Goal: Task Accomplishment & Management: Use online tool/utility

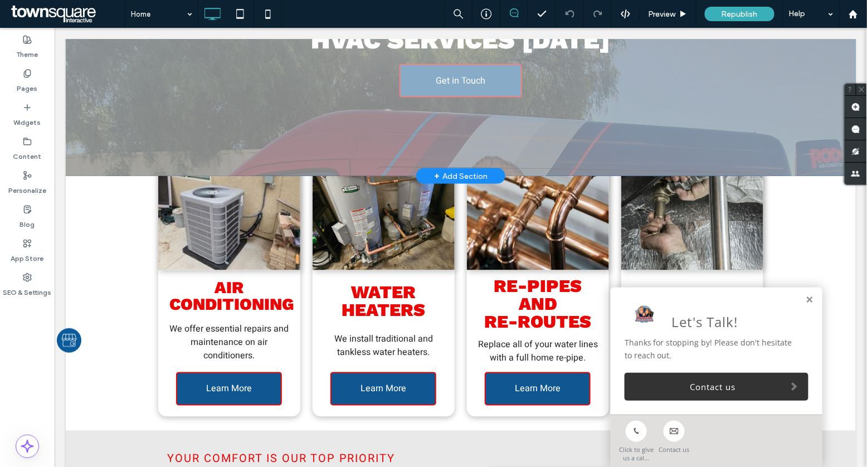
scroll to position [438, 0]
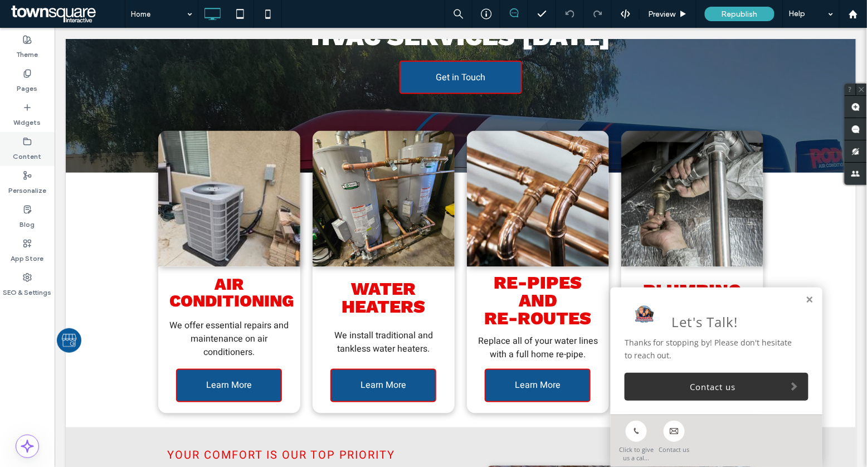
click at [19, 139] on div "Content" at bounding box center [27, 149] width 55 height 34
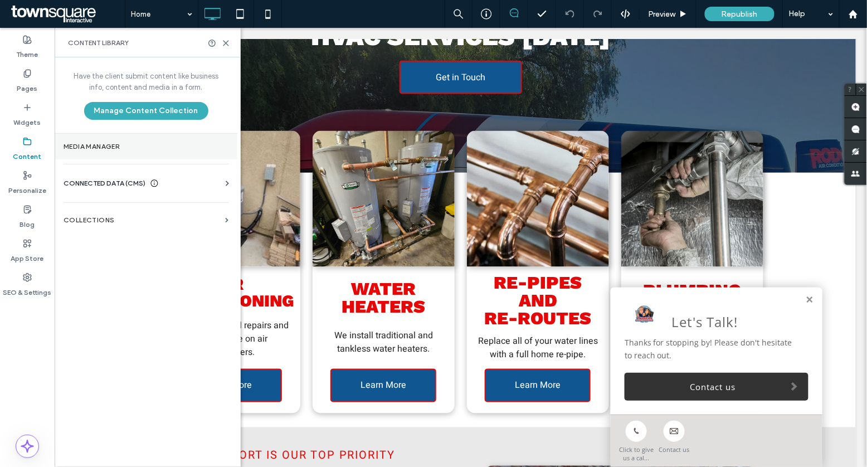
click at [163, 149] on label "Media Manager" at bounding box center [146, 147] width 165 height 8
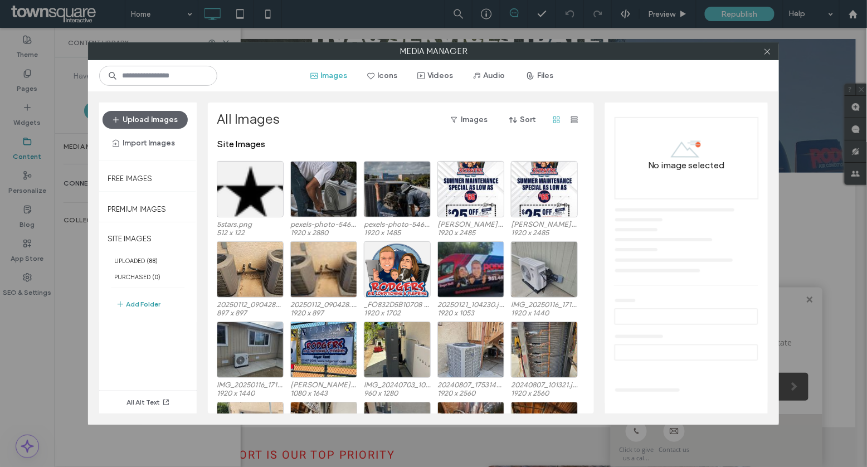
click at [139, 304] on button "Add Folder" at bounding box center [138, 303] width 45 height 13
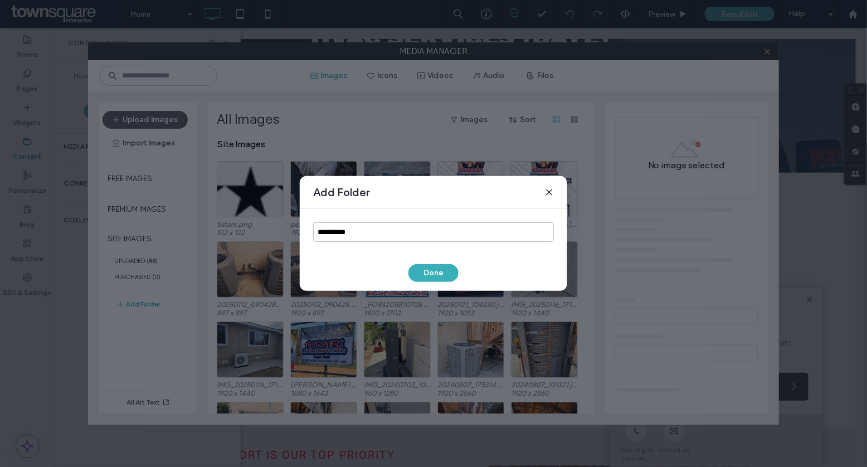
click at [322, 227] on input "**********" at bounding box center [433, 231] width 241 height 19
type input "******"
click at [431, 279] on button "Done" at bounding box center [433, 273] width 50 height 18
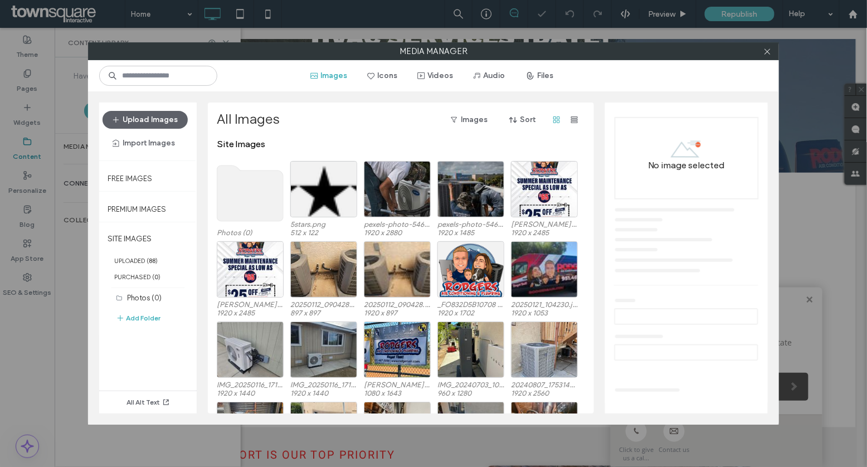
click at [250, 198] on use at bounding box center [250, 193] width 66 height 56
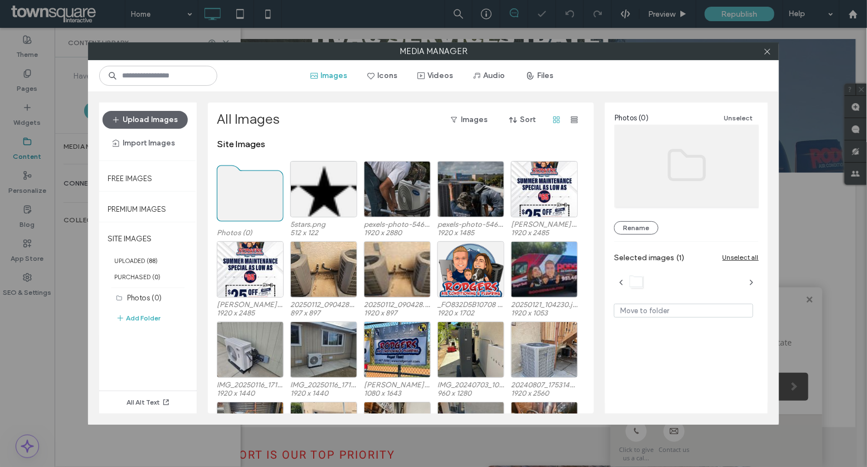
click at [250, 198] on use at bounding box center [250, 193] width 66 height 56
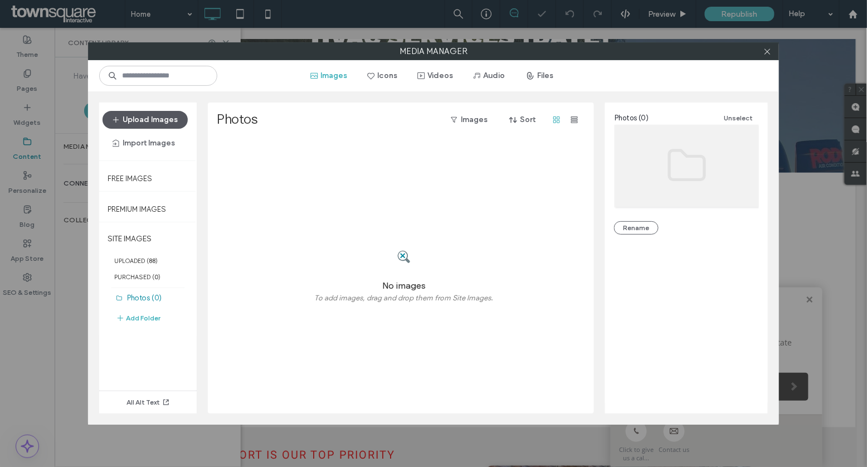
click at [145, 118] on button "Upload Images" at bounding box center [144, 120] width 85 height 18
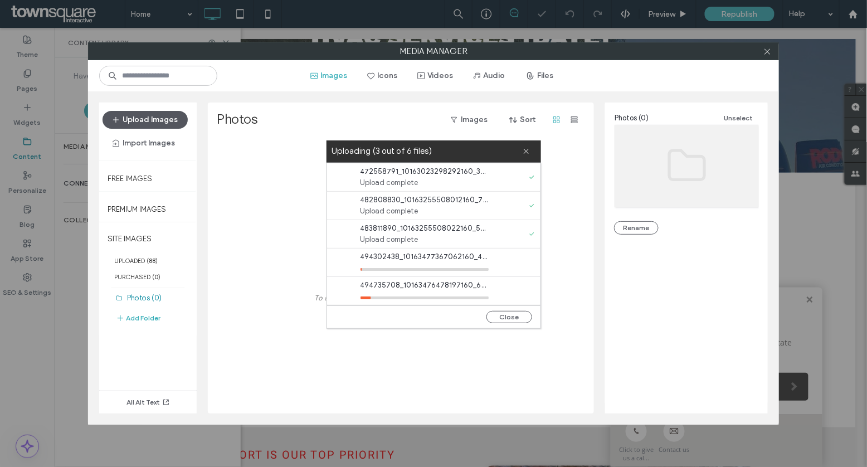
click at [123, 116] on span "button" at bounding box center [116, 119] width 11 height 17
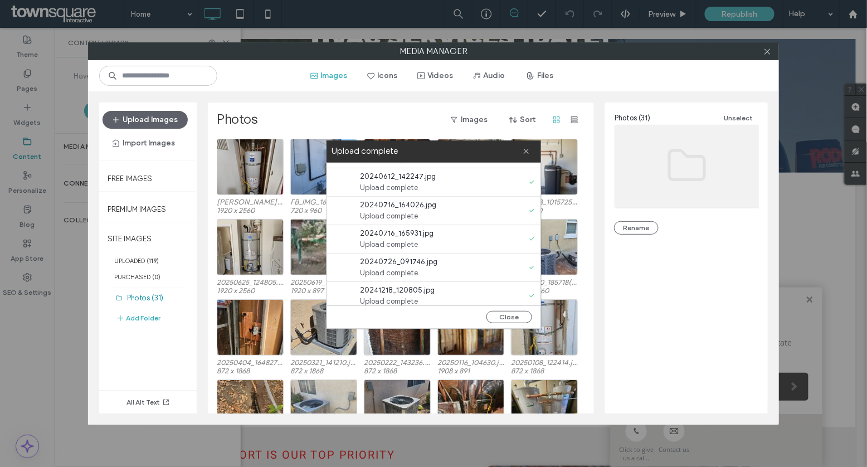
scroll to position [731, 0]
click at [508, 309] on div "Close" at bounding box center [433, 316] width 213 height 23
click at [509, 316] on button "Close" at bounding box center [509, 317] width 46 height 12
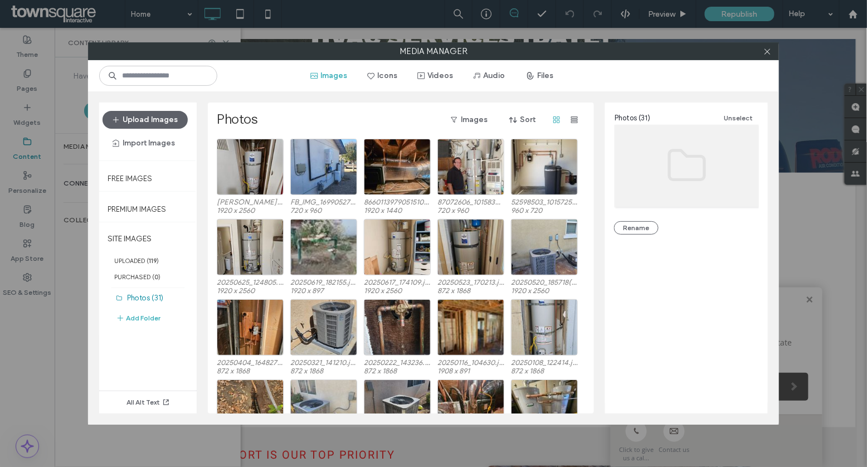
scroll to position [0, 0]
click at [766, 50] on icon at bounding box center [767, 51] width 8 height 8
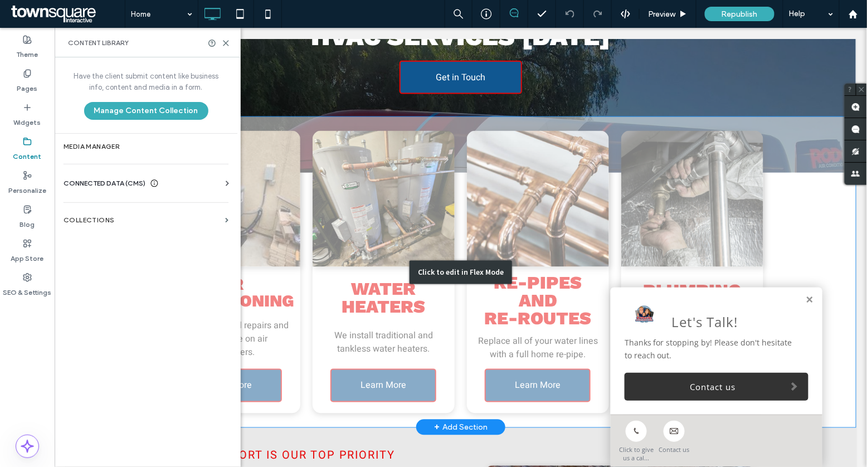
click at [306, 191] on div "Click to edit in Flex Mode" at bounding box center [460, 271] width 790 height 310
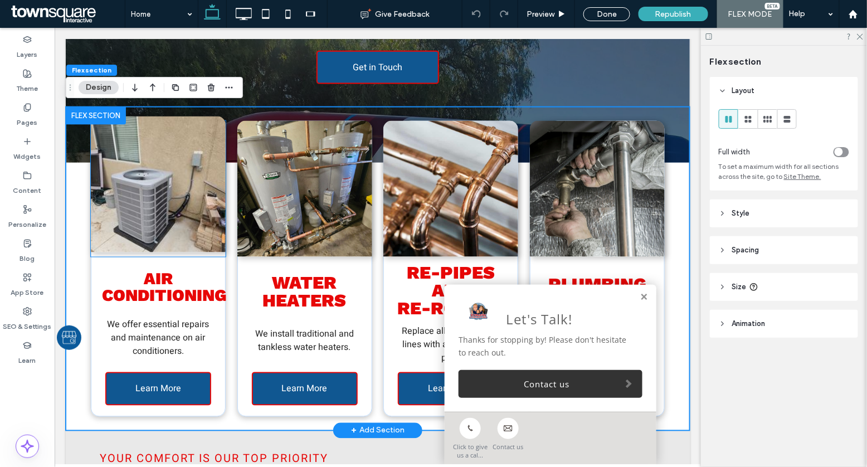
click at [174, 193] on img at bounding box center [157, 184] width 135 height 136
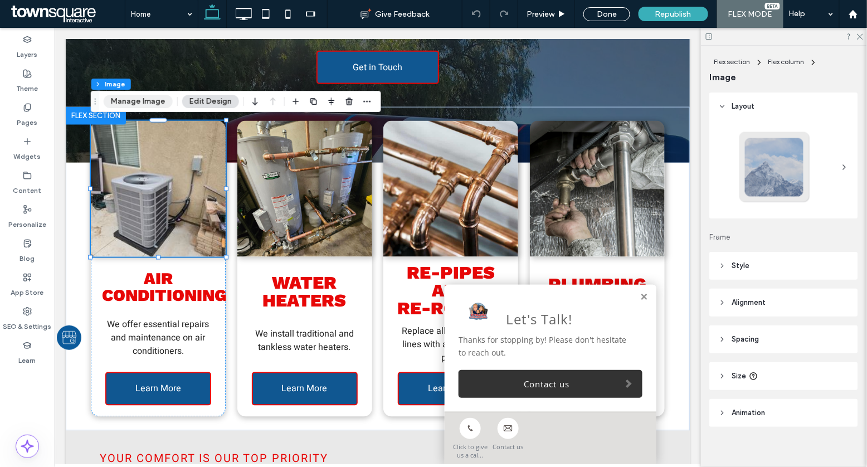
click at [157, 102] on button "Manage Image" at bounding box center [138, 101] width 69 height 13
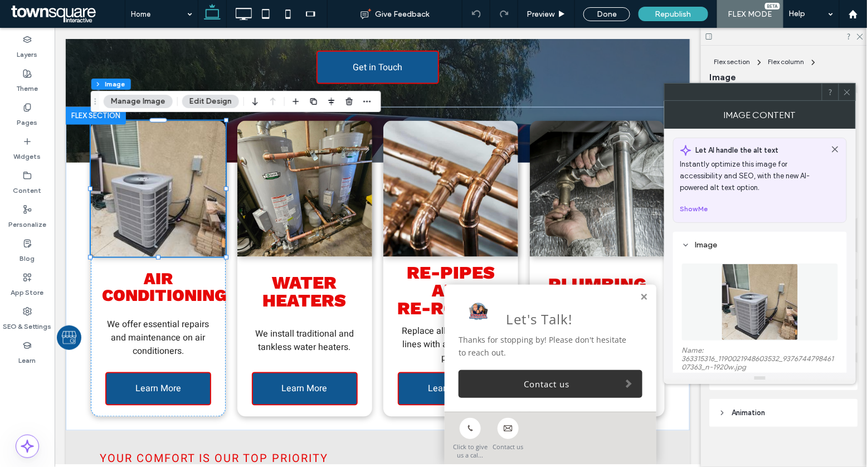
click at [735, 296] on img at bounding box center [759, 301] width 77 height 77
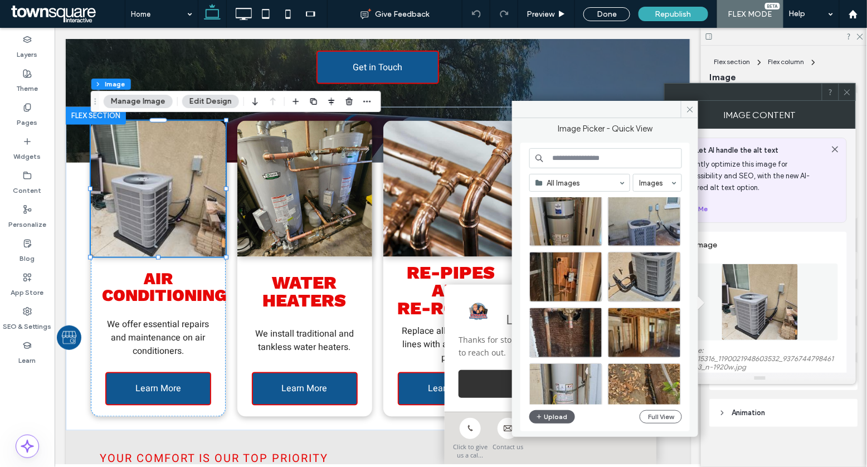
scroll to position [263, 0]
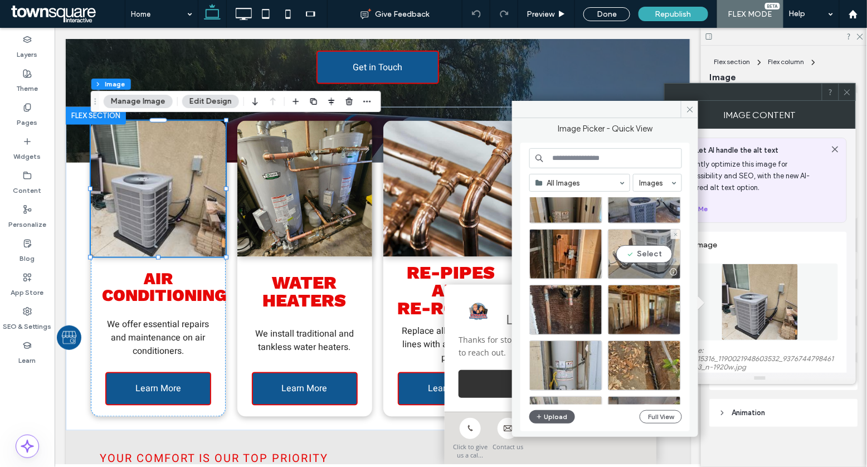
click at [653, 245] on div "Select" at bounding box center [644, 254] width 73 height 50
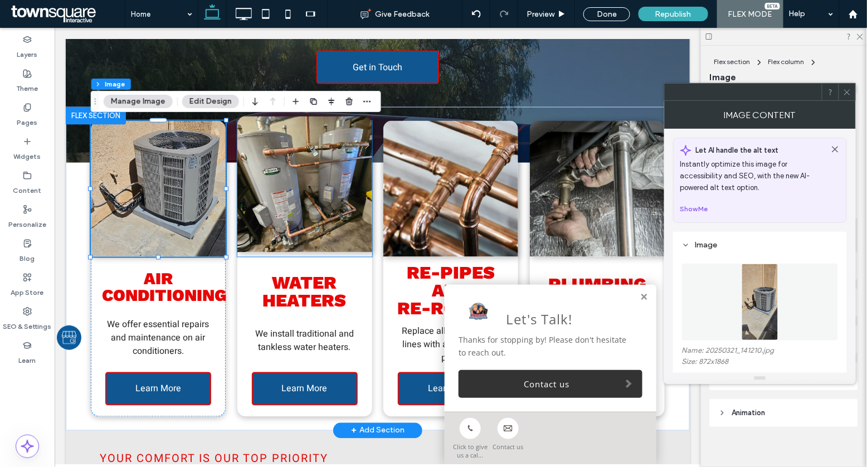
click at [332, 173] on img at bounding box center [304, 184] width 135 height 136
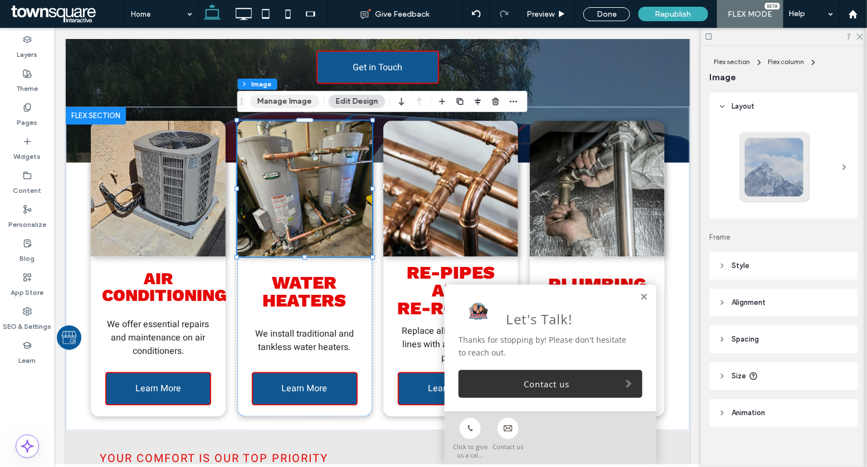
click at [263, 103] on button "Manage Image" at bounding box center [284, 101] width 69 height 13
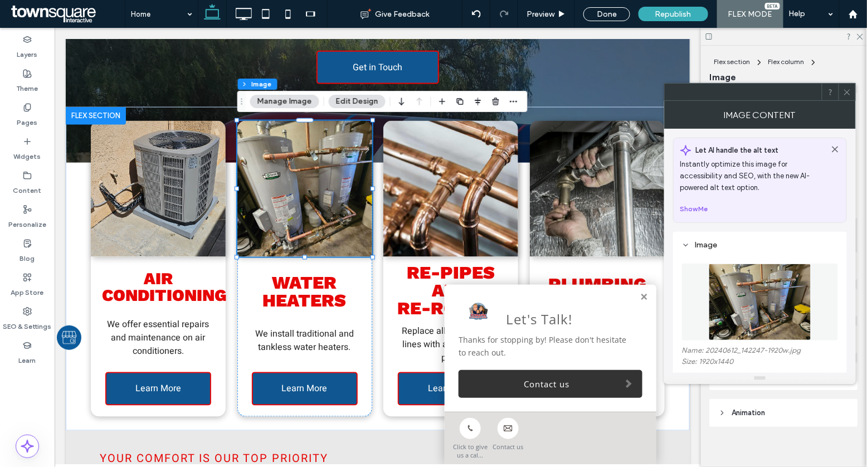
click at [757, 285] on img at bounding box center [760, 301] width 102 height 77
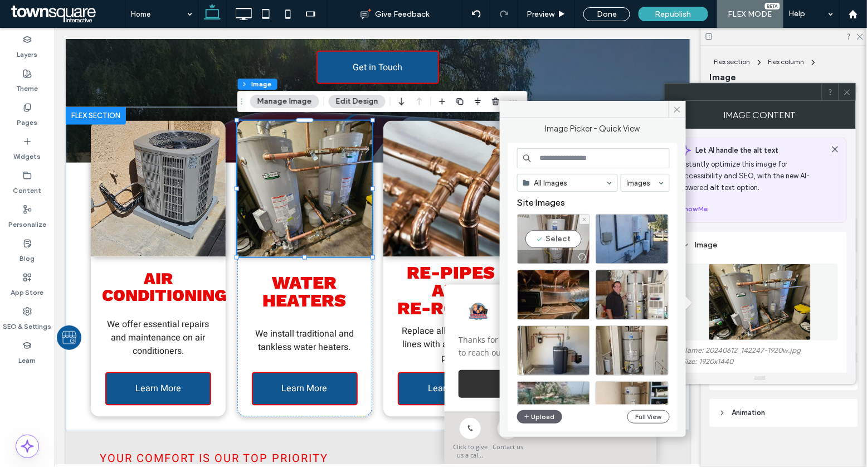
click at [572, 231] on div "Select" at bounding box center [553, 239] width 73 height 50
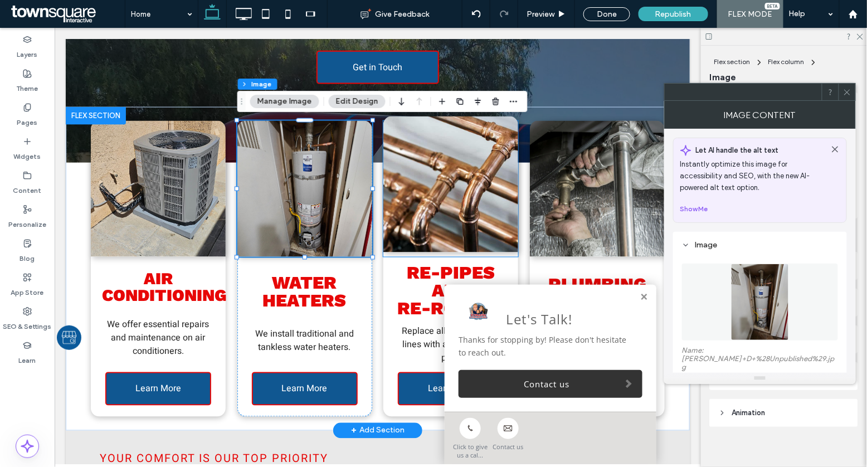
click at [456, 184] on img at bounding box center [450, 184] width 135 height 136
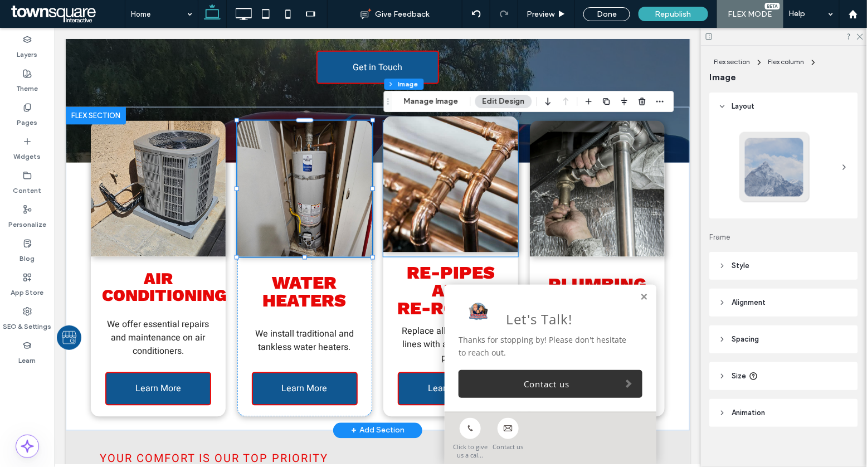
type input "**"
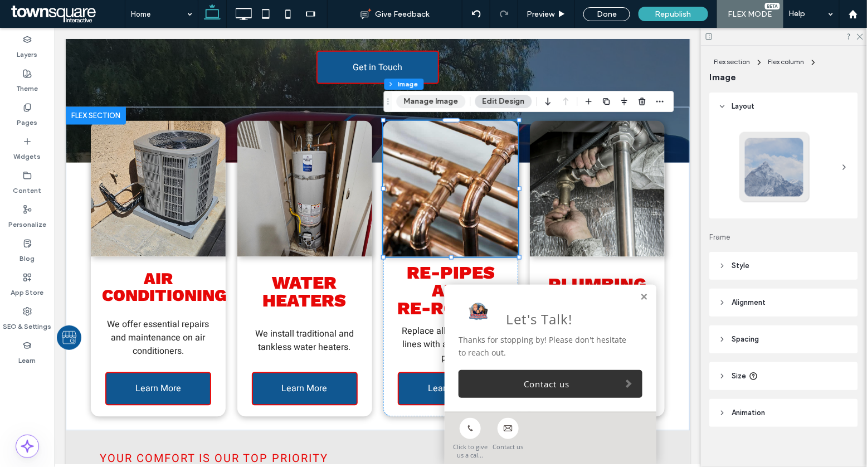
click at [430, 96] on button "Manage Image" at bounding box center [431, 101] width 69 height 13
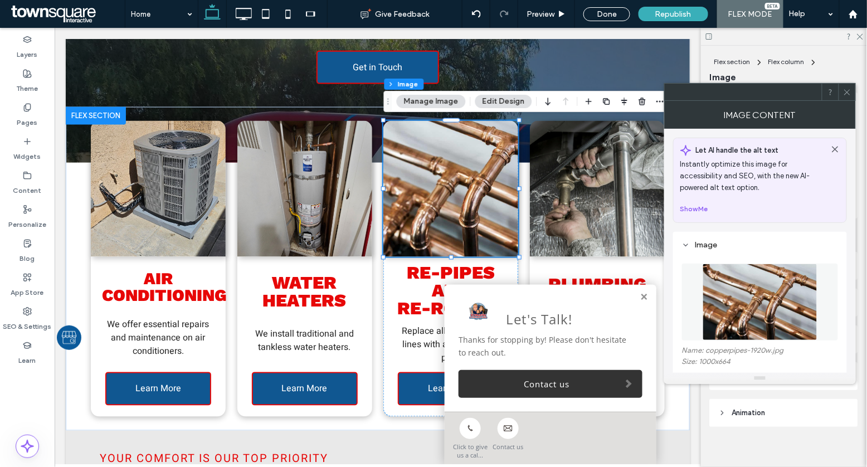
click at [780, 277] on img at bounding box center [759, 301] width 115 height 77
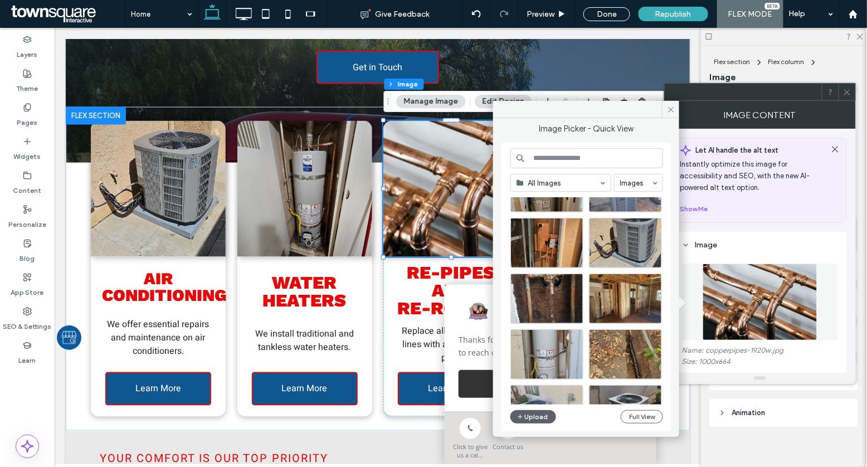
scroll to position [276, 0]
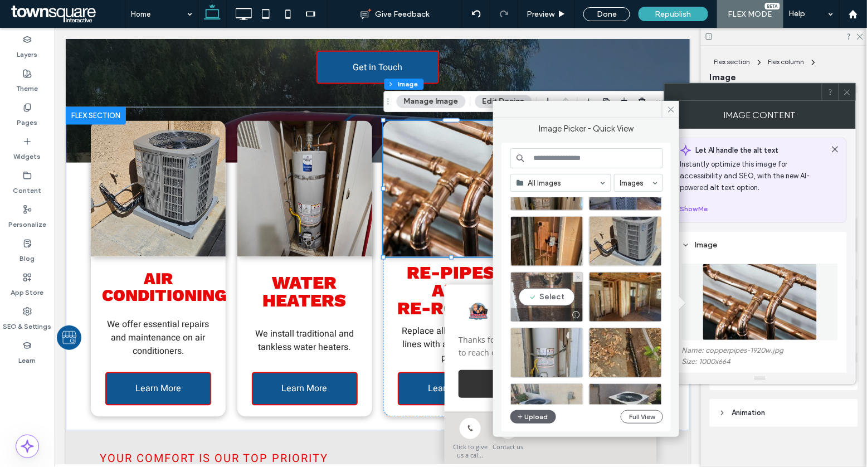
click at [540, 299] on div "Select" at bounding box center [546, 297] width 73 height 50
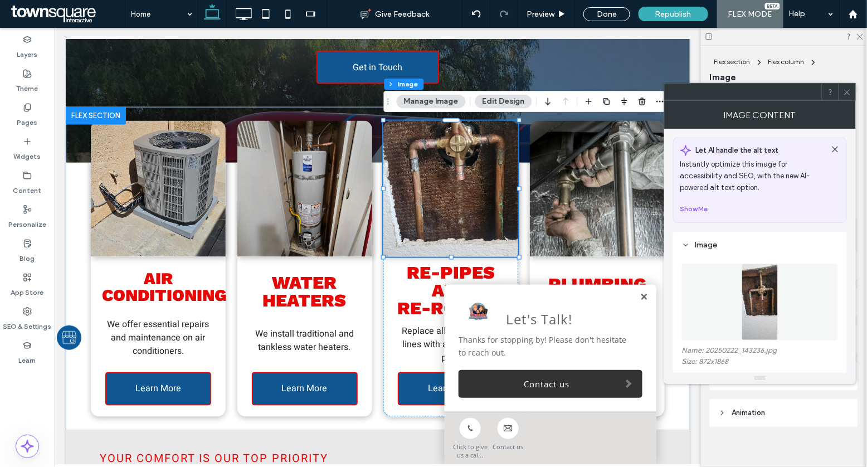
click at [646, 299] on link at bounding box center [643, 296] width 8 height 9
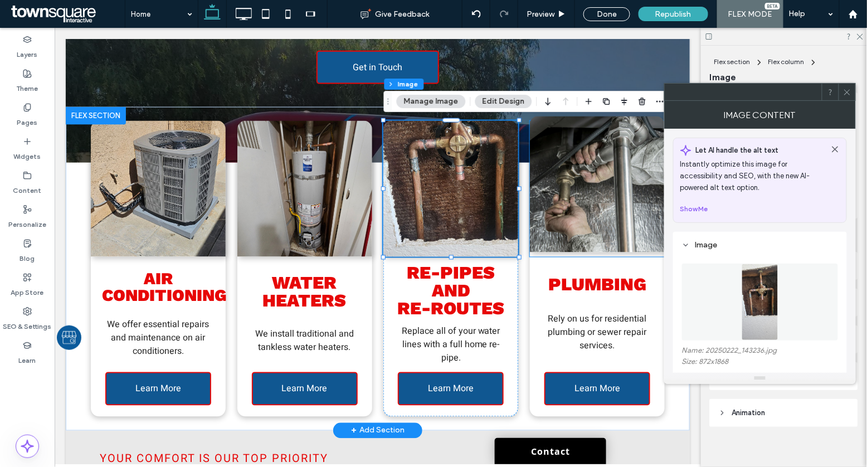
click at [614, 190] on img at bounding box center [596, 184] width 135 height 136
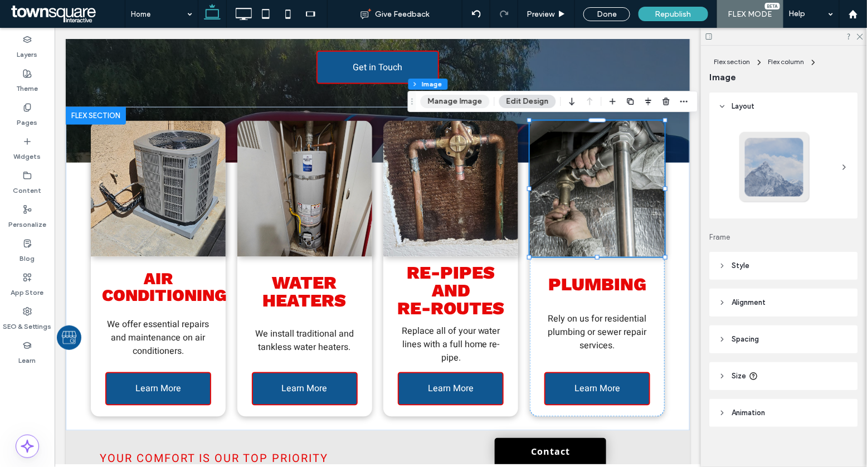
click at [479, 95] on button "Manage Image" at bounding box center [455, 101] width 69 height 13
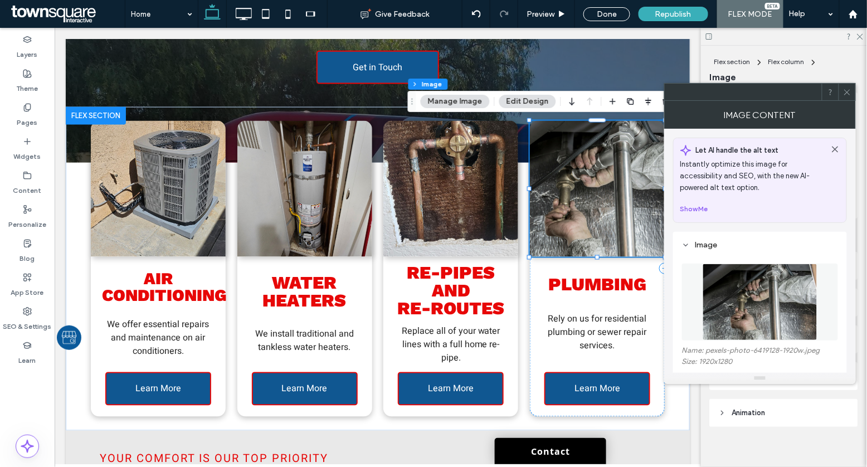
click at [726, 291] on img at bounding box center [759, 301] width 115 height 77
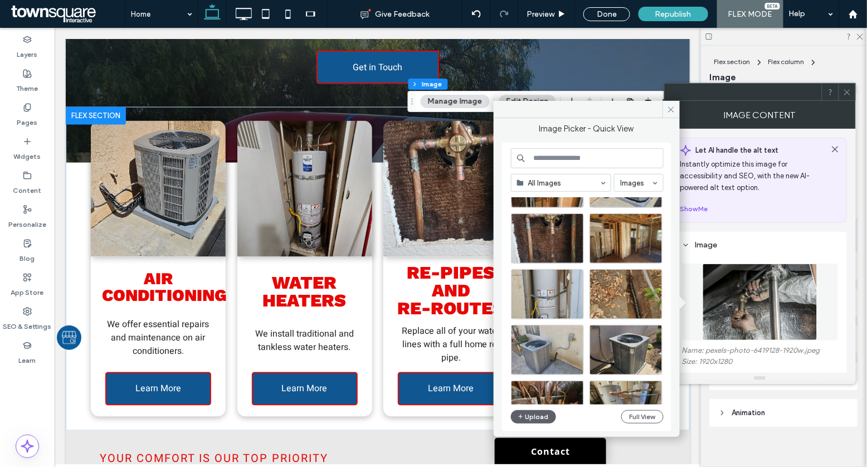
scroll to position [332, 0]
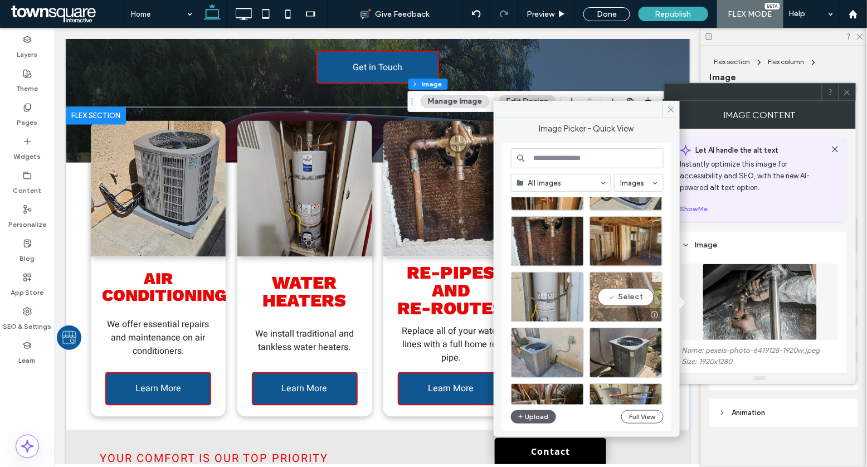
click at [627, 292] on div "Select" at bounding box center [625, 297] width 73 height 50
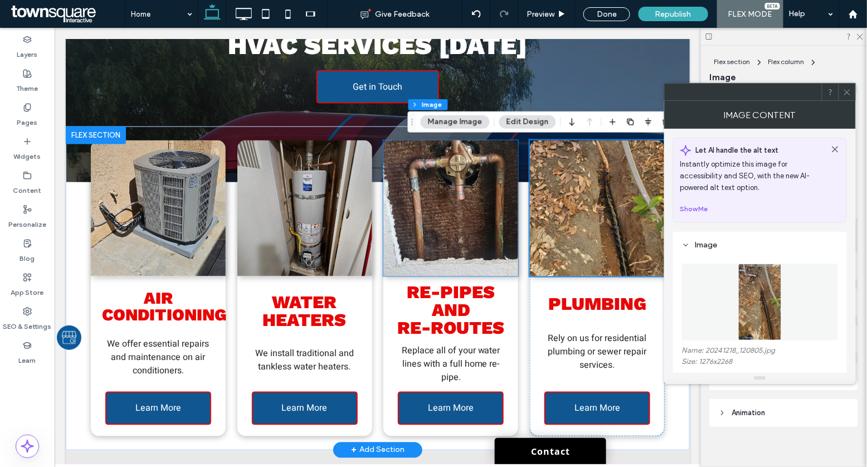
scroll to position [418, 0]
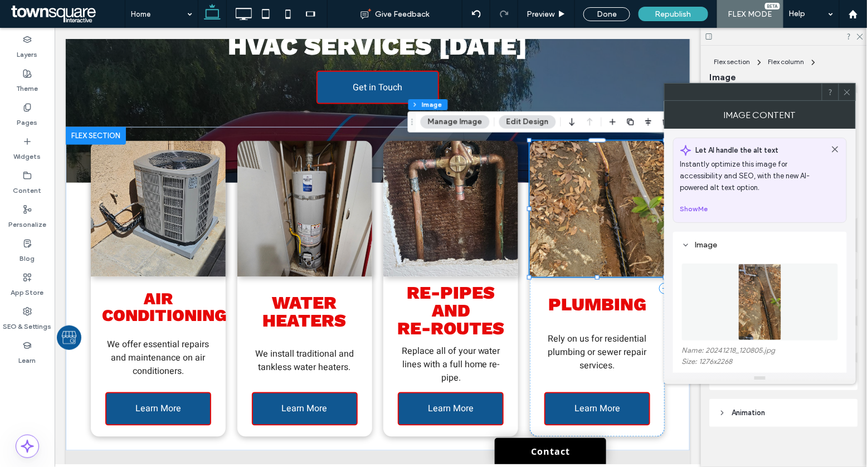
click at [754, 294] on img at bounding box center [760, 301] width 44 height 77
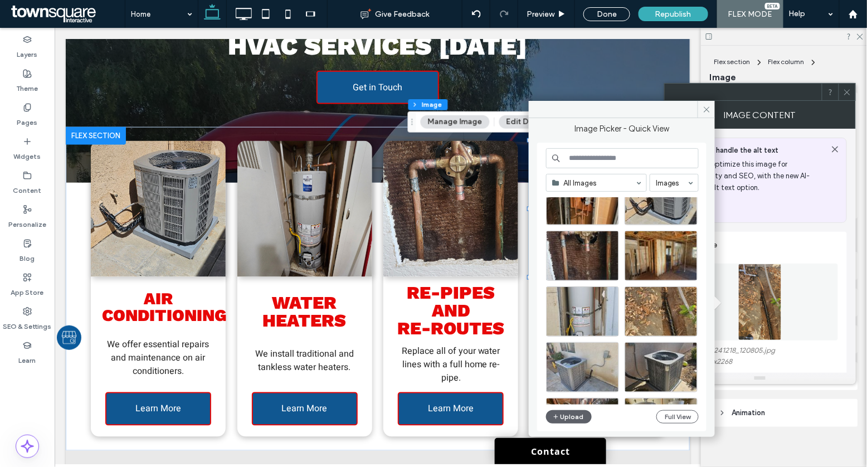
scroll to position [316, 0]
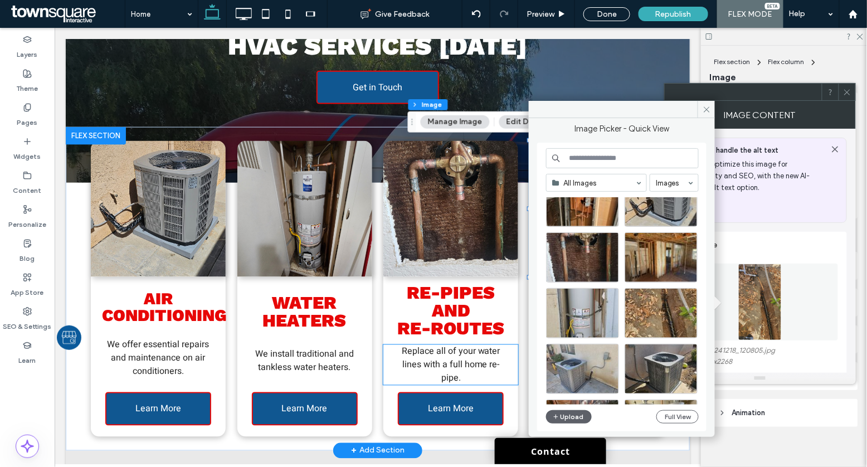
click at [445, 351] on span "Replace all of your water lines with a full home re-pipe." at bounding box center [450, 364] width 99 height 40
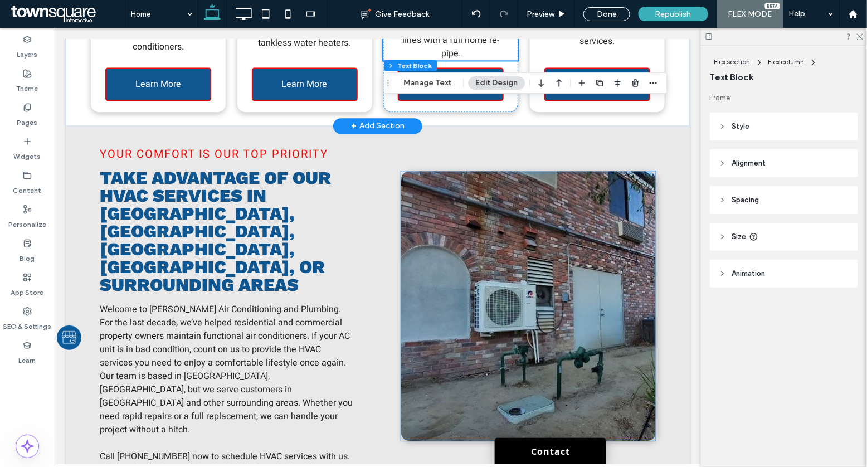
scroll to position [750, 0]
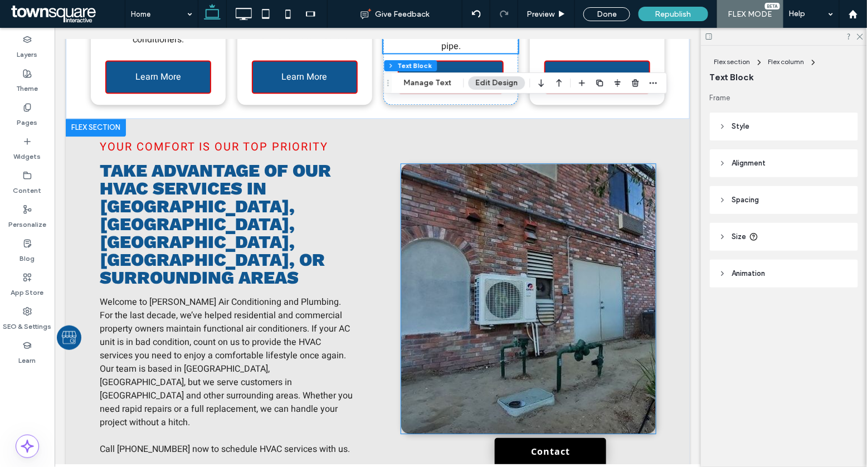
click at [497, 320] on img at bounding box center [528, 298] width 255 height 270
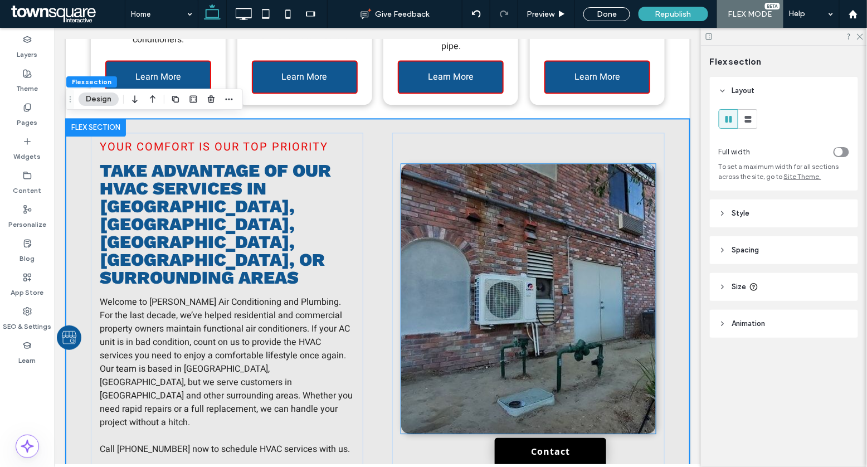
click at [481, 237] on img at bounding box center [528, 298] width 255 height 270
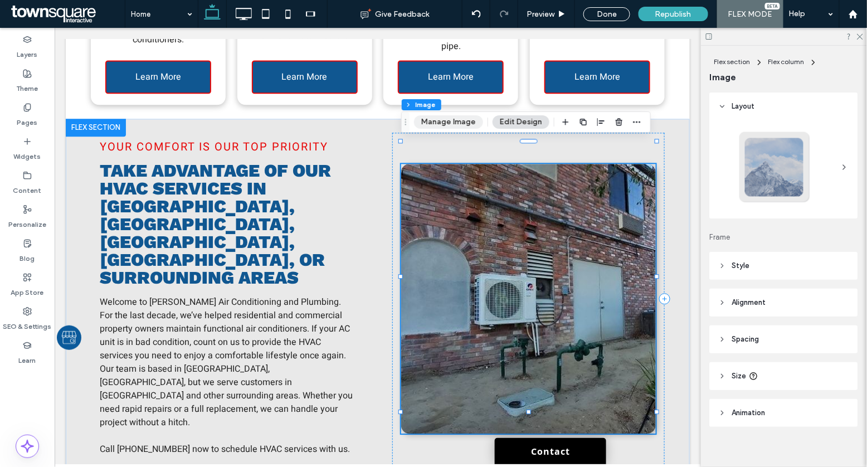
click at [445, 120] on button "Manage Image" at bounding box center [448, 121] width 69 height 13
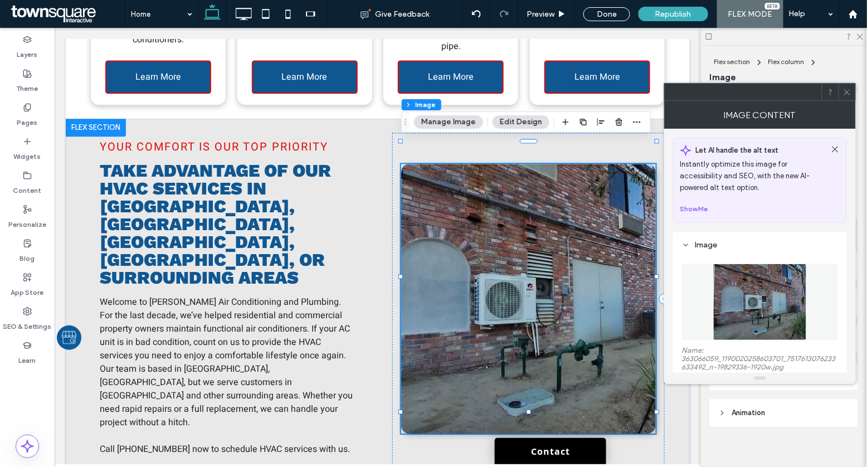
click at [770, 295] on figure at bounding box center [760, 301] width 156 height 77
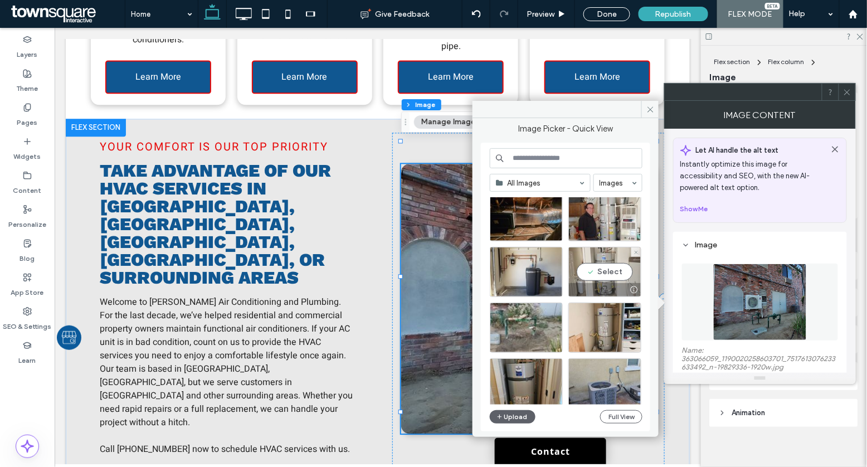
scroll to position [85, 0]
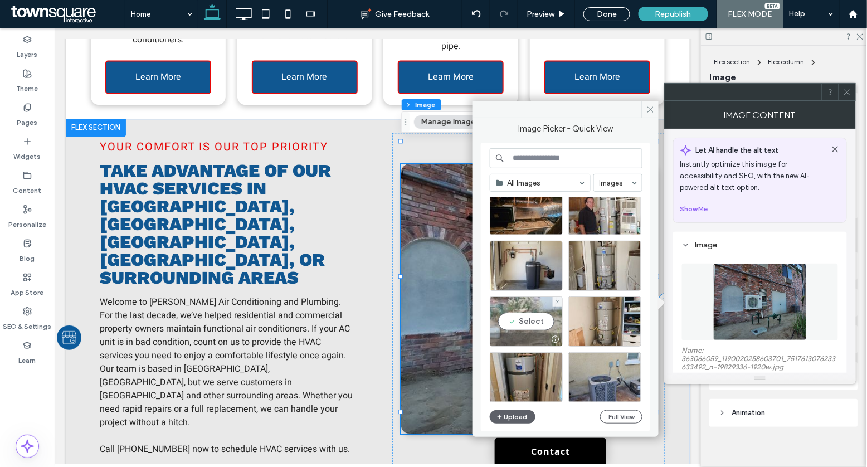
click at [525, 318] on div "Select" at bounding box center [526, 321] width 73 height 50
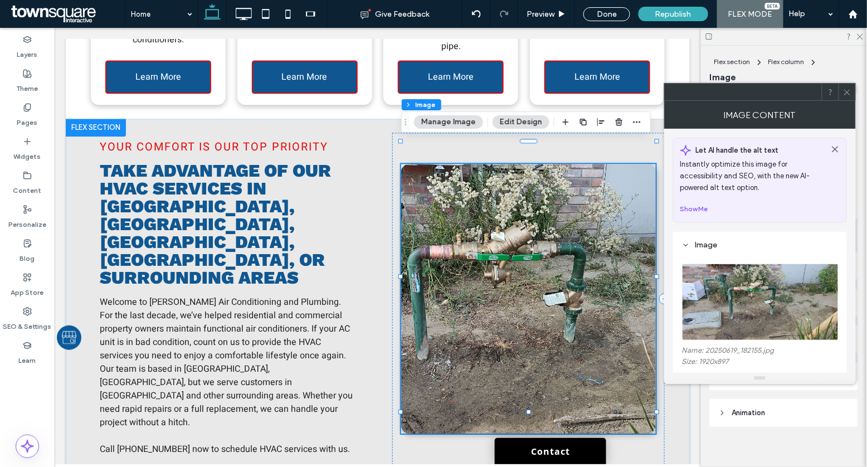
click at [567, 281] on img at bounding box center [528, 298] width 255 height 270
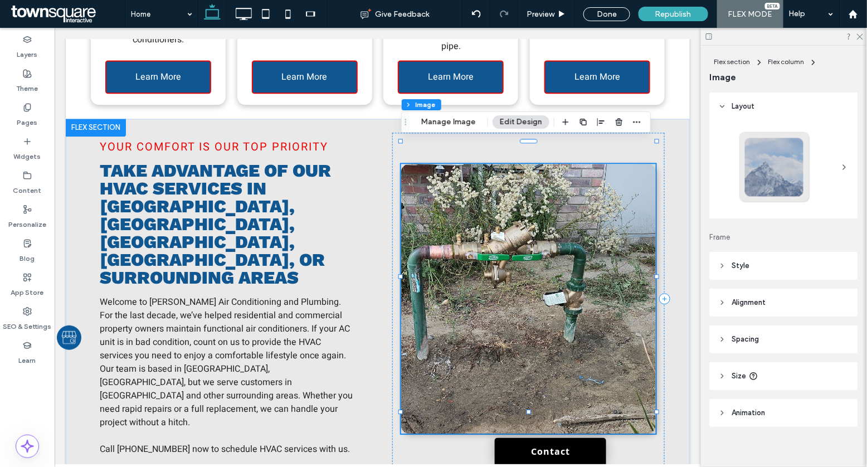
click at [540, 270] on img at bounding box center [528, 298] width 255 height 270
click at [454, 121] on button "Manage Image" at bounding box center [448, 121] width 69 height 13
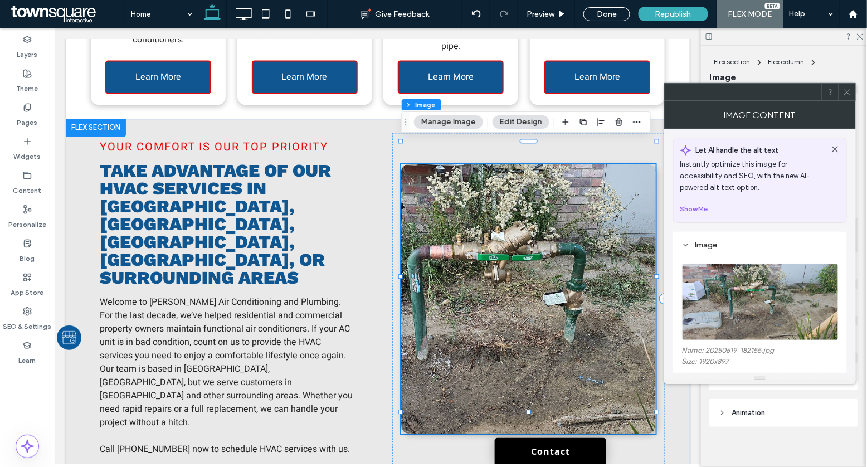
click at [763, 300] on img at bounding box center [760, 301] width 157 height 77
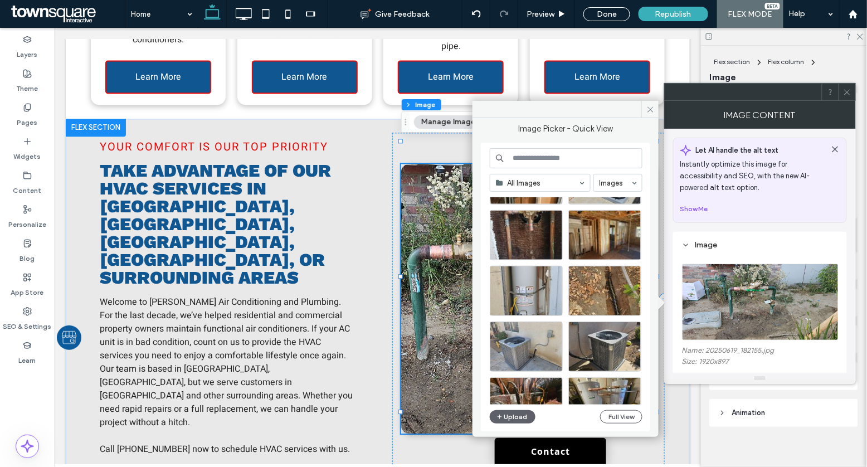
scroll to position [340, 0]
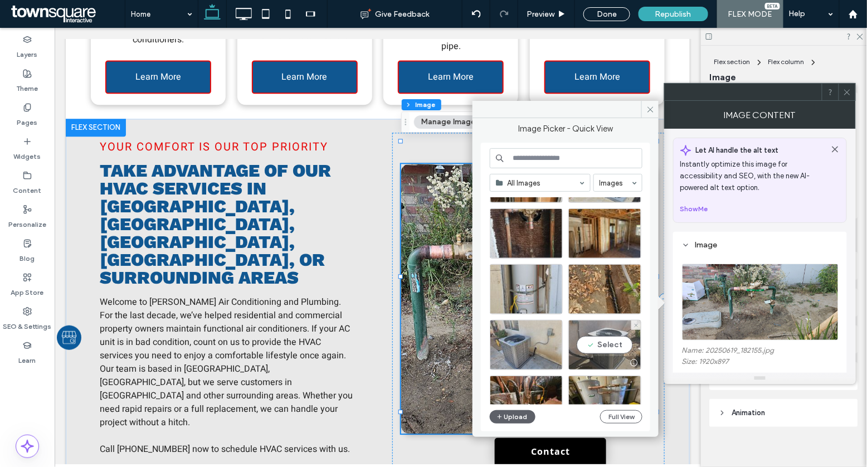
click at [617, 325] on div "Select" at bounding box center [604, 345] width 73 height 50
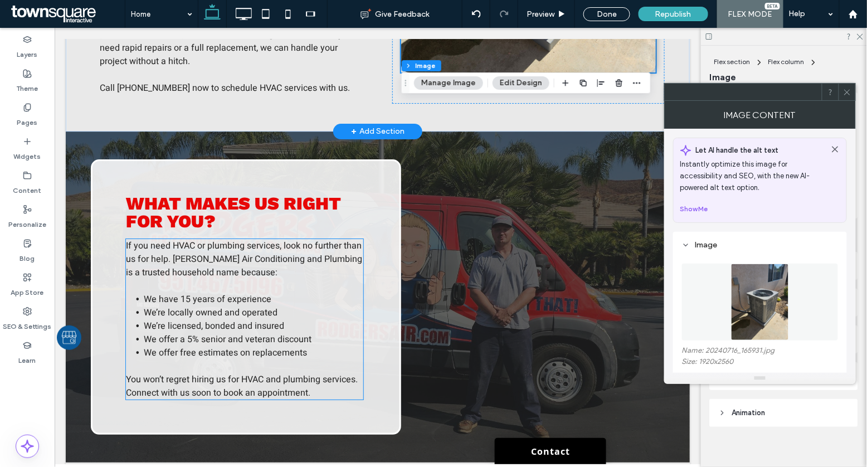
scroll to position [1121, 0]
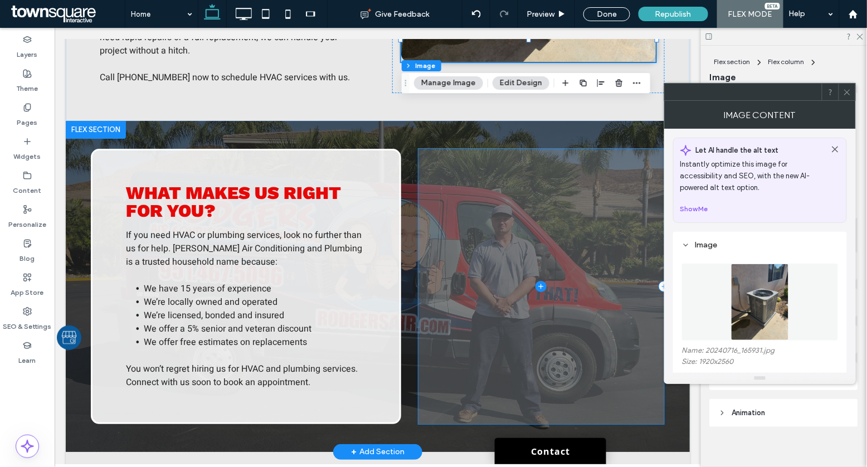
click at [472, 259] on span at bounding box center [541, 285] width 246 height 275
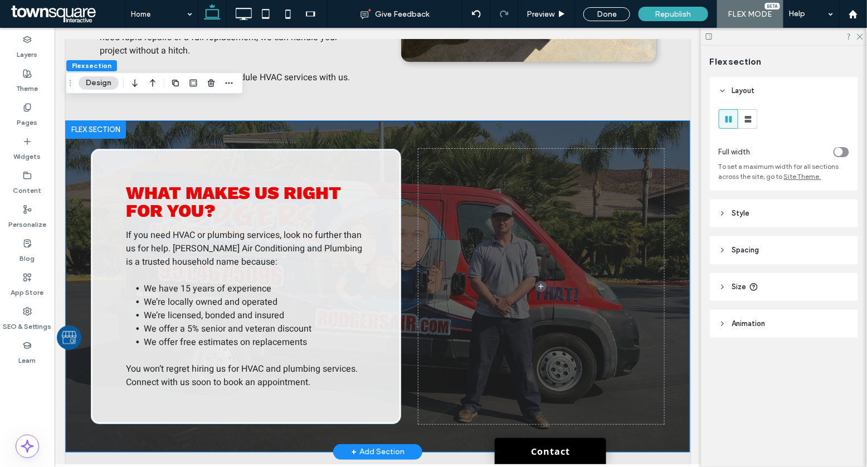
click at [405, 390] on div "What makes us right for you? If you need HVAC or plumbing services, look no fur…" at bounding box center [377, 285] width 624 height 331
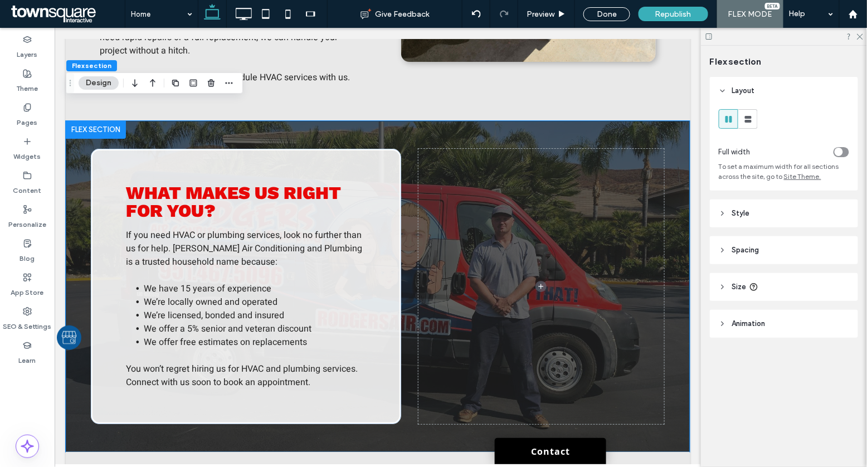
click at [750, 219] on header "Style" at bounding box center [784, 213] width 148 height 28
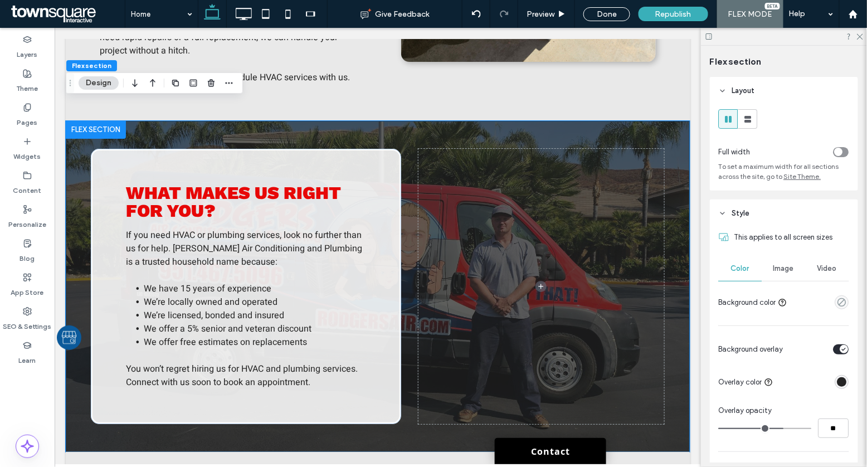
click at [778, 269] on span "Image" at bounding box center [784, 268] width 21 height 9
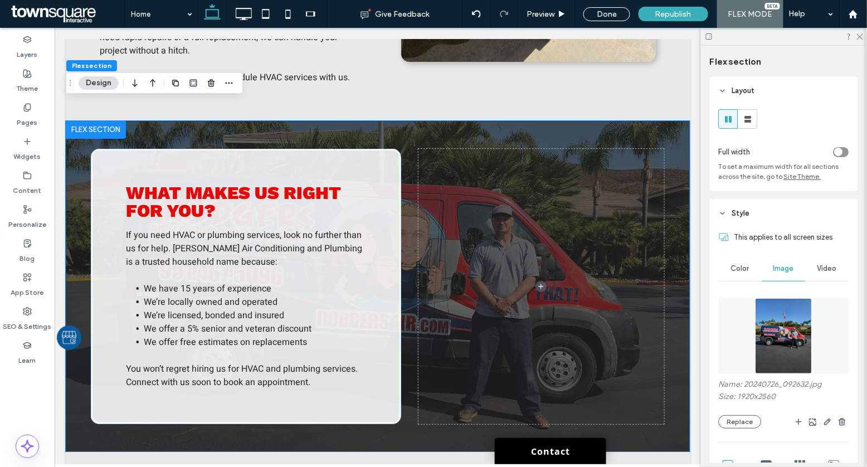
click at [773, 334] on img at bounding box center [783, 336] width 57 height 76
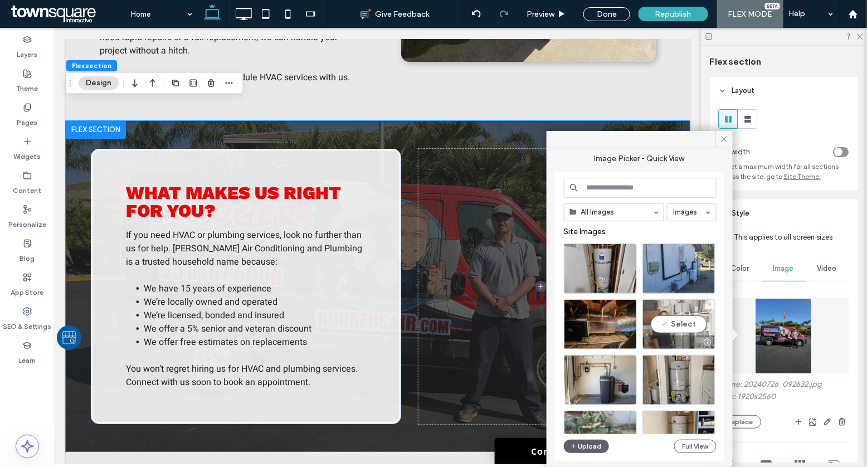
click at [687, 314] on div "Select" at bounding box center [678, 324] width 73 height 50
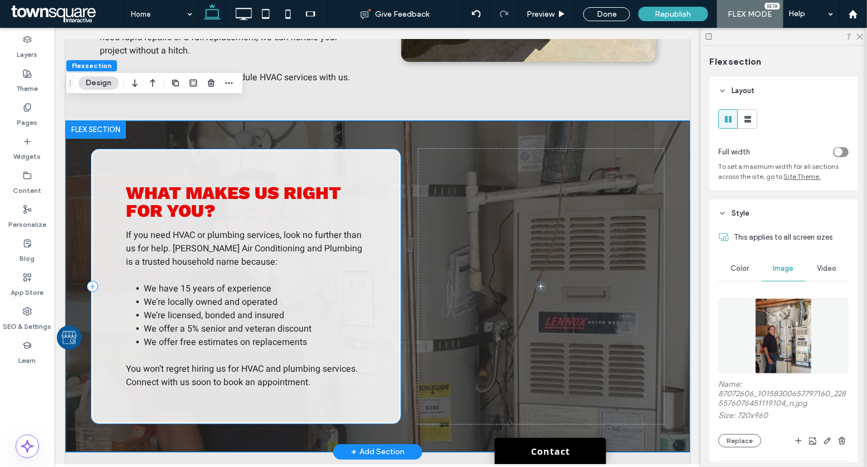
click at [385, 160] on div "What makes us right for you? If you need HVAC or plumbing services, look no fur…" at bounding box center [245, 285] width 310 height 275
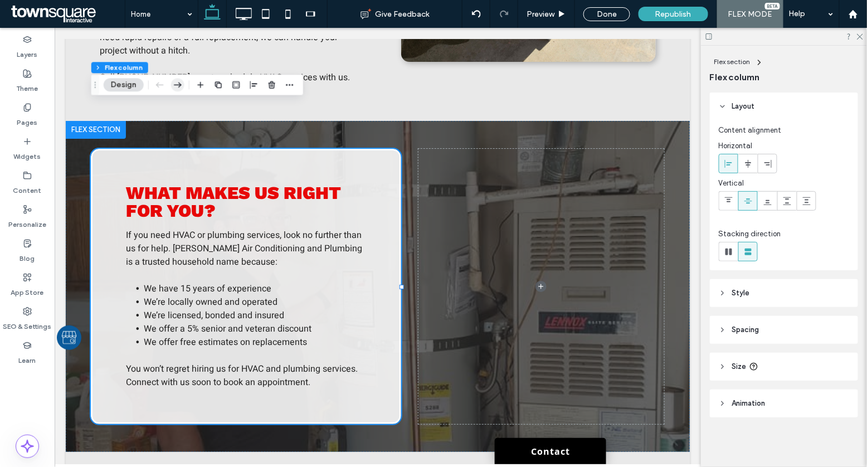
click at [177, 83] on icon "button" at bounding box center [177, 85] width 13 height 20
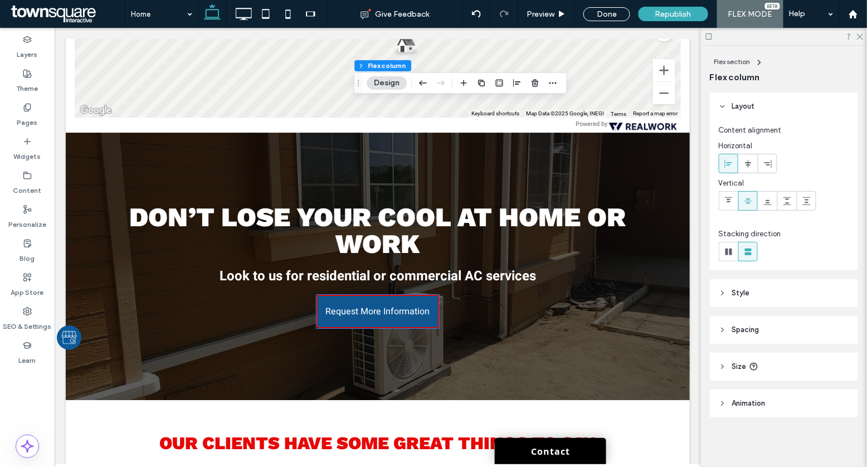
scroll to position [2267, 0]
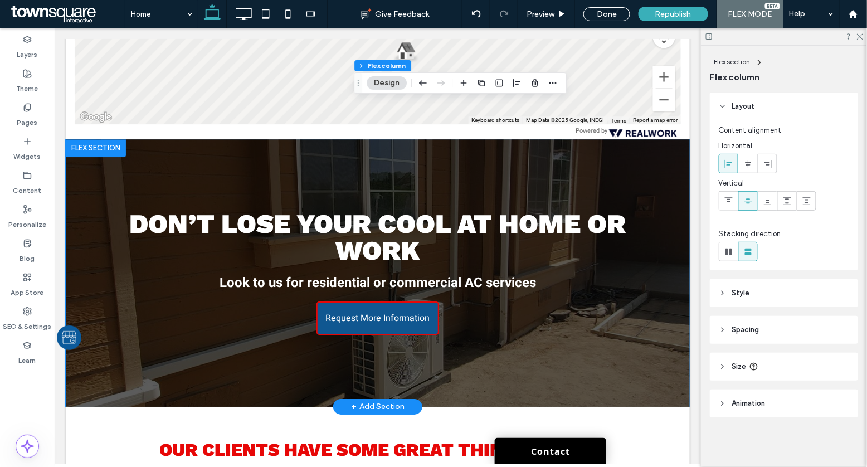
click at [198, 345] on div "Don’t Lose Your Cool at Home or Work Look to us for residential or commercial A…" at bounding box center [377, 272] width 624 height 267
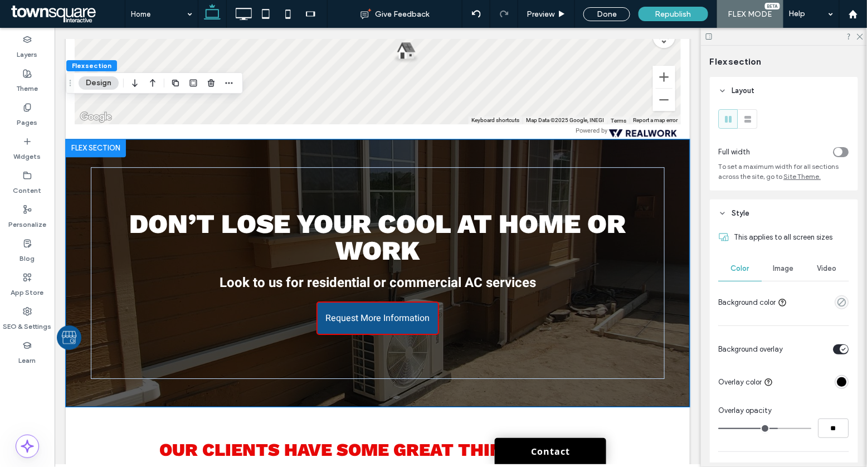
click at [796, 259] on div "Image" at bounding box center [783, 268] width 43 height 25
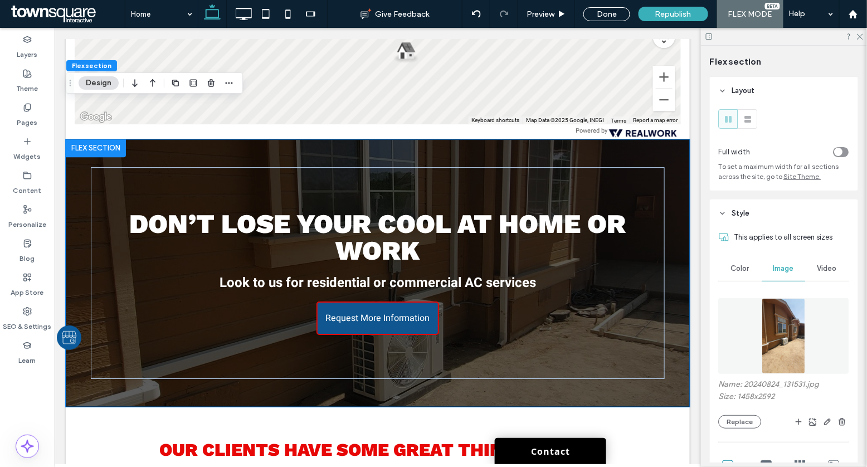
click at [787, 318] on img at bounding box center [783, 336] width 43 height 76
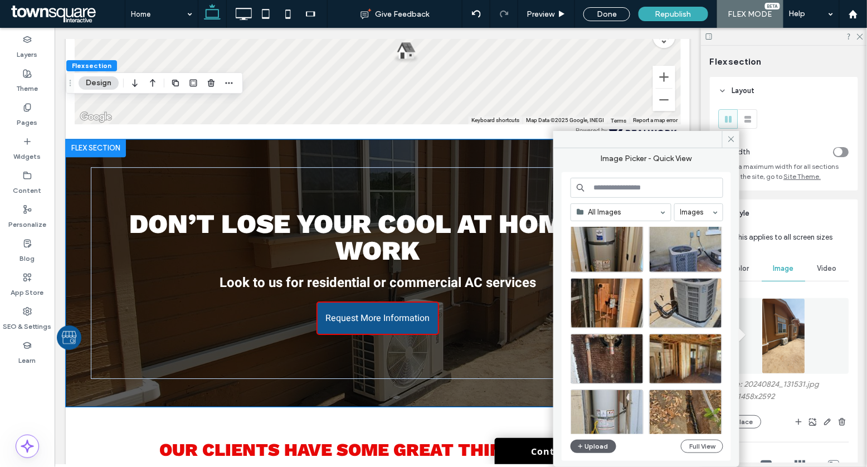
scroll to position [255, 0]
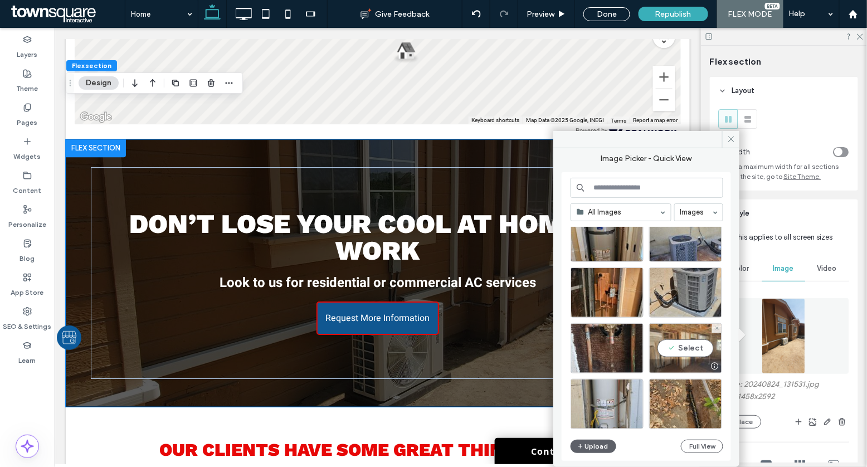
click at [676, 350] on div "Select" at bounding box center [685, 348] width 73 height 50
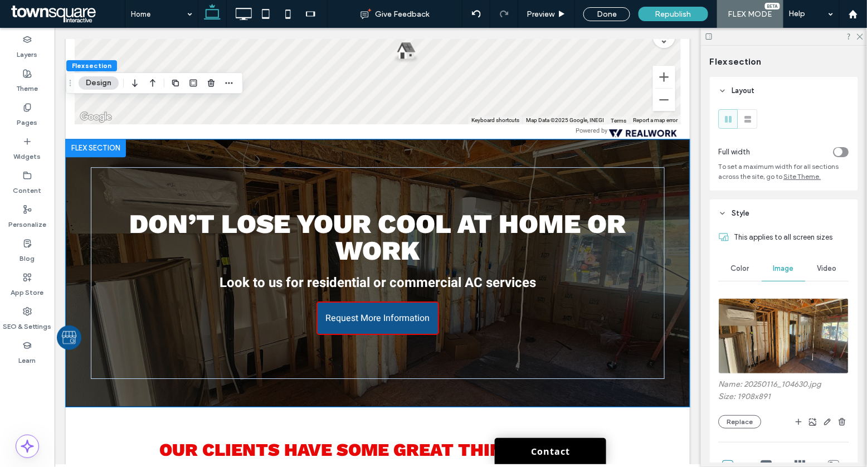
click at [787, 326] on img at bounding box center [784, 336] width 130 height 76
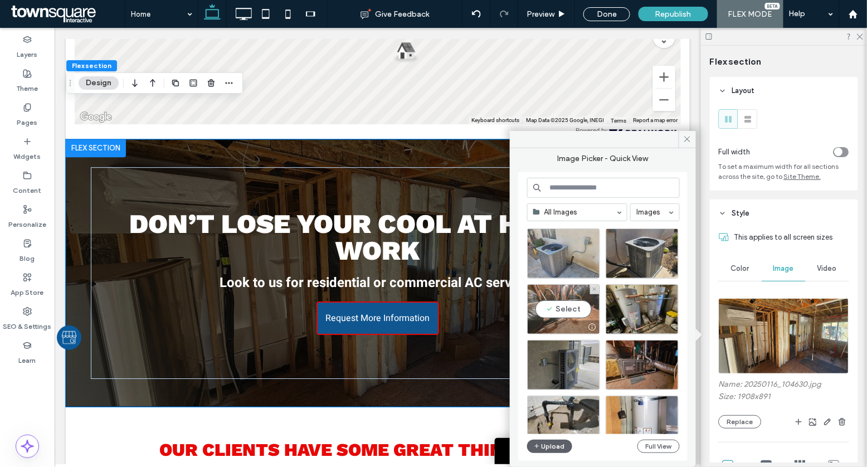
scroll to position [487, 0]
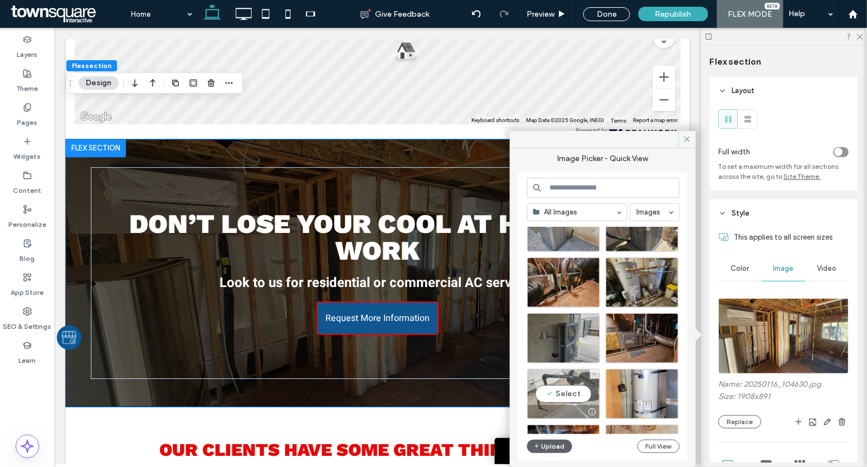
click at [551, 388] on div "Select" at bounding box center [563, 394] width 73 height 50
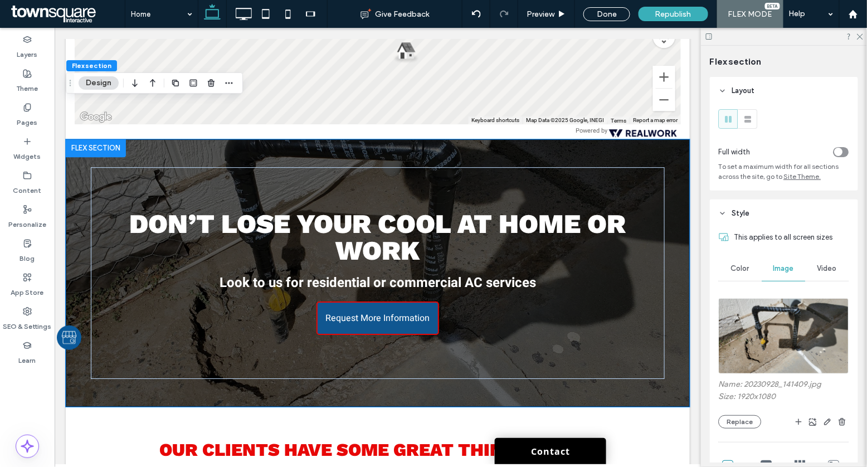
click at [778, 302] on img at bounding box center [784, 336] width 130 height 76
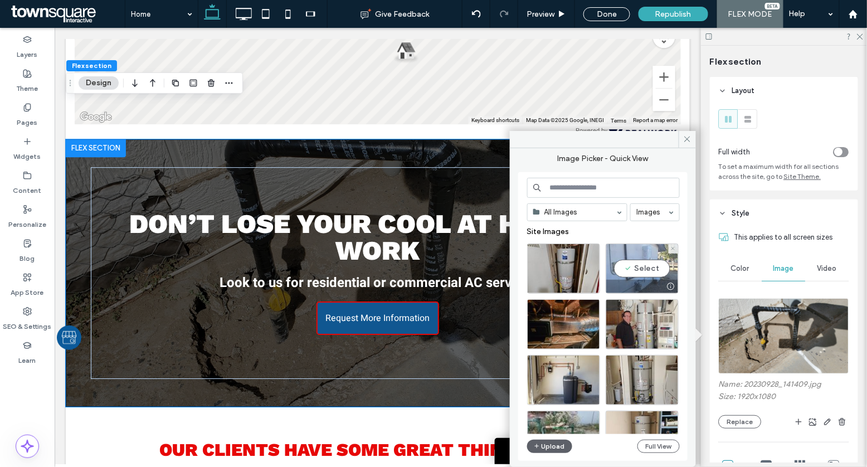
click at [646, 256] on div "Select" at bounding box center [642, 268] width 73 height 50
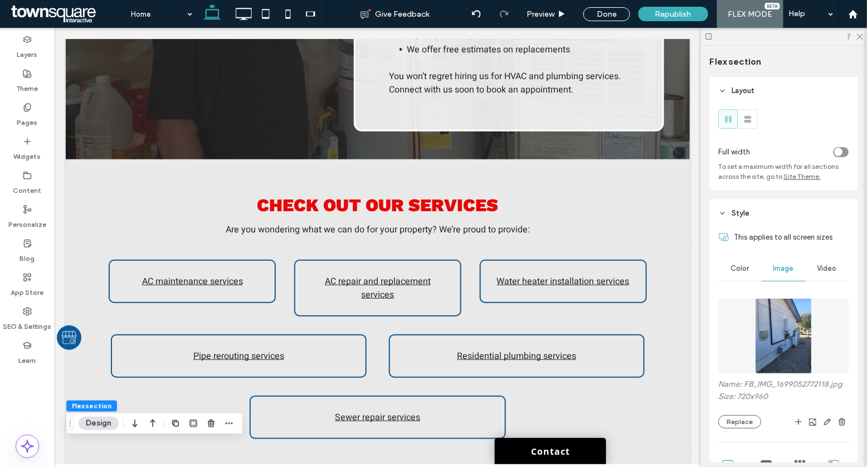
scroll to position [1319, 0]
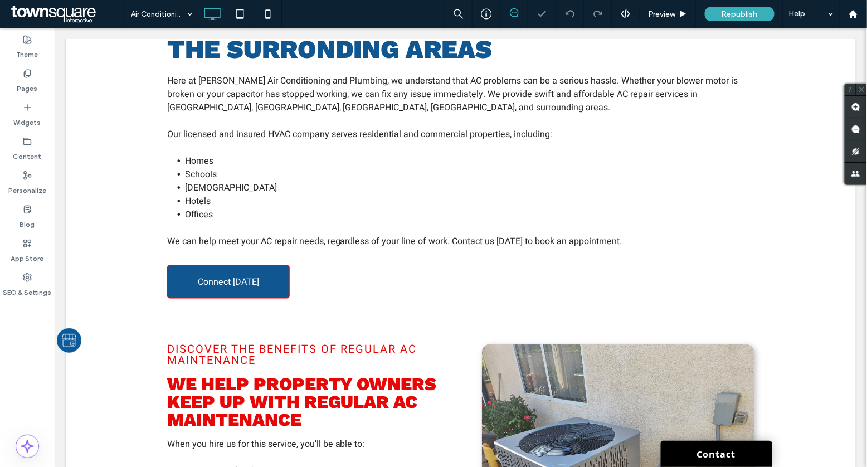
scroll to position [332, 0]
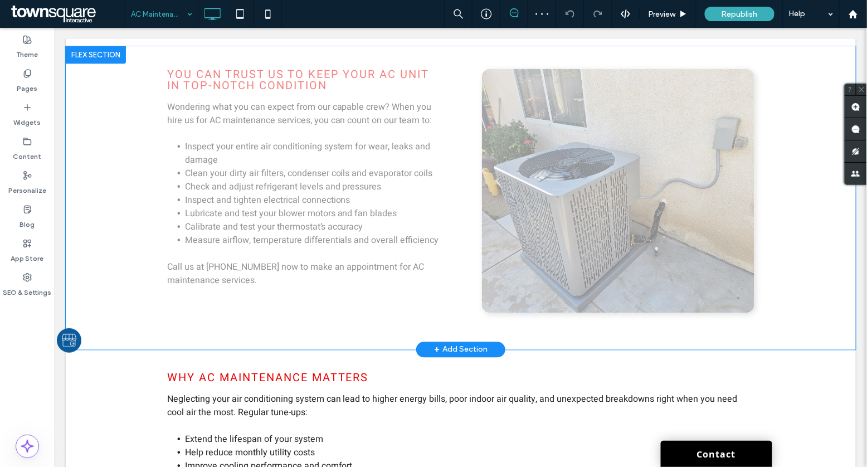
scroll to position [519, 0]
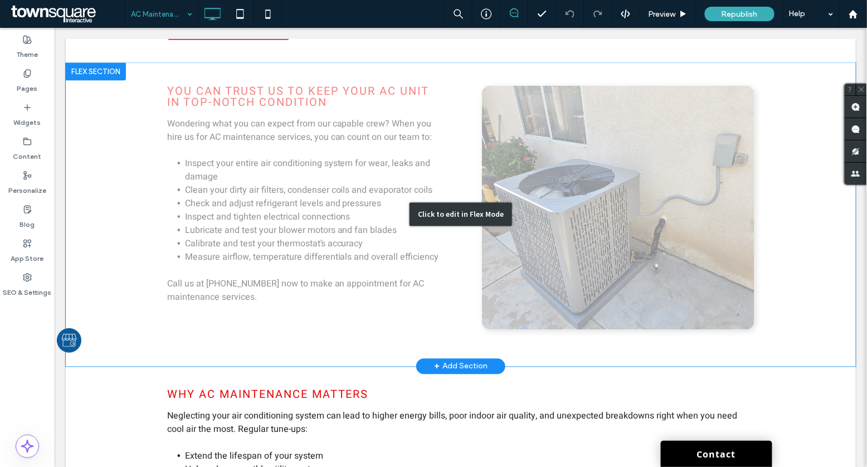
click at [579, 244] on div "Click to edit in Flex Mode" at bounding box center [460, 214] width 790 height 304
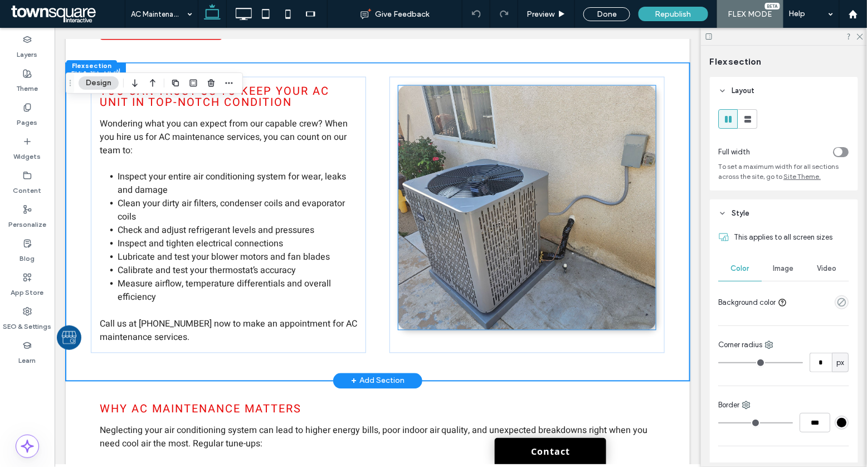
click at [575, 206] on img at bounding box center [527, 207] width 258 height 244
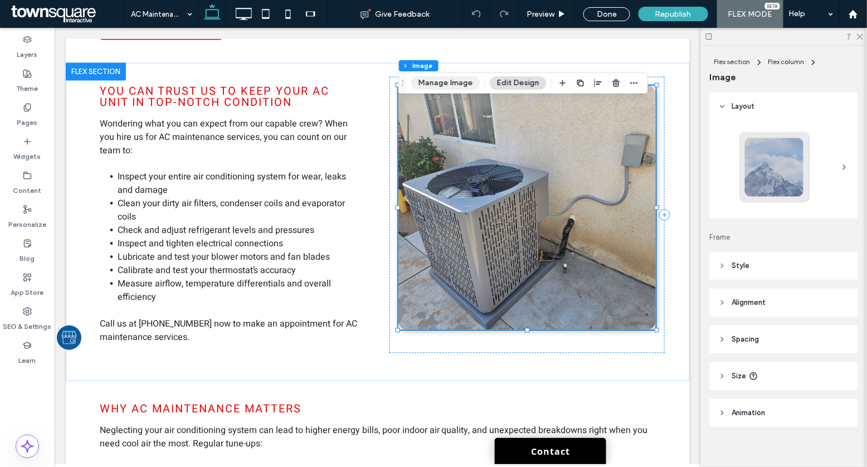
click at [451, 79] on button "Manage Image" at bounding box center [445, 82] width 69 height 13
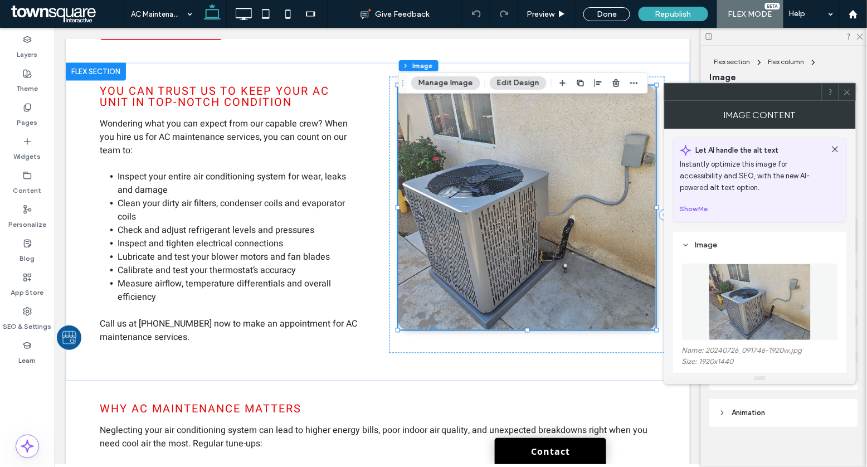
click at [726, 292] on img at bounding box center [760, 301] width 102 height 77
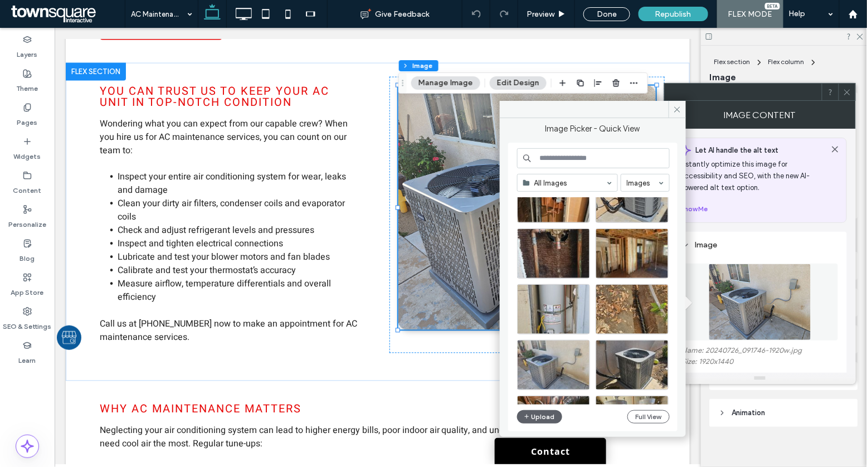
scroll to position [331, 0]
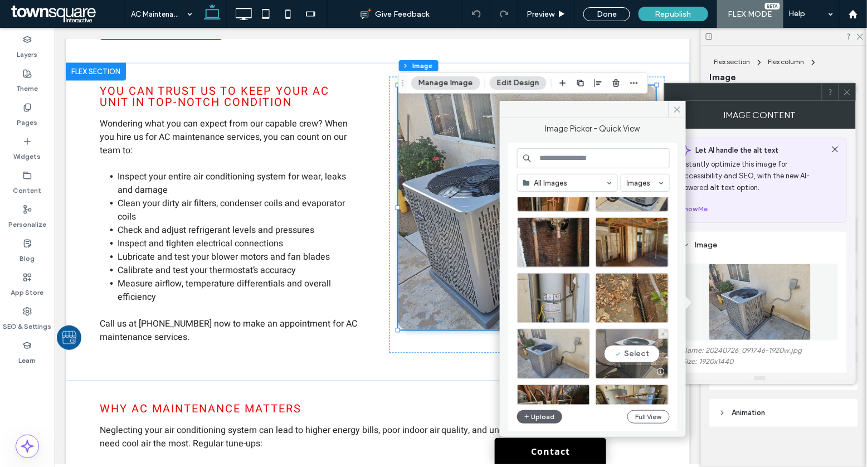
click at [648, 345] on div "Select" at bounding box center [631, 354] width 73 height 50
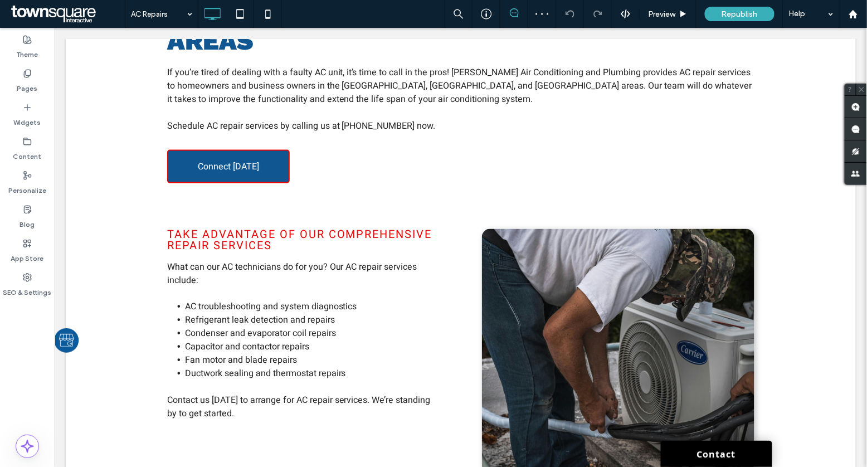
scroll to position [379, 0]
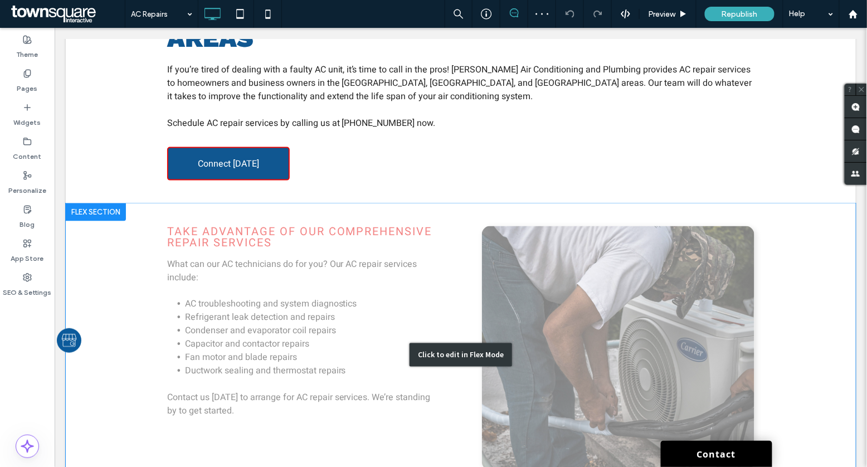
click at [549, 267] on div "Click to edit in Flex Mode" at bounding box center [460, 355] width 790 height 304
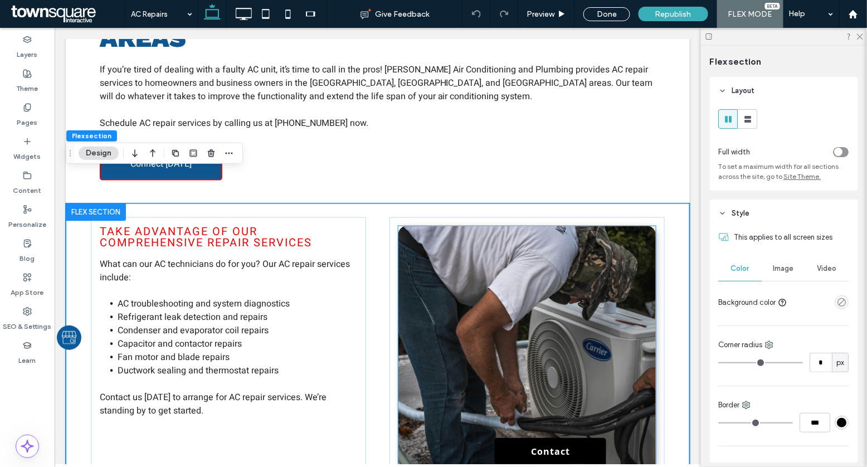
click at [516, 247] on img at bounding box center [527, 348] width 258 height 244
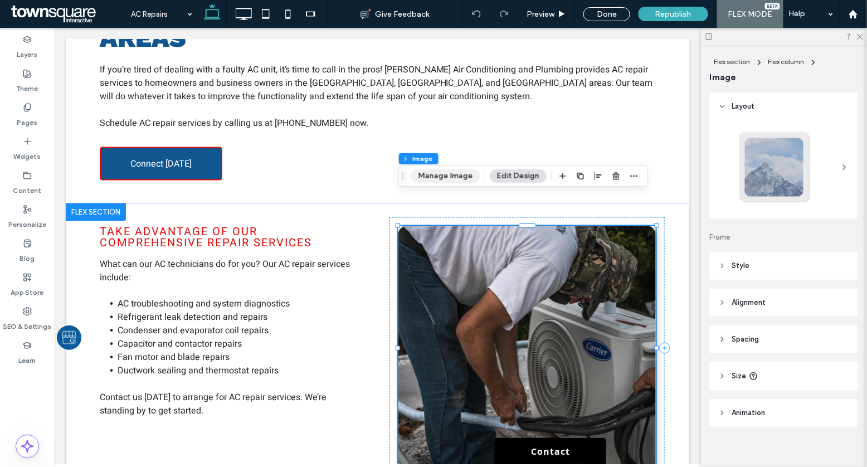
click at [422, 170] on button "Manage Image" at bounding box center [445, 175] width 69 height 13
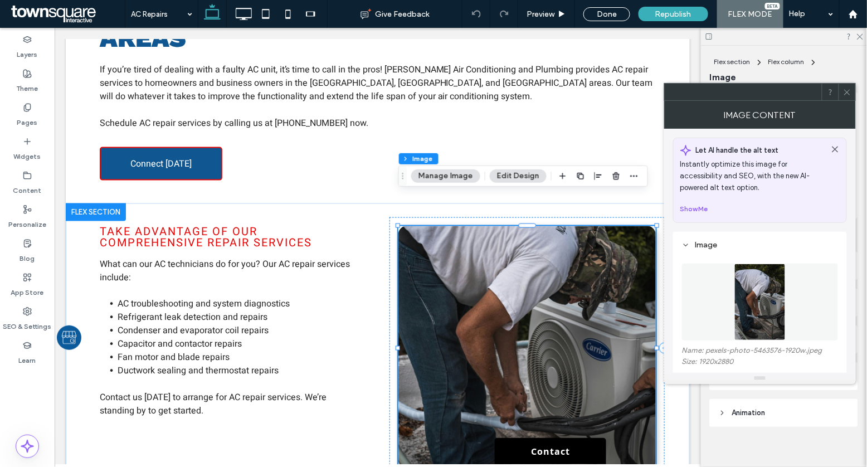
click at [739, 304] on img at bounding box center [760, 301] width 52 height 77
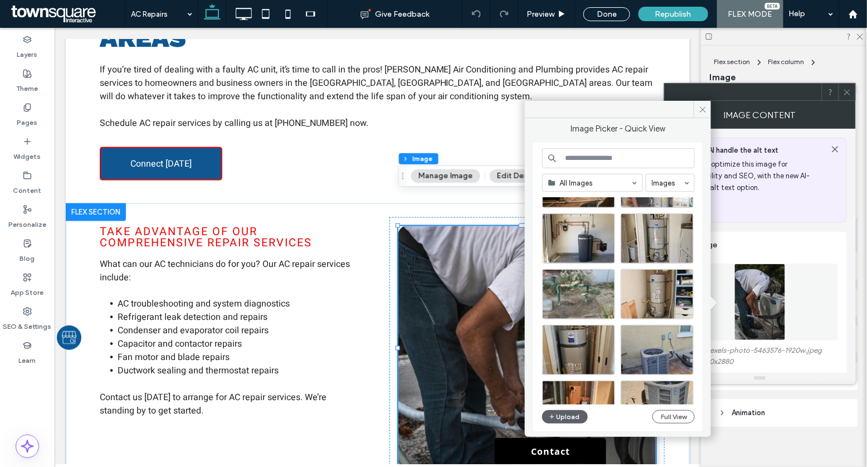
scroll to position [146, 0]
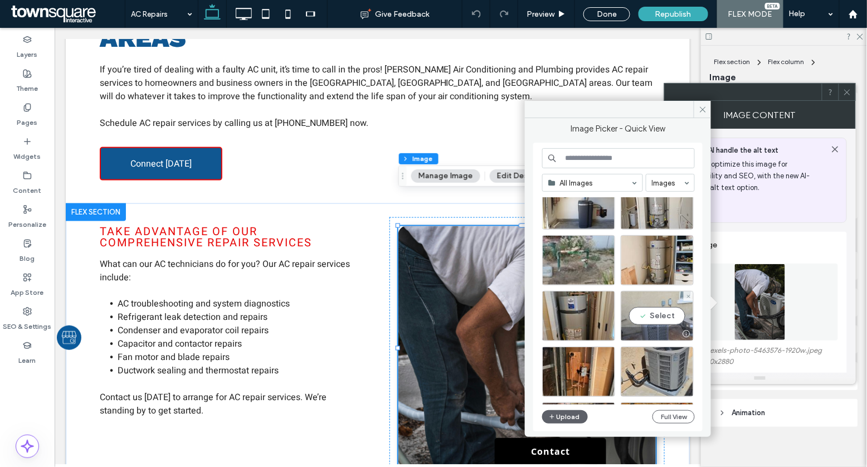
click at [648, 308] on div "Select" at bounding box center [657, 316] width 73 height 50
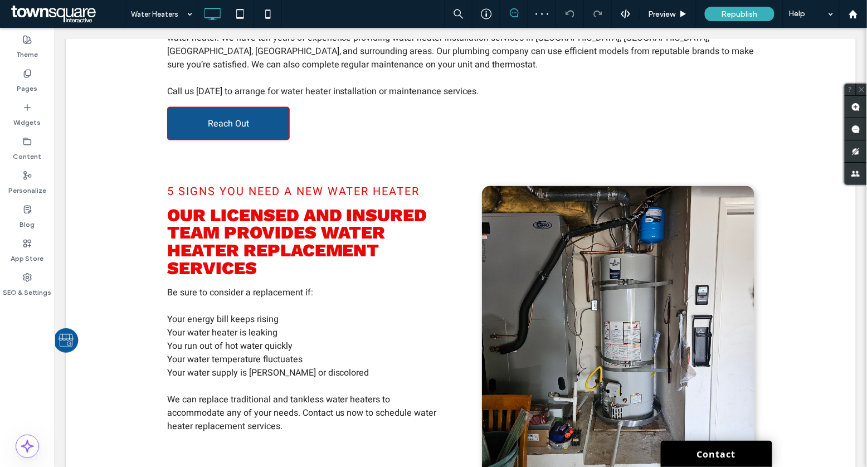
scroll to position [455, 0]
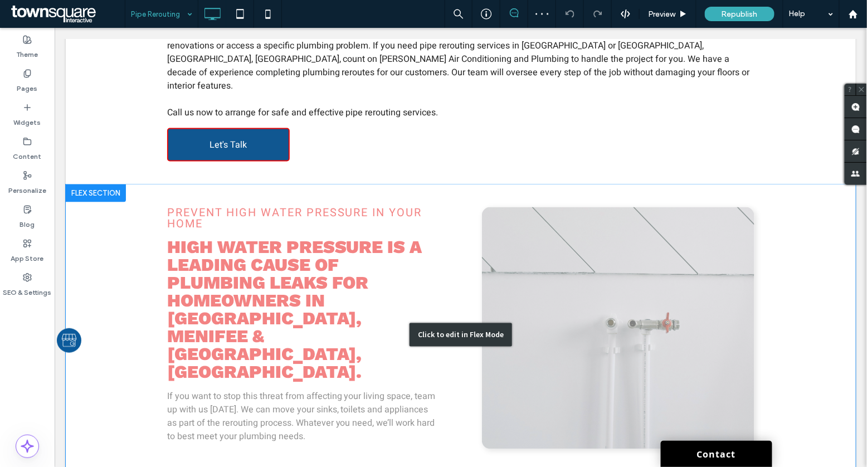
click at [641, 325] on div "Click to edit in Flex Mode" at bounding box center [460, 334] width 790 height 301
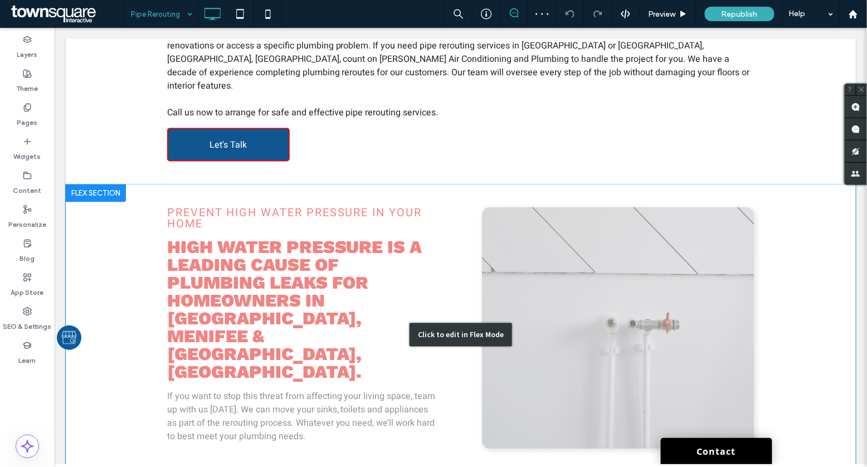
scroll to position [477, 0]
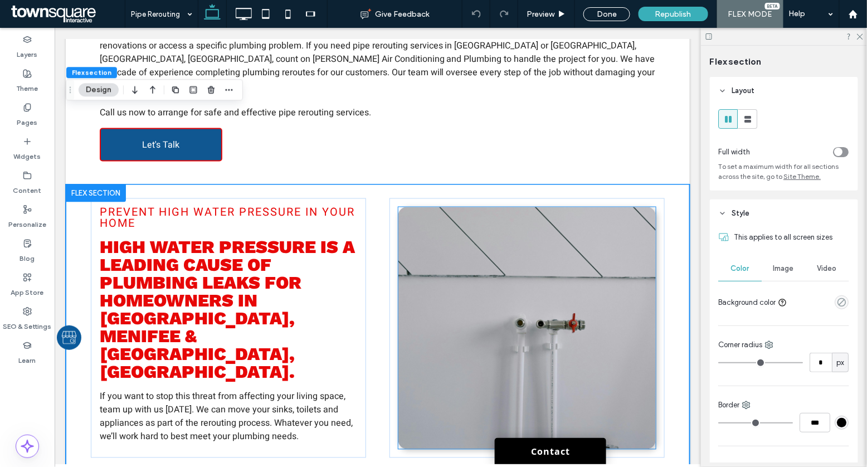
click at [585, 252] on img at bounding box center [527, 328] width 258 height 242
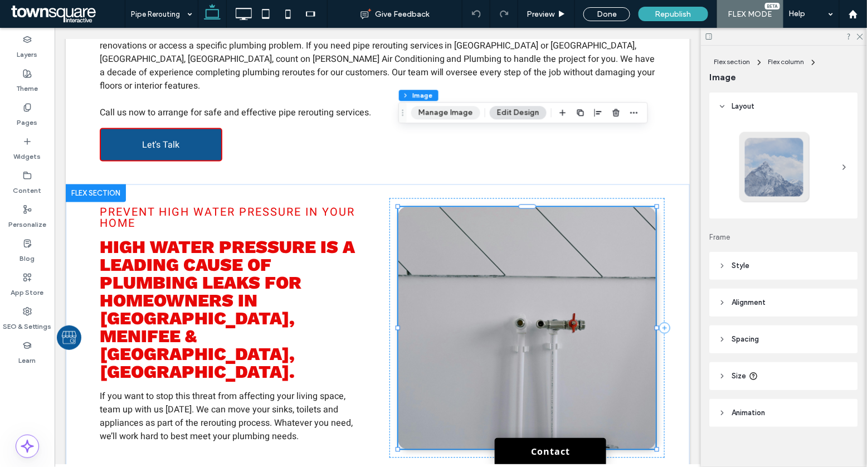
click at [431, 113] on button "Manage Image" at bounding box center [445, 112] width 69 height 13
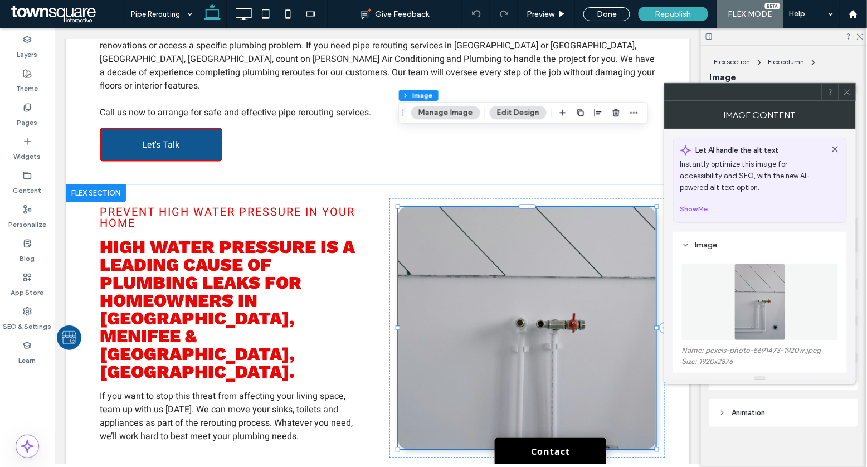
click at [715, 296] on figure at bounding box center [760, 301] width 156 height 77
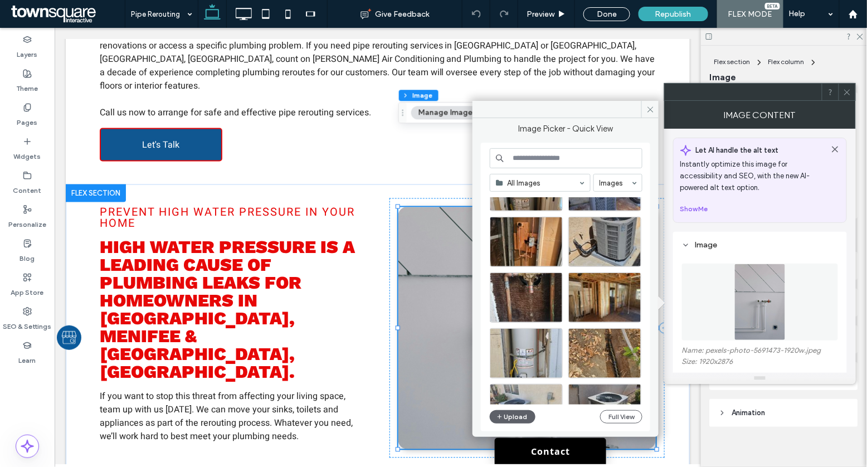
scroll to position [282, 0]
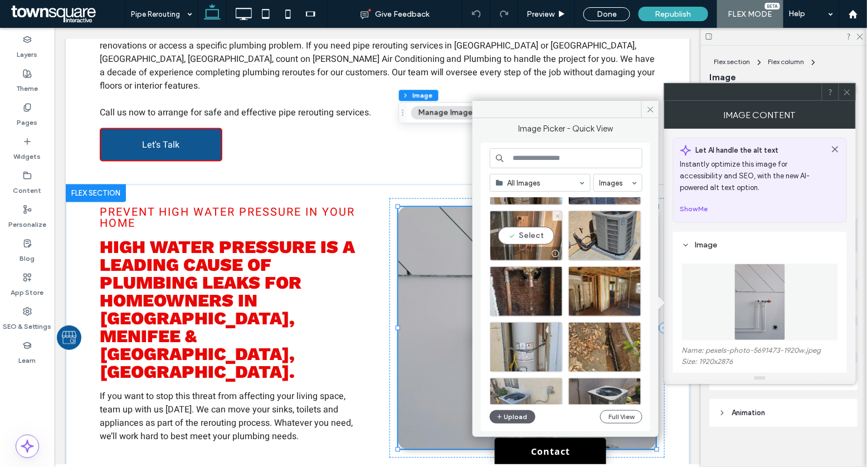
click at [518, 242] on div "Select" at bounding box center [526, 236] width 73 height 50
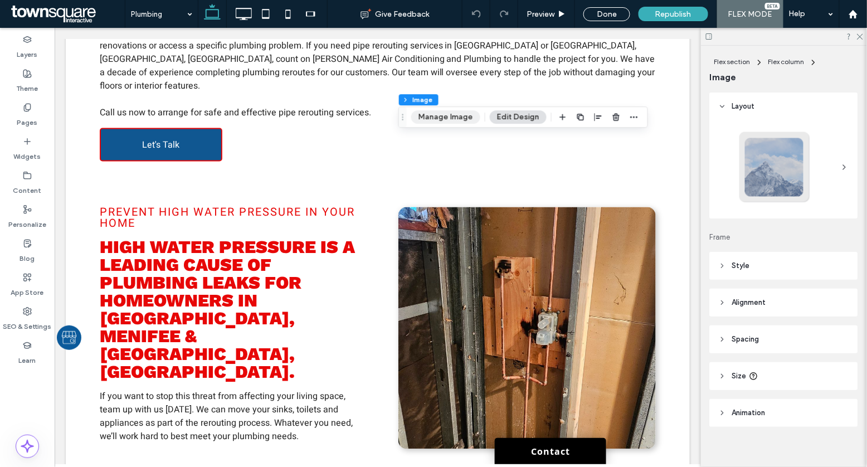
click at [451, 117] on button "Manage Image" at bounding box center [445, 116] width 69 height 13
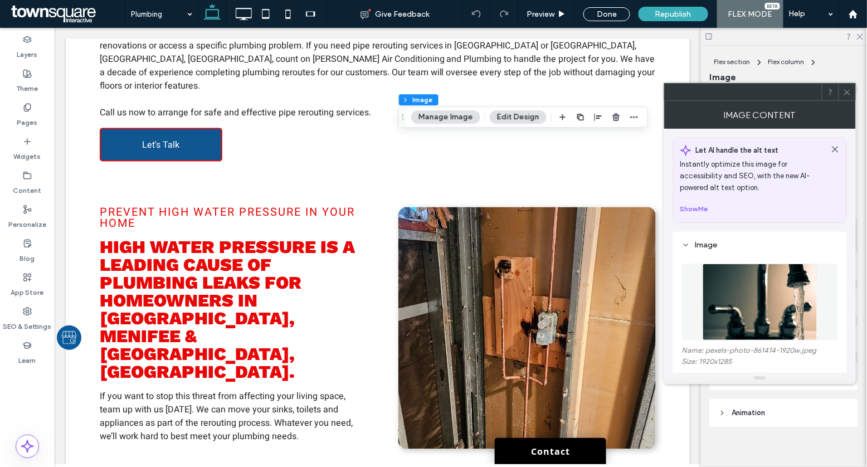
click at [725, 310] on img at bounding box center [759, 301] width 114 height 77
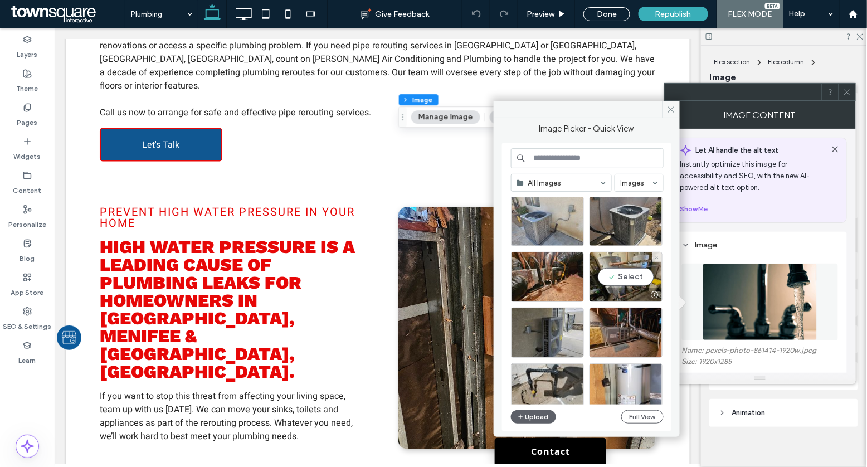
scroll to position [468, 0]
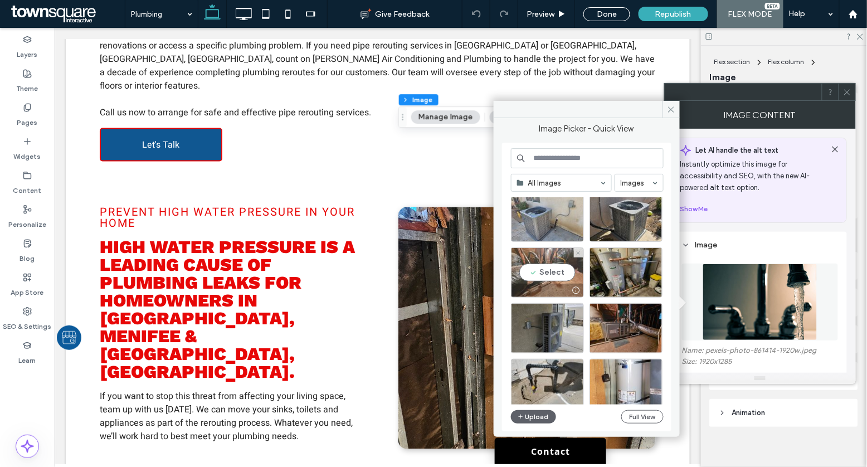
click at [526, 257] on div "Select" at bounding box center [547, 272] width 73 height 50
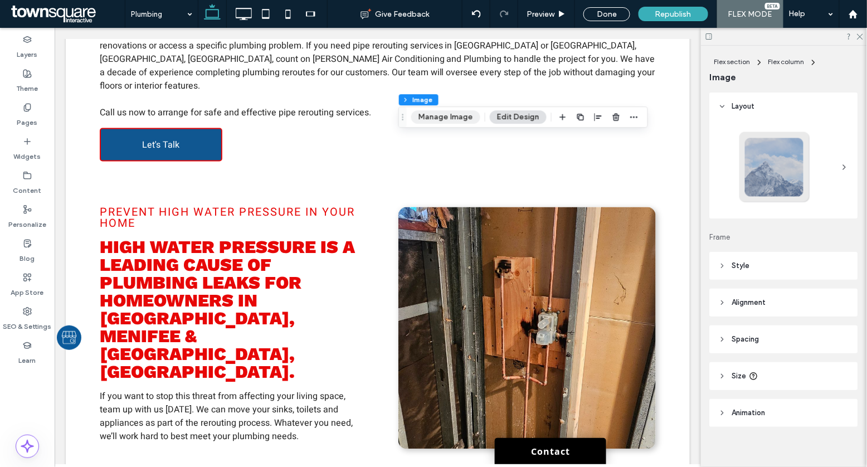
click at [462, 118] on button "Manage Image" at bounding box center [445, 116] width 69 height 13
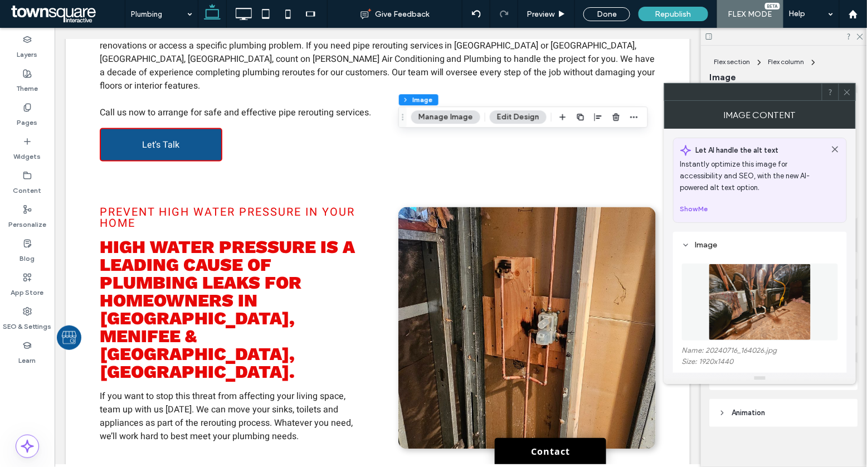
click at [761, 311] on img at bounding box center [760, 301] width 102 height 77
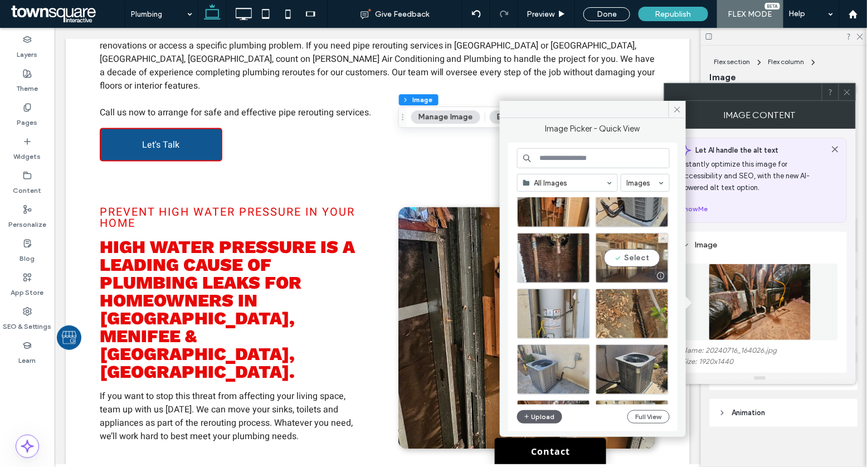
scroll to position [319, 0]
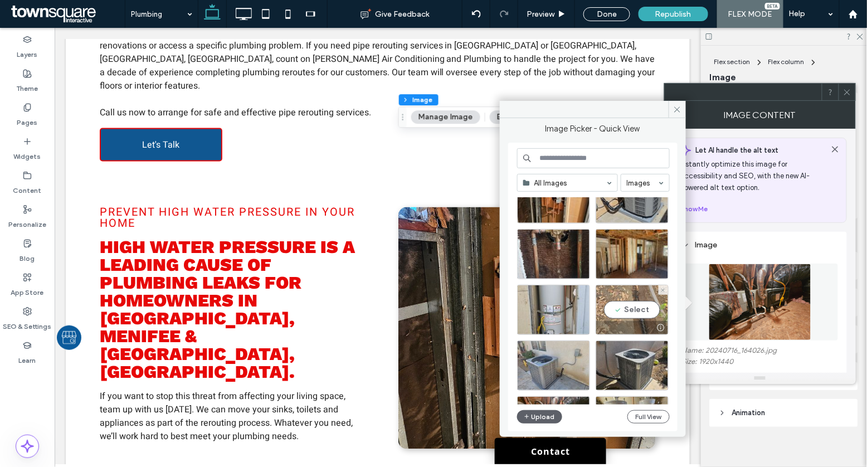
click at [639, 307] on div "Select" at bounding box center [631, 310] width 73 height 50
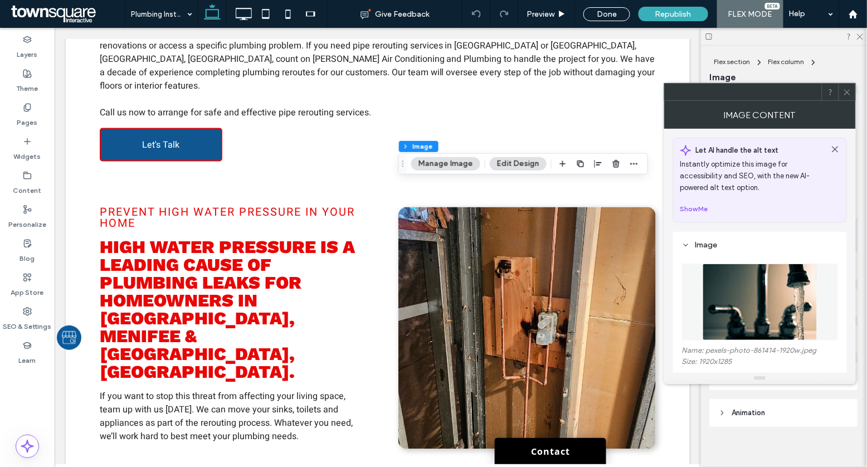
click at [753, 266] on img at bounding box center [759, 301] width 114 height 77
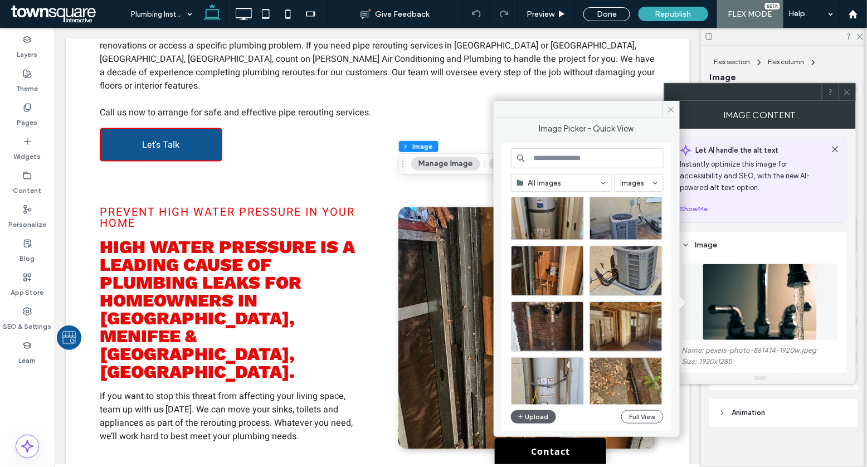
scroll to position [257, 0]
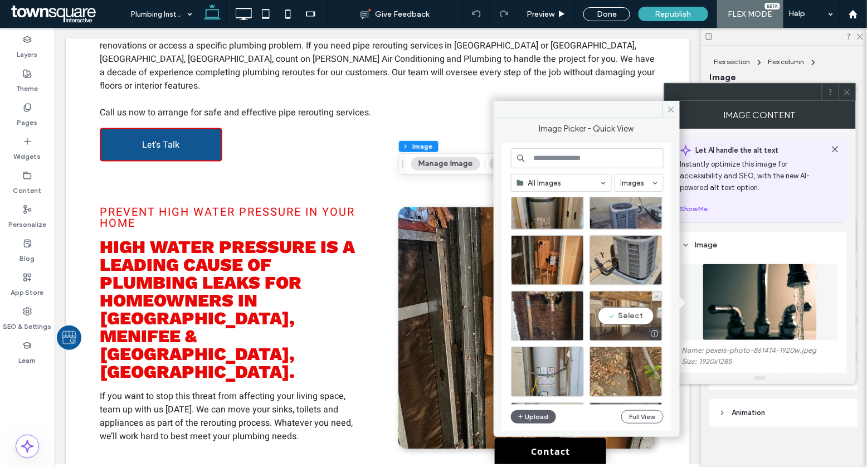
click at [624, 324] on div "Select" at bounding box center [625, 316] width 73 height 50
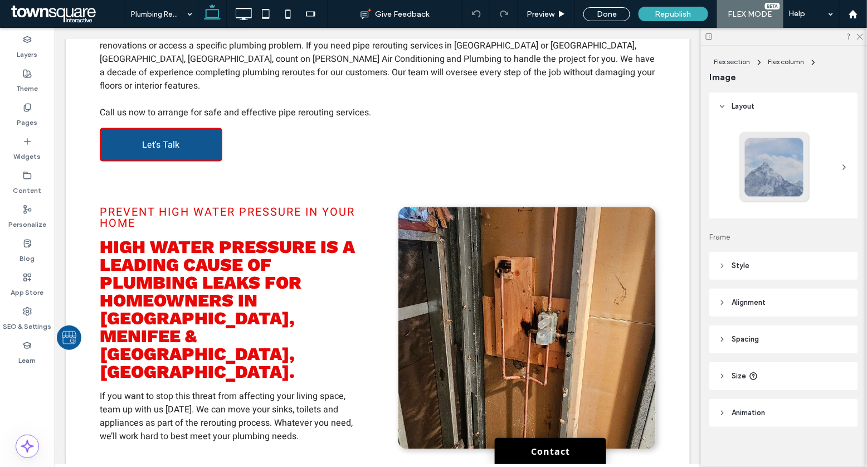
type input "**"
click at [441, 155] on button "Manage Image" at bounding box center [445, 149] width 69 height 13
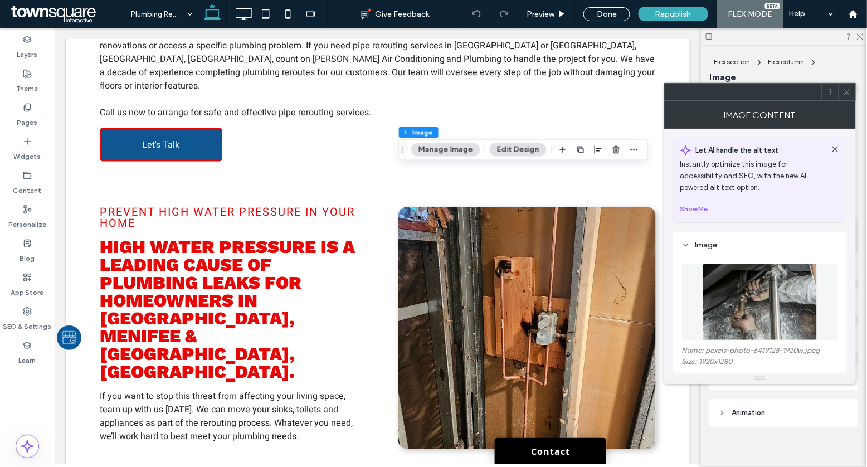
click at [757, 329] on img at bounding box center [759, 301] width 115 height 77
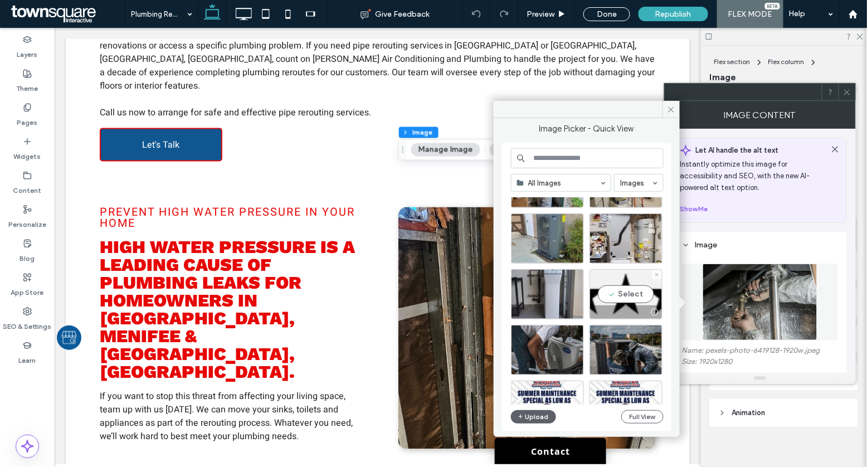
scroll to position [780, 0]
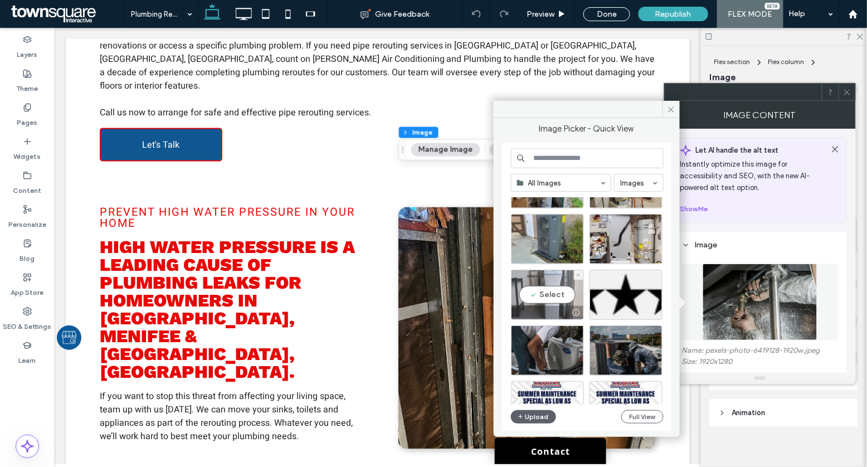
click at [556, 294] on div "Select" at bounding box center [547, 295] width 73 height 50
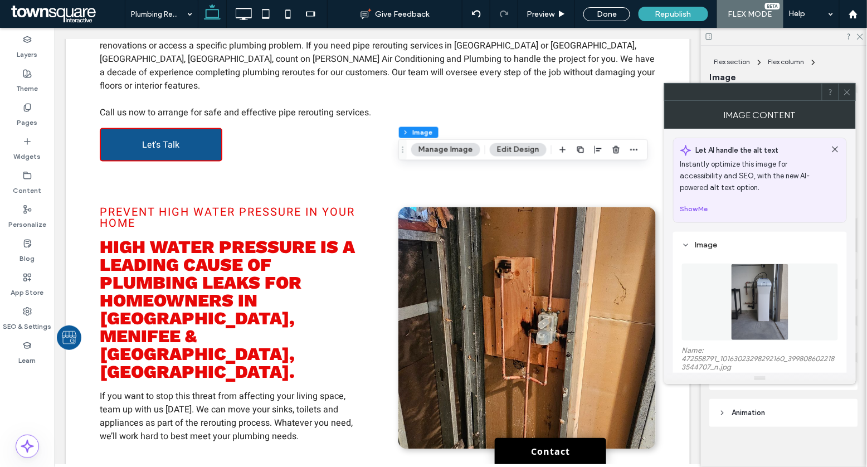
click at [758, 299] on img at bounding box center [760, 301] width 58 height 77
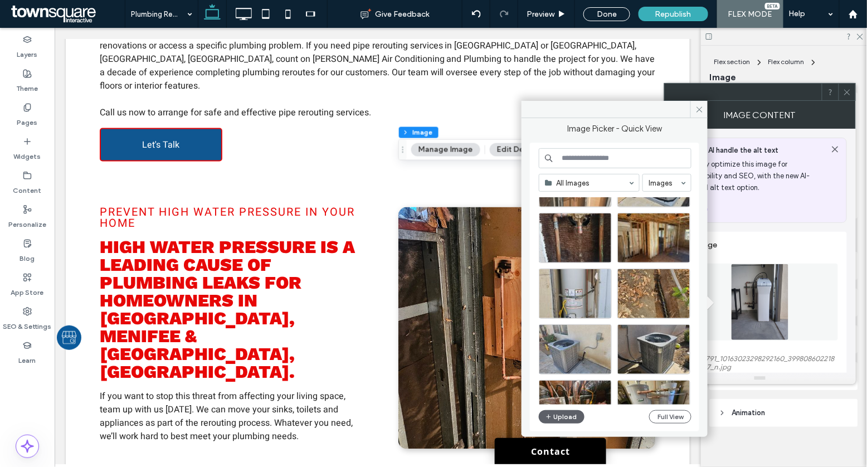
scroll to position [321, 0]
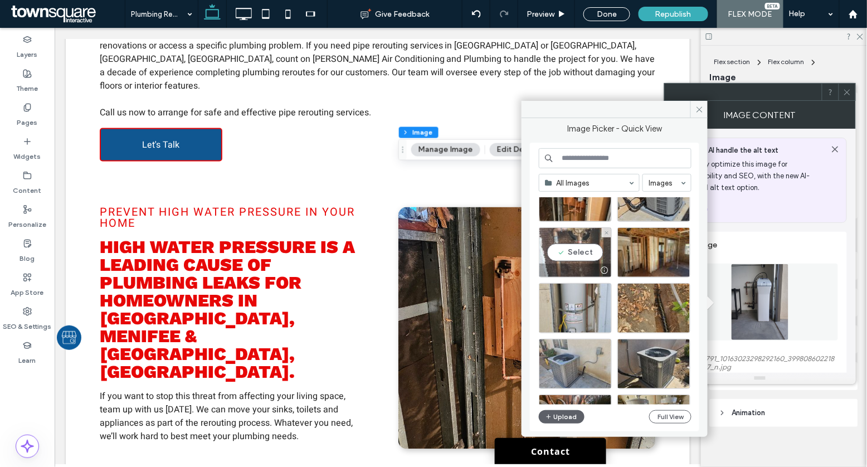
click at [573, 245] on div "Select" at bounding box center [575, 252] width 73 height 50
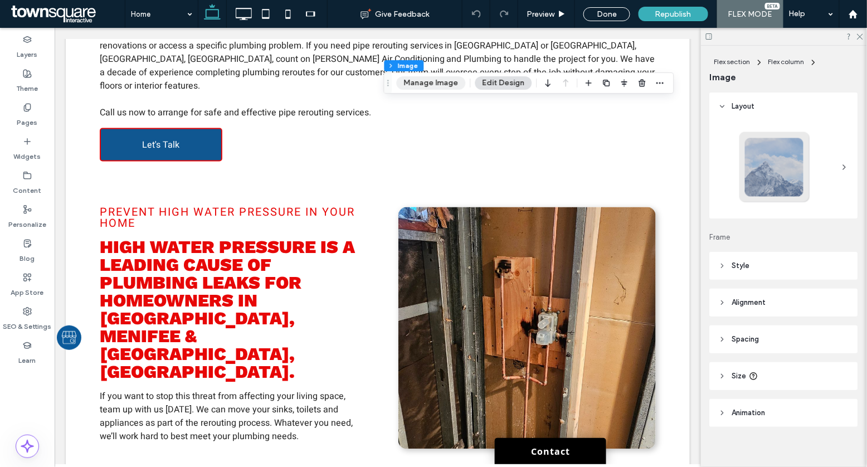
click at [415, 79] on button "Manage Image" at bounding box center [431, 82] width 69 height 13
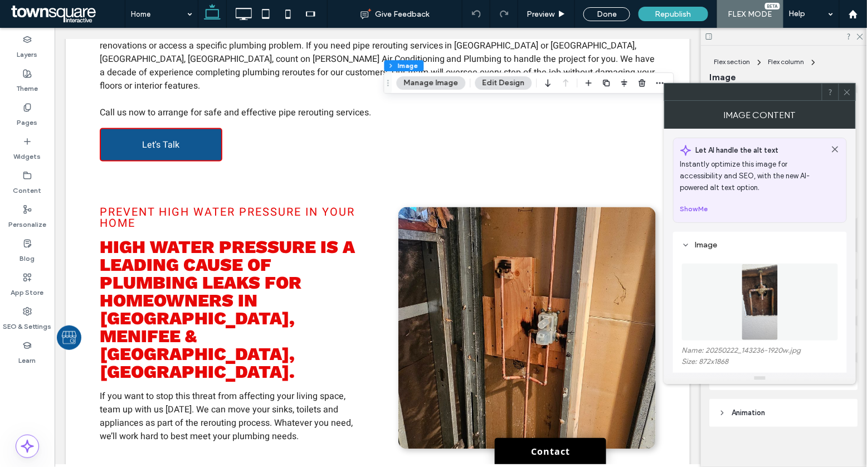
click at [742, 289] on figure at bounding box center [760, 301] width 156 height 77
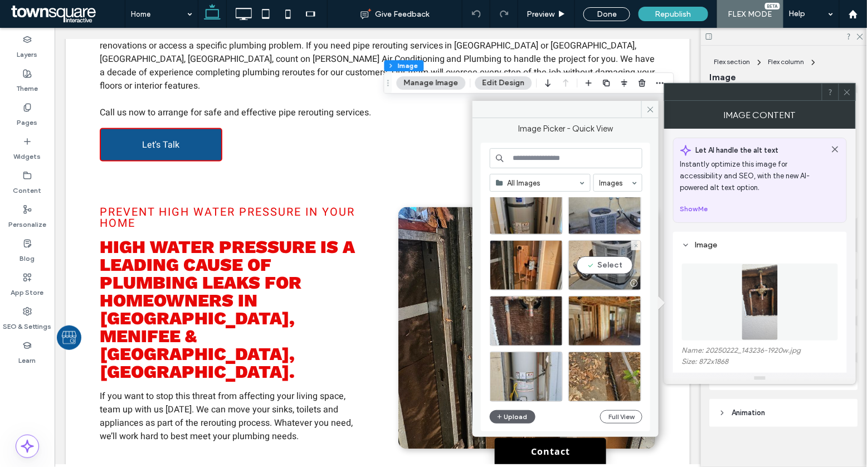
scroll to position [242, 0]
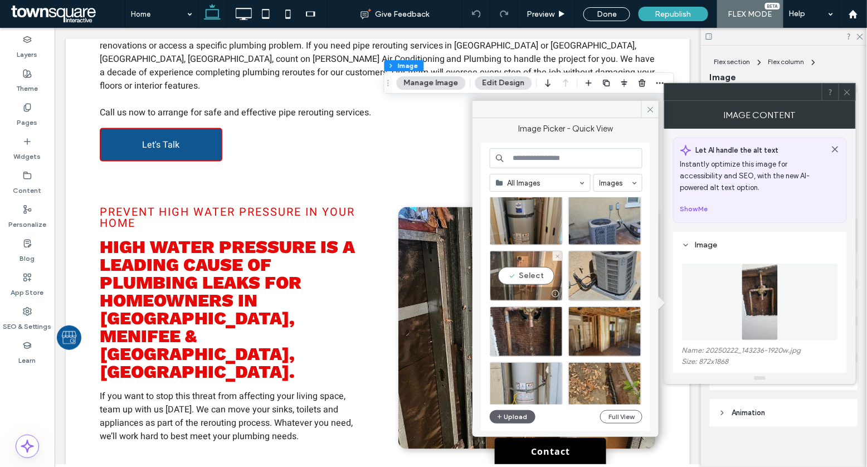
click at [529, 272] on div "Select" at bounding box center [526, 276] width 73 height 50
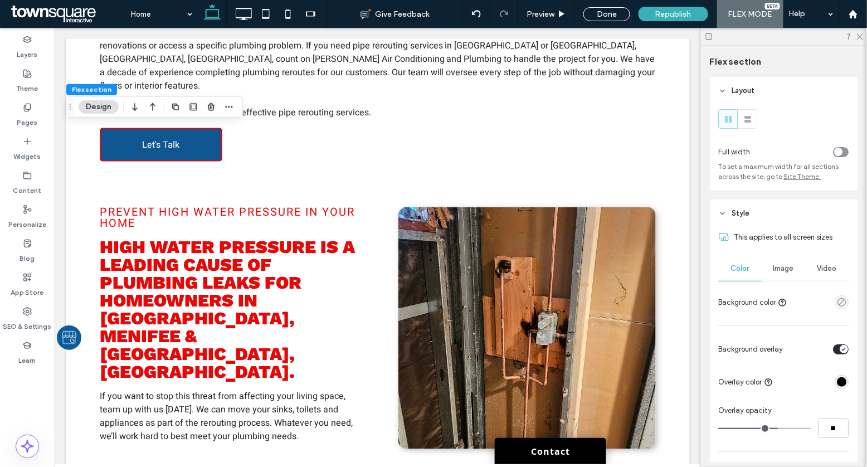
click at [780, 270] on span "Image" at bounding box center [784, 268] width 21 height 9
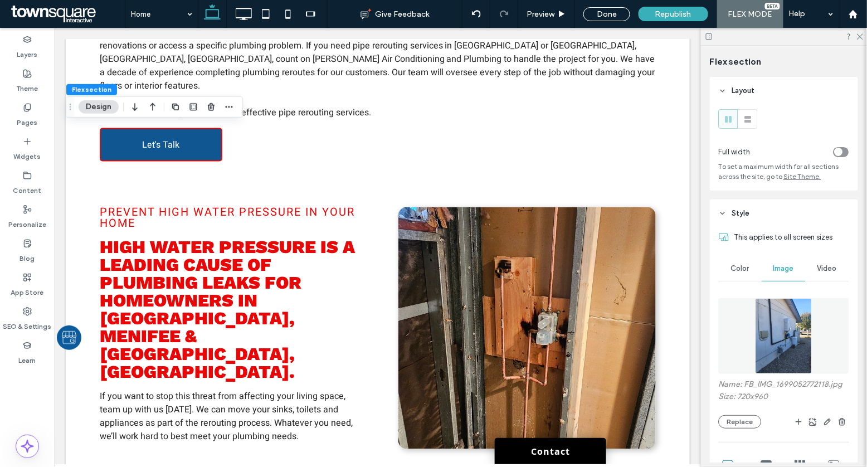
click at [780, 337] on img at bounding box center [783, 336] width 57 height 76
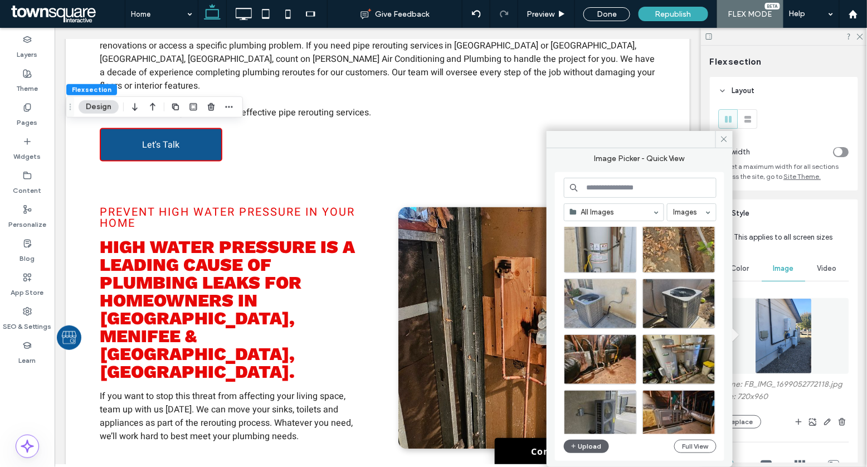
scroll to position [414, 0]
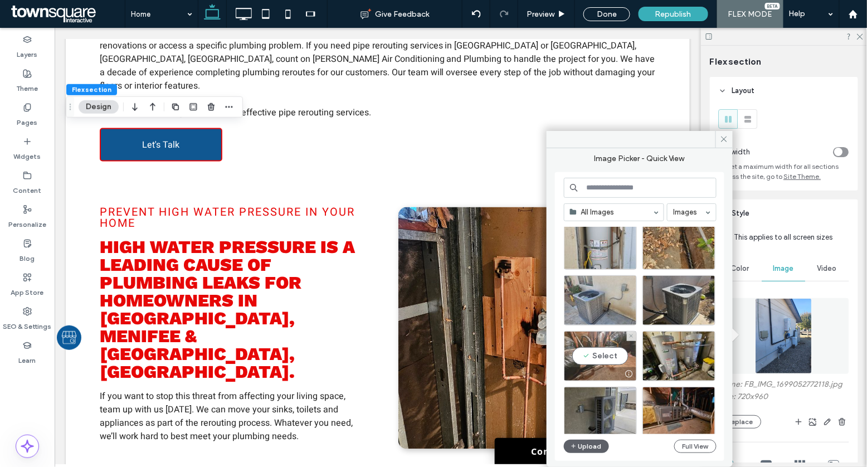
click at [610, 357] on div "Select" at bounding box center [600, 356] width 73 height 50
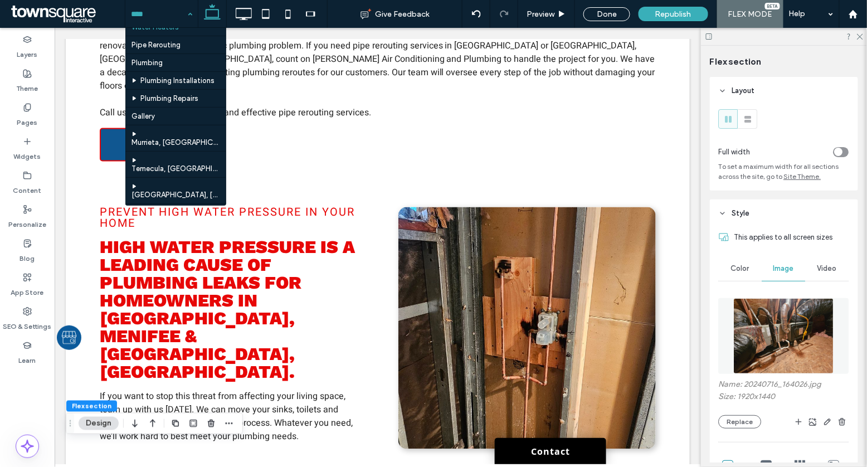
scroll to position [152, 0]
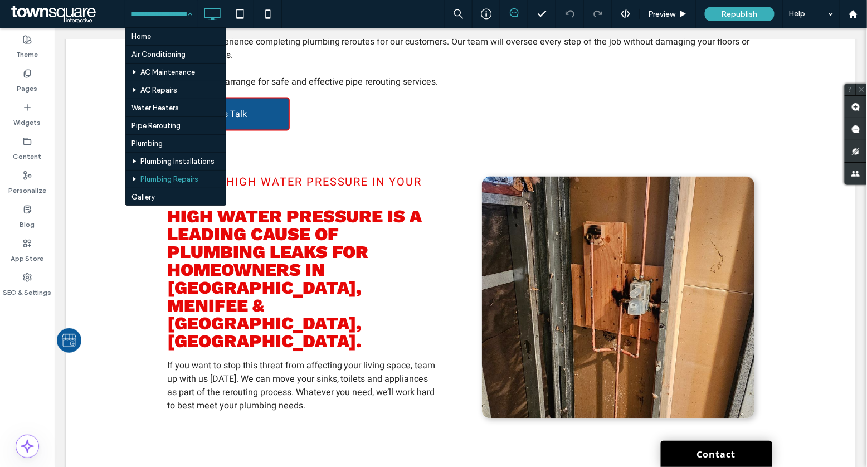
scroll to position [28, 0]
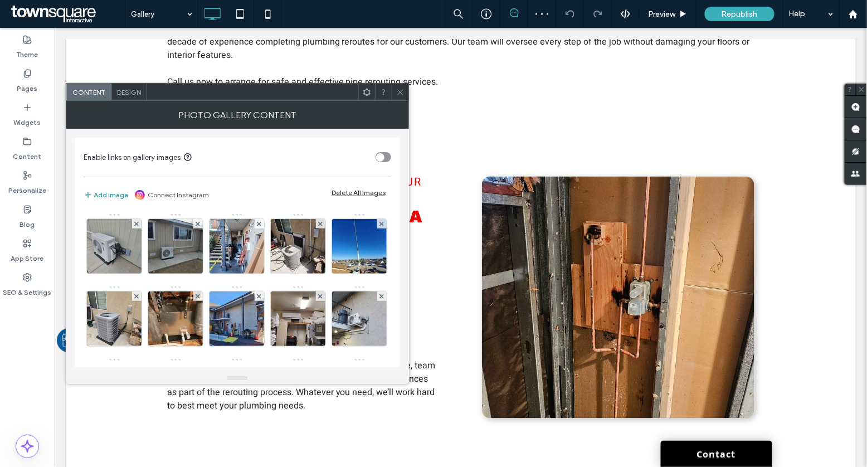
click at [99, 192] on button "Add image" at bounding box center [106, 194] width 45 height 13
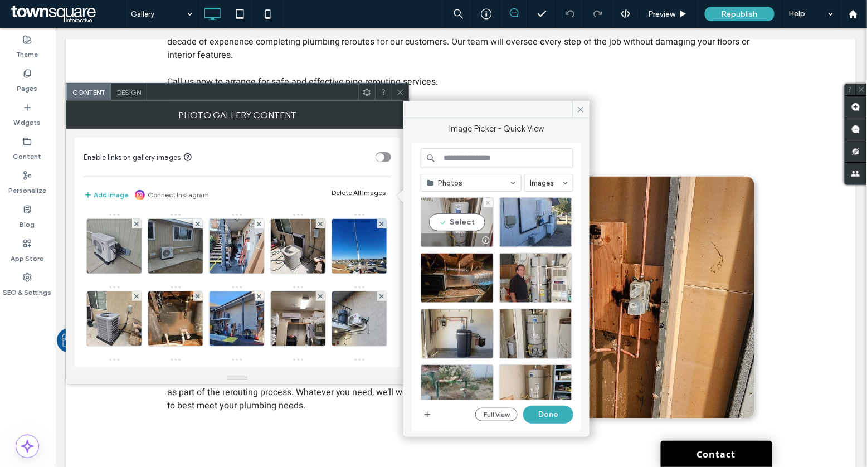
click at [454, 219] on div "Select" at bounding box center [457, 222] width 73 height 50
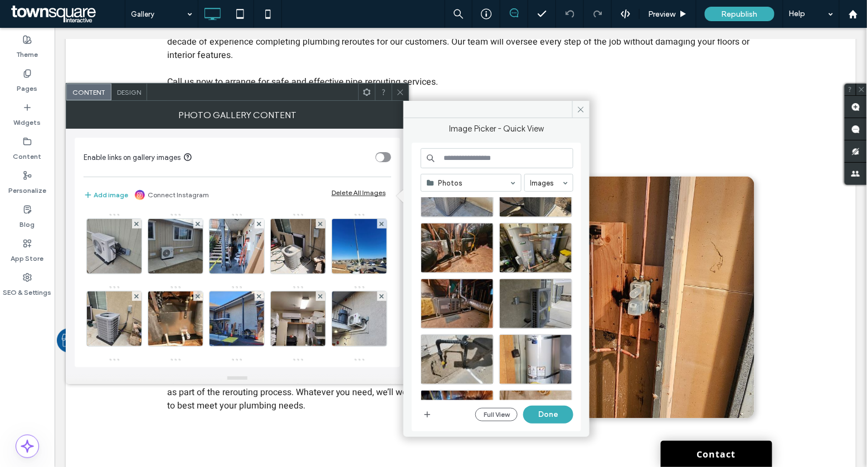
scroll to position [688, 0]
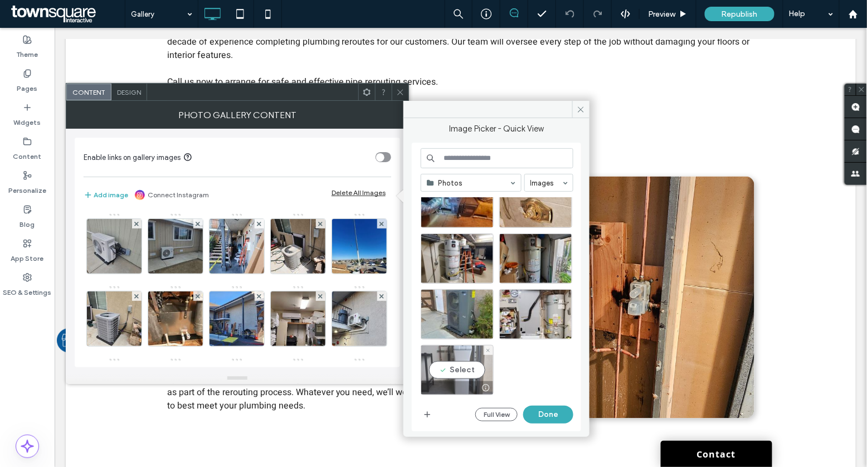
click at [448, 369] on div "Select" at bounding box center [457, 370] width 73 height 50
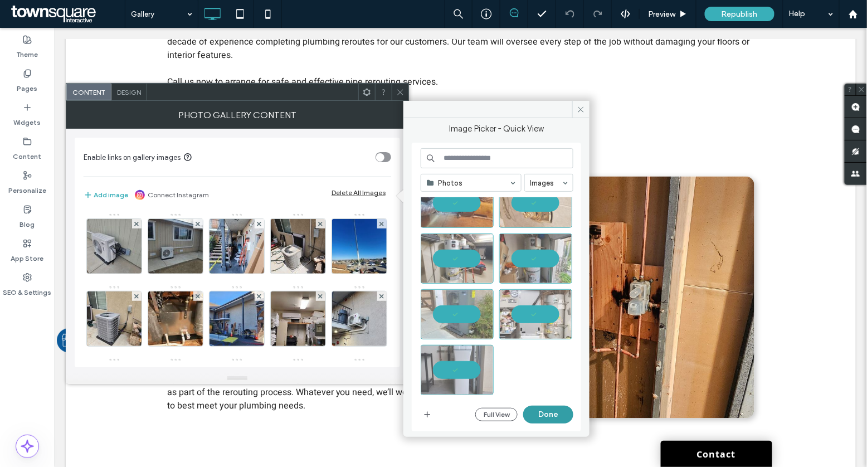
click at [547, 416] on button "Done" at bounding box center [548, 415] width 50 height 18
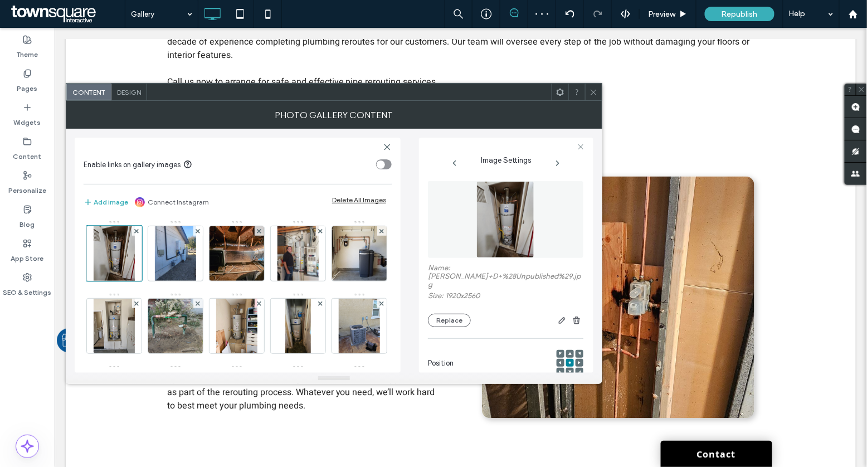
click at [590, 89] on icon at bounding box center [593, 92] width 8 height 8
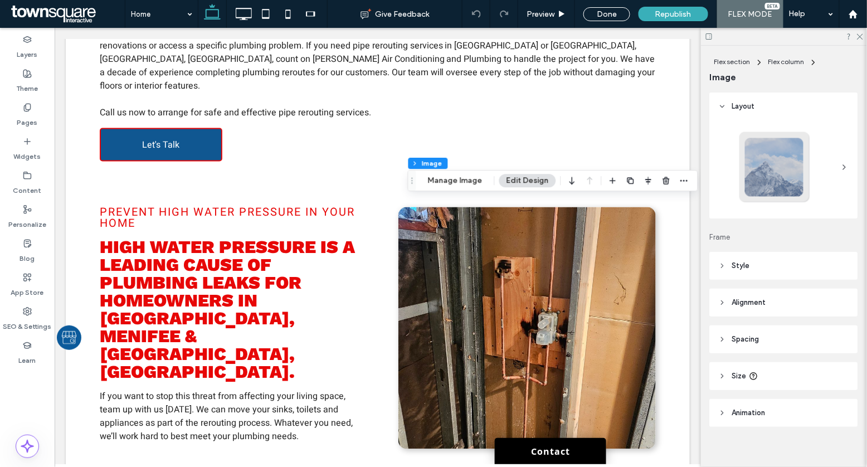
type input "**"
click at [466, 182] on button "Manage Image" at bounding box center [455, 180] width 69 height 13
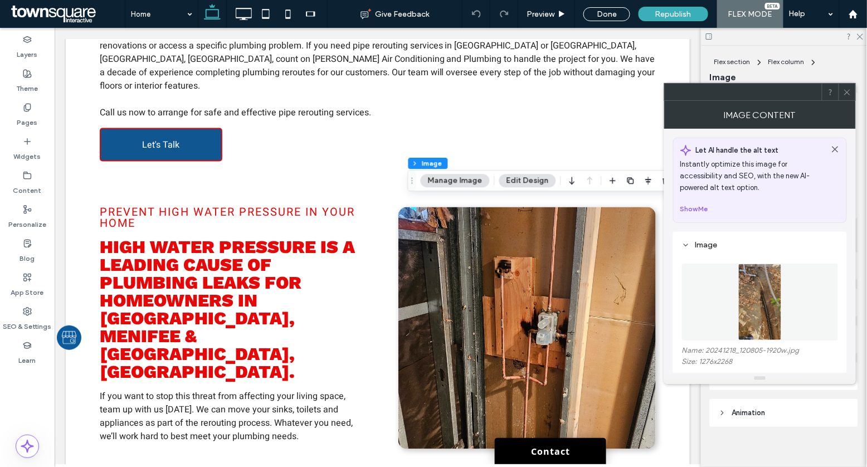
click at [749, 330] on figure at bounding box center [760, 301] width 156 height 77
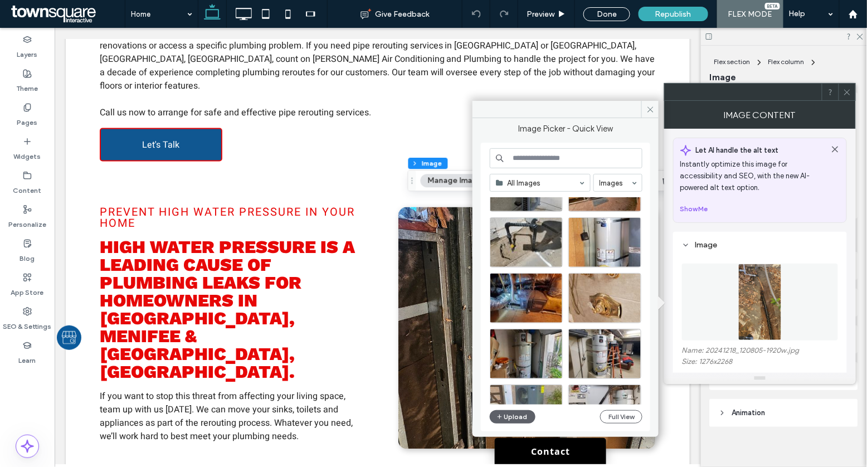
scroll to position [617, 0]
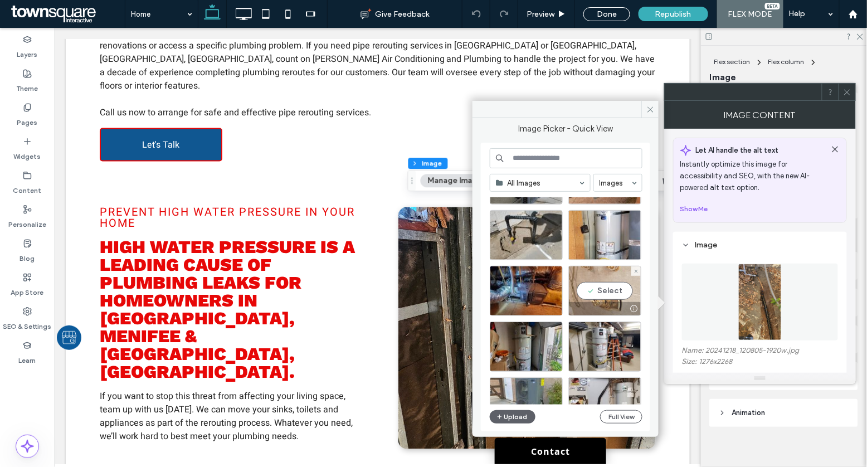
click at [607, 295] on div "Select" at bounding box center [604, 291] width 73 height 50
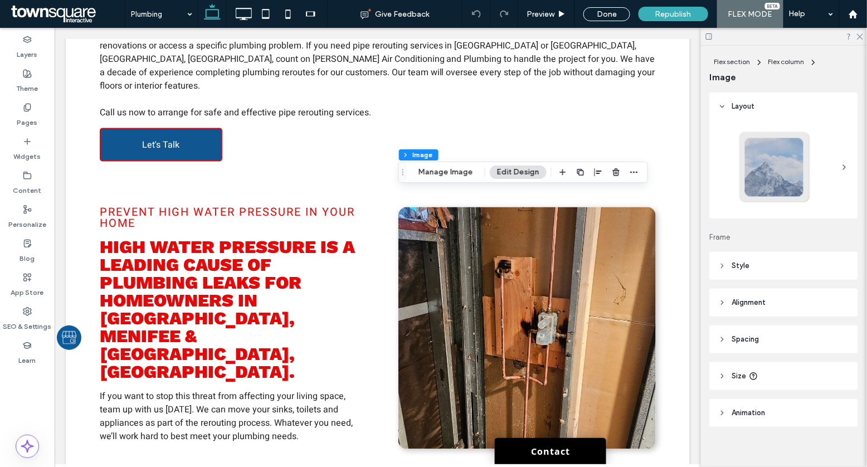
type input "**"
click at [428, 175] on button "Manage Image" at bounding box center [445, 171] width 69 height 13
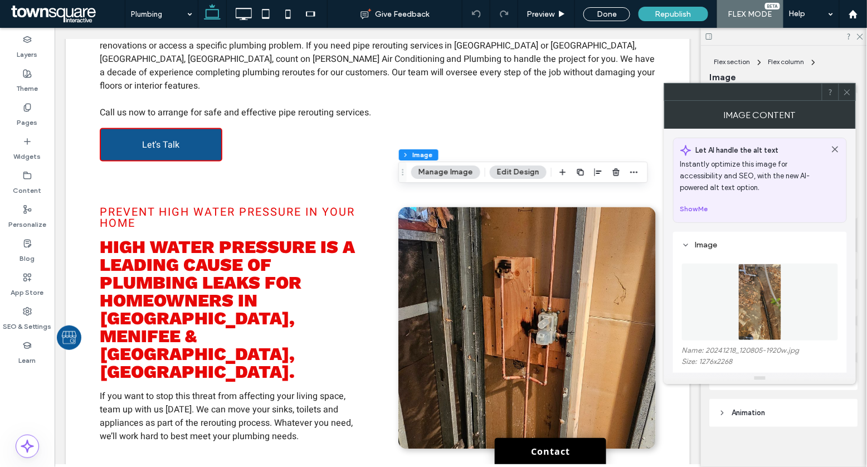
click at [733, 304] on figure at bounding box center [760, 301] width 156 height 77
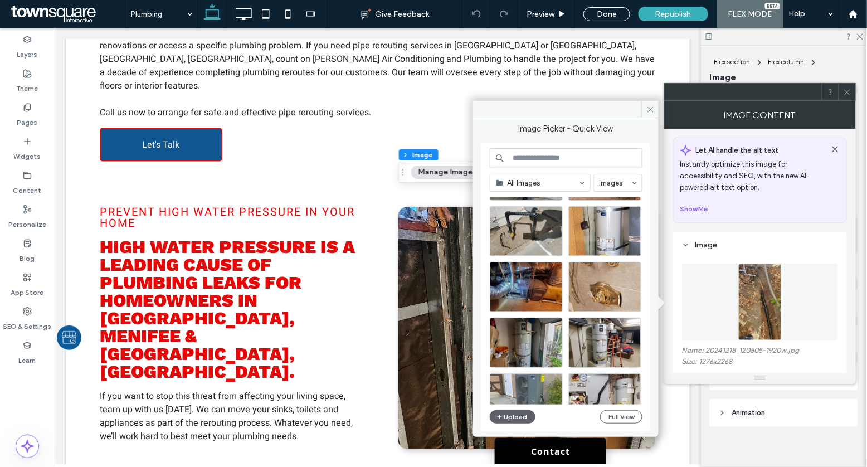
scroll to position [628, 0]
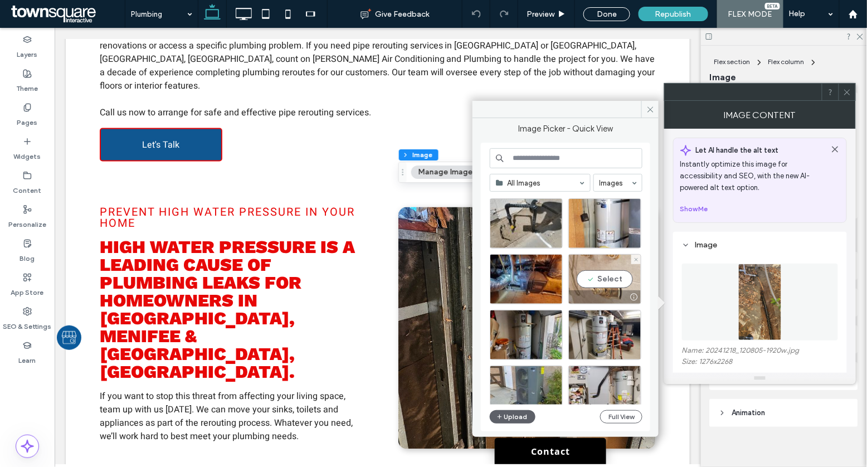
click at [616, 275] on div "Select" at bounding box center [604, 279] width 73 height 50
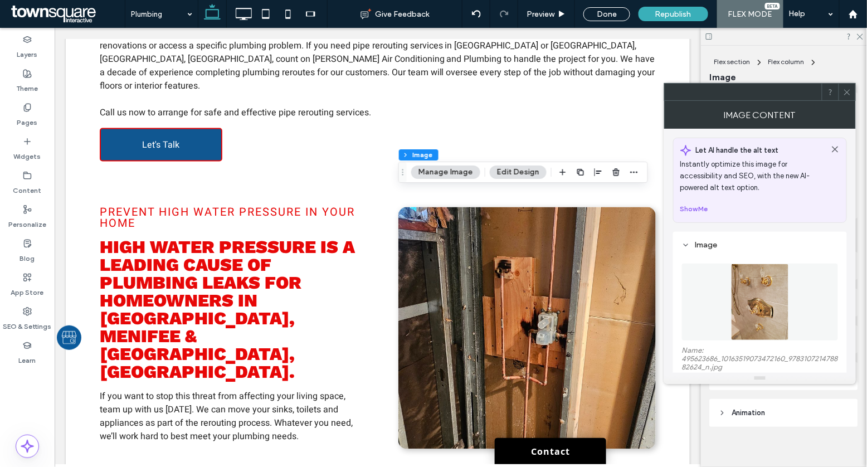
click at [845, 92] on icon at bounding box center [847, 92] width 8 height 8
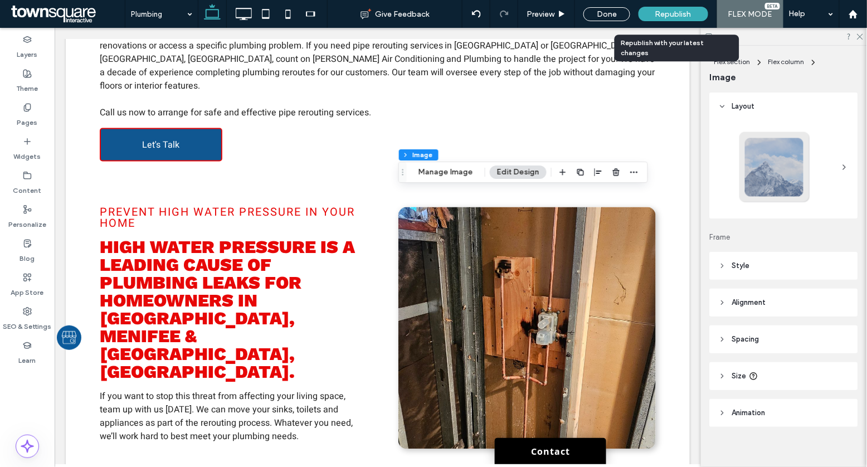
click at [663, 17] on span "Republish" at bounding box center [673, 13] width 36 height 9
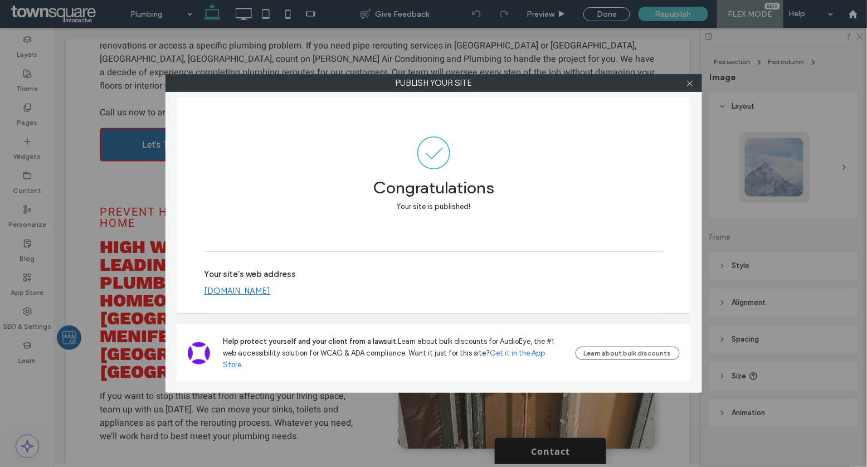
click at [228, 296] on link "www.rodgersair.com" at bounding box center [237, 291] width 66 height 10
click at [690, 84] on icon at bounding box center [690, 83] width 8 height 8
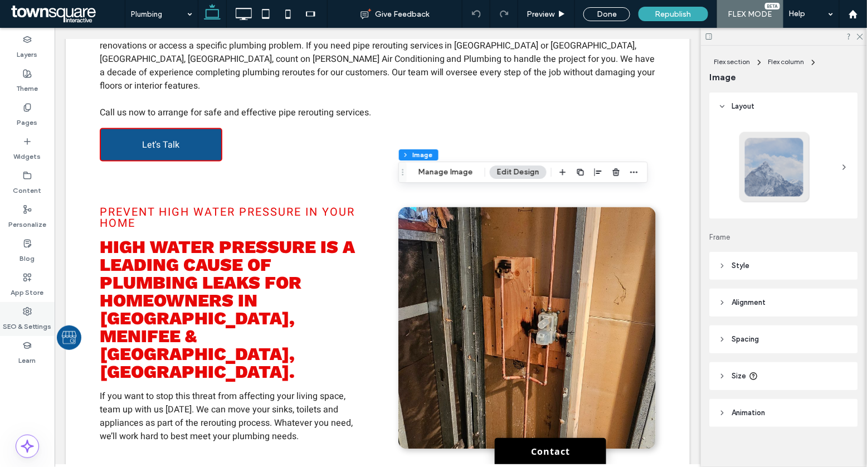
click at [28, 327] on label "SEO & Settings" at bounding box center [27, 324] width 48 height 16
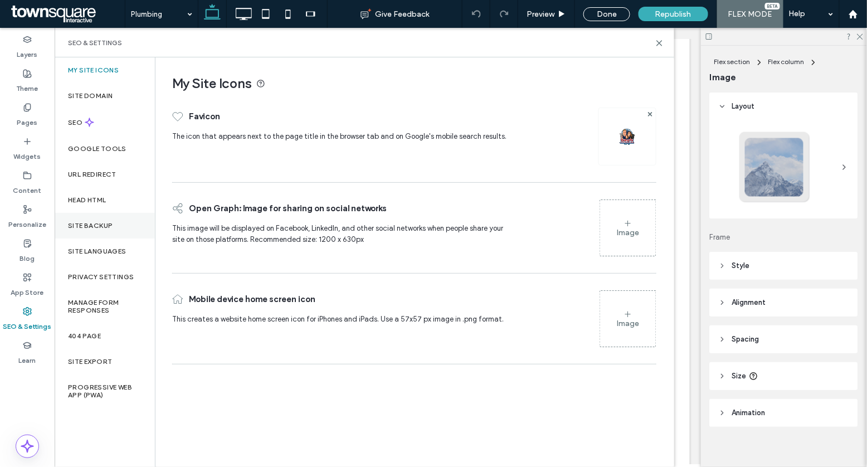
click at [110, 224] on label "Site Backup" at bounding box center [90, 226] width 45 height 8
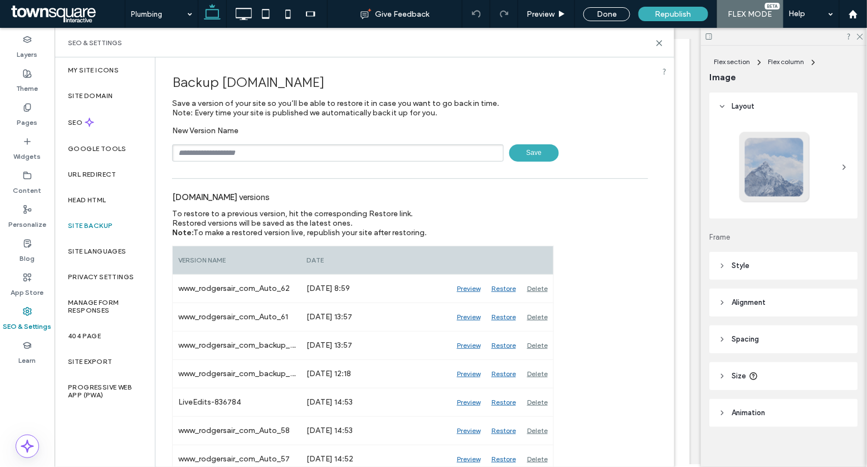
click at [230, 151] on input "text" at bounding box center [337, 152] width 331 height 17
paste input "******"
type input "*********"
click at [535, 159] on span "Save" at bounding box center [534, 152] width 50 height 17
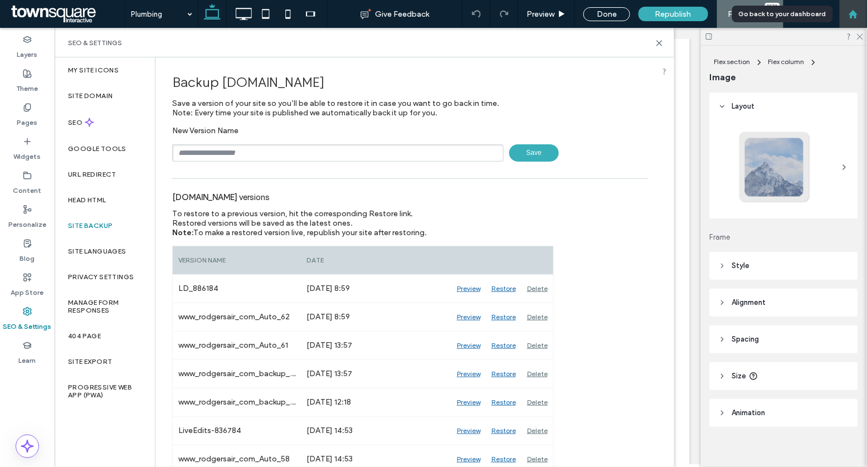
click at [850, 23] on div at bounding box center [853, 14] width 28 height 28
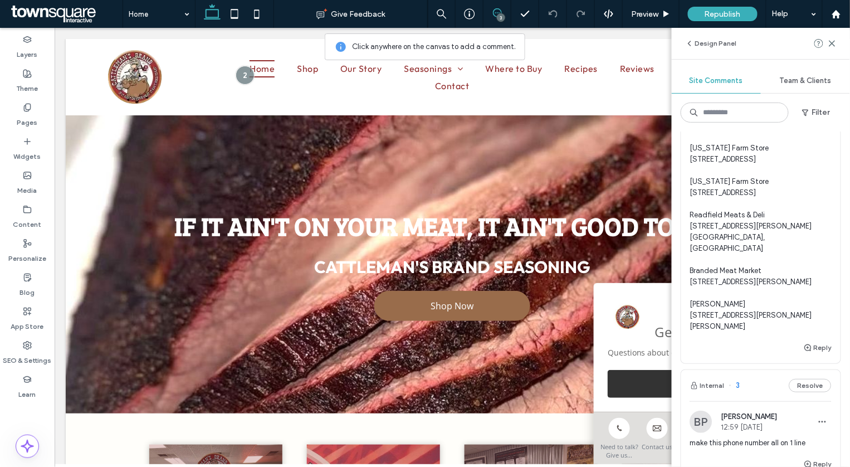
scroll to position [72, 0]
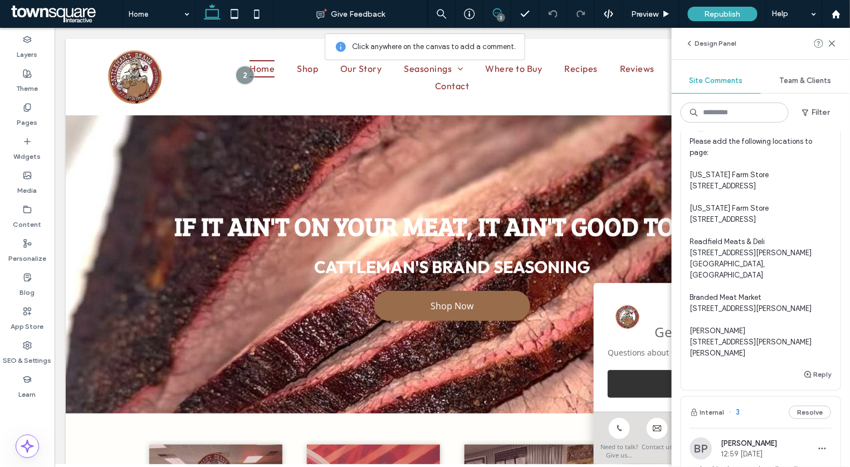
click at [759, 231] on span "Please add the following locations to page: Texas Farm Store 16112 S. Front St.…" at bounding box center [760, 247] width 141 height 223
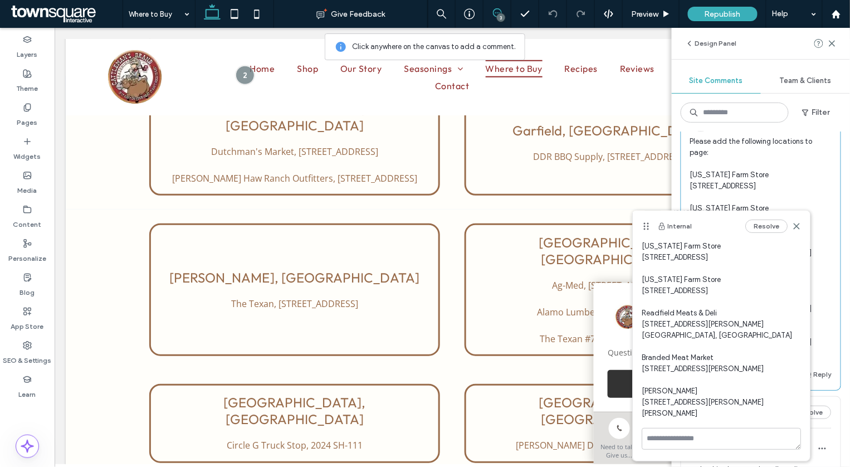
scroll to position [2852, 0]
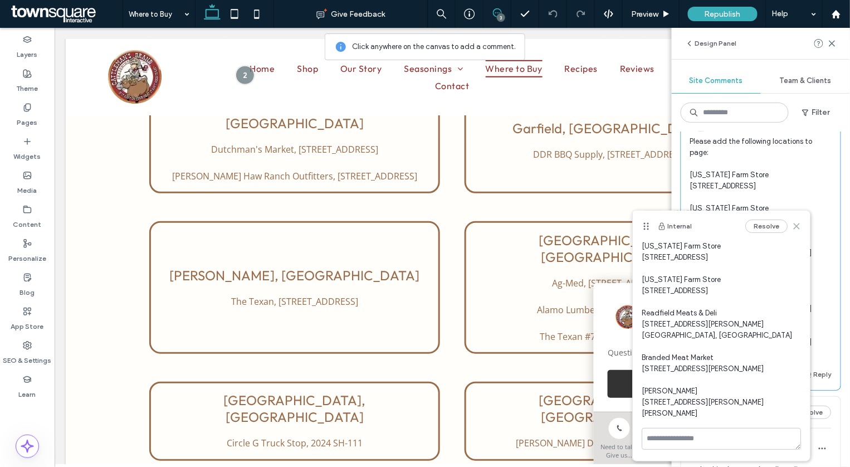
click at [798, 226] on icon at bounding box center [796, 226] width 9 height 9
click at [800, 227] on icon at bounding box center [796, 226] width 9 height 9
click at [799, 227] on icon at bounding box center [796, 226] width 9 height 9
click at [799, 228] on use at bounding box center [796, 225] width 5 height 5
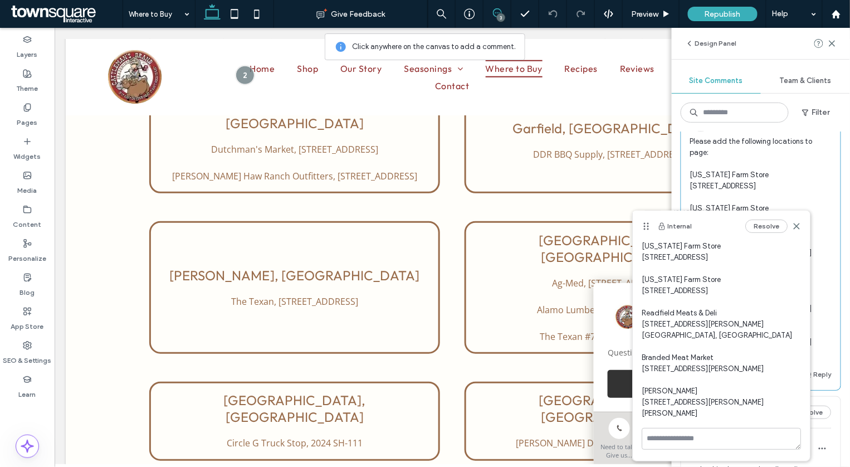
click at [793, 187] on span "Please add the following locations to page: [US_STATE] Farm Store [STREET_ADDRE…" at bounding box center [760, 247] width 141 height 223
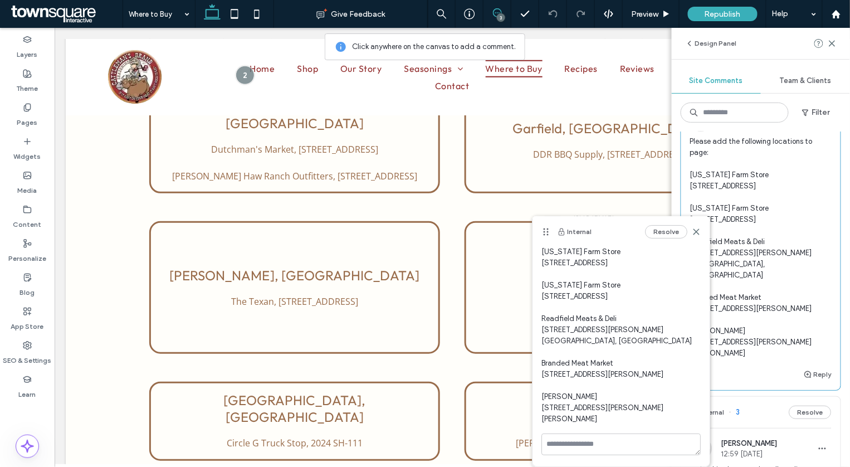
drag, startPoint x: 645, startPoint y: 226, endPoint x: 534, endPoint y: 232, distance: 111.1
click at [541, 233] on icon at bounding box center [545, 231] width 9 height 9
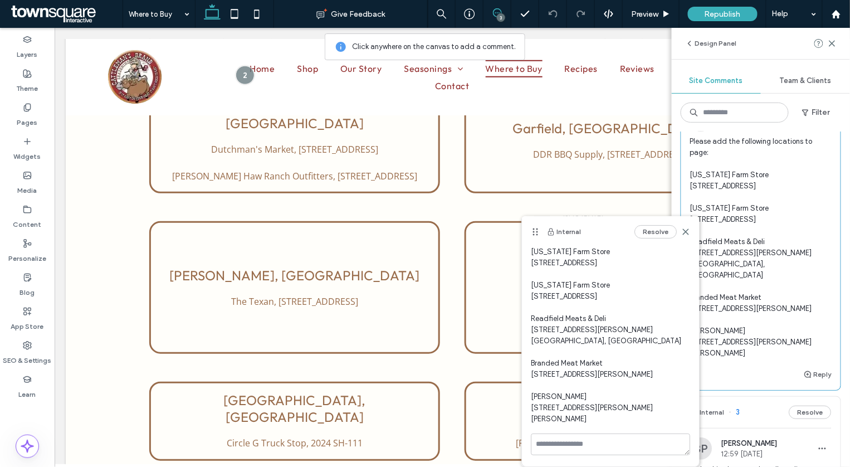
click at [684, 227] on div "Resolve" at bounding box center [662, 231] width 56 height 13
click at [686, 231] on icon at bounding box center [685, 231] width 9 height 9
click at [786, 231] on span "Please add the following locations to page: [US_STATE] Farm Store [STREET_ADDRE…" at bounding box center [760, 247] width 141 height 223
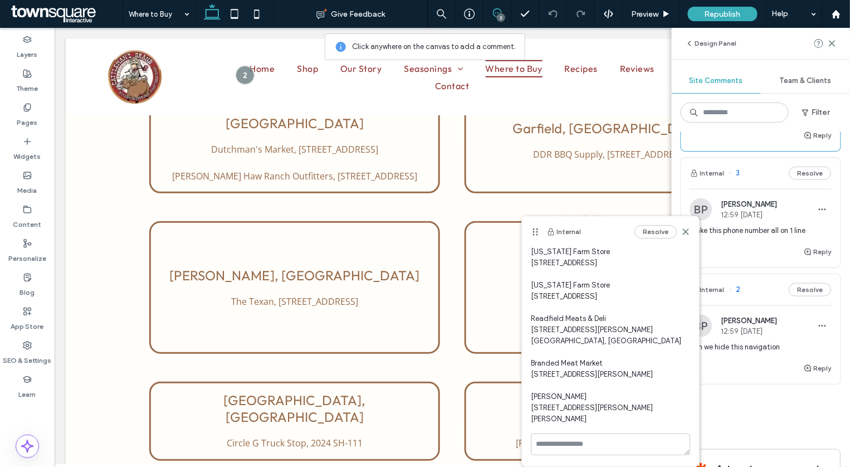
scroll to position [202, 0]
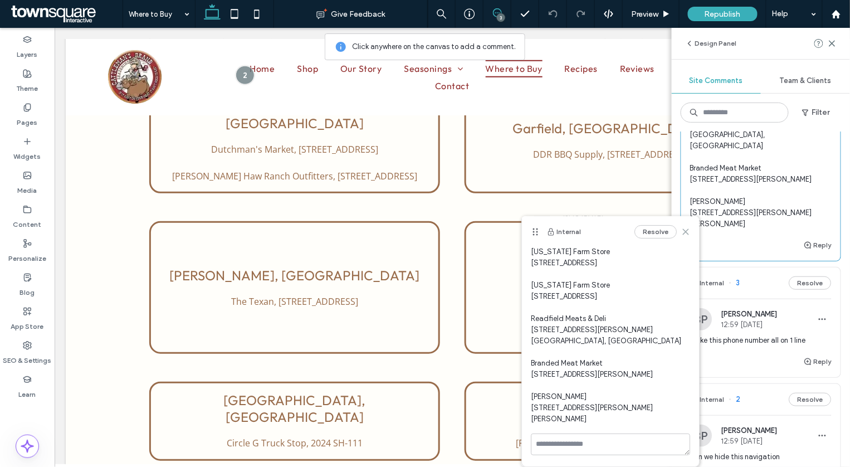
click at [687, 233] on use at bounding box center [685, 231] width 5 height 5
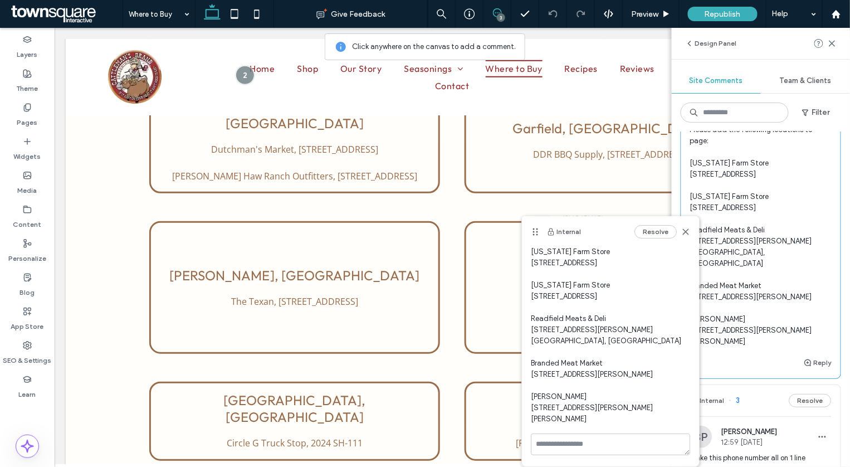
scroll to position [0, 0]
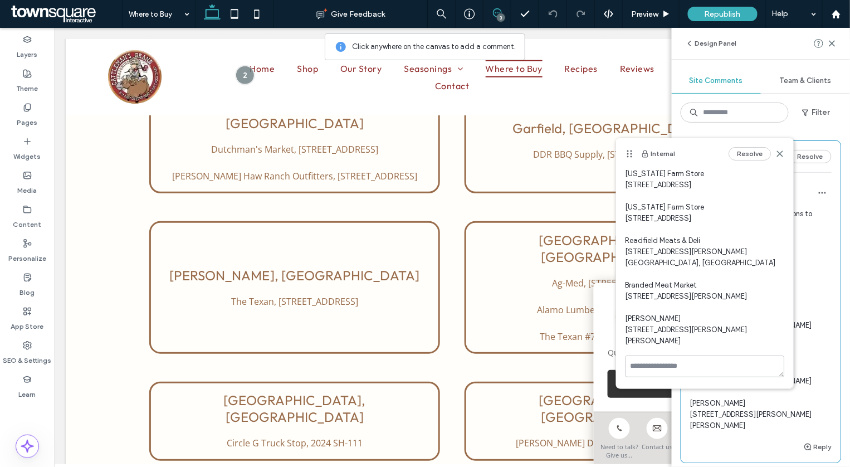
drag, startPoint x: 533, startPoint y: 232, endPoint x: 724, endPoint y: 152, distance: 207.7
click at [725, 152] on div "Internal Resolve" at bounding box center [705, 153] width 177 height 31
click at [834, 50] on div "Design Panel" at bounding box center [761, 43] width 178 height 31
click at [833, 46] on icon at bounding box center [832, 43] width 9 height 9
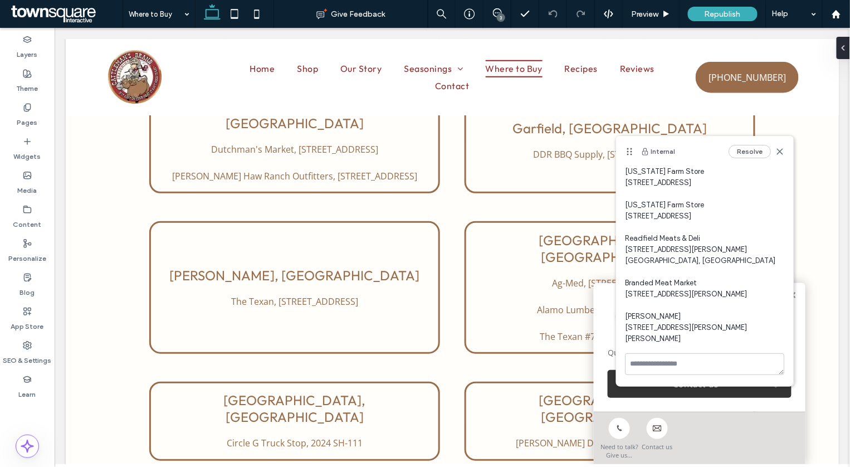
click at [775, 151] on div "Resolve" at bounding box center [757, 151] width 56 height 13
click at [778, 151] on icon at bounding box center [780, 151] width 9 height 9
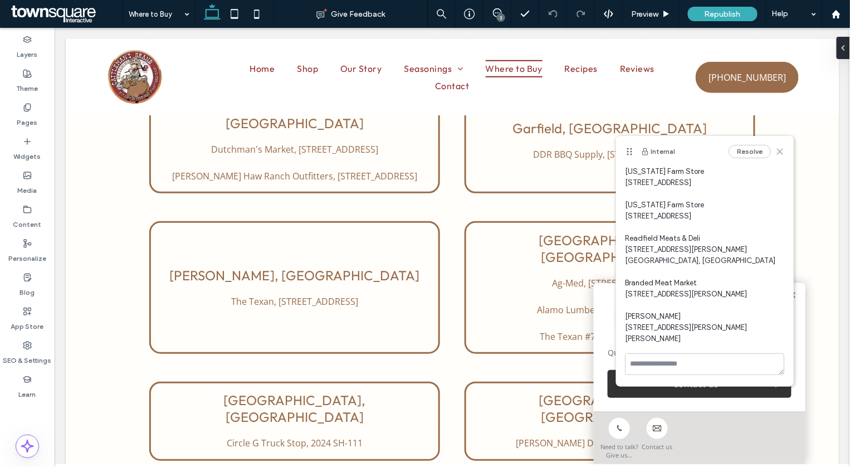
click at [778, 151] on icon at bounding box center [780, 151] width 9 height 9
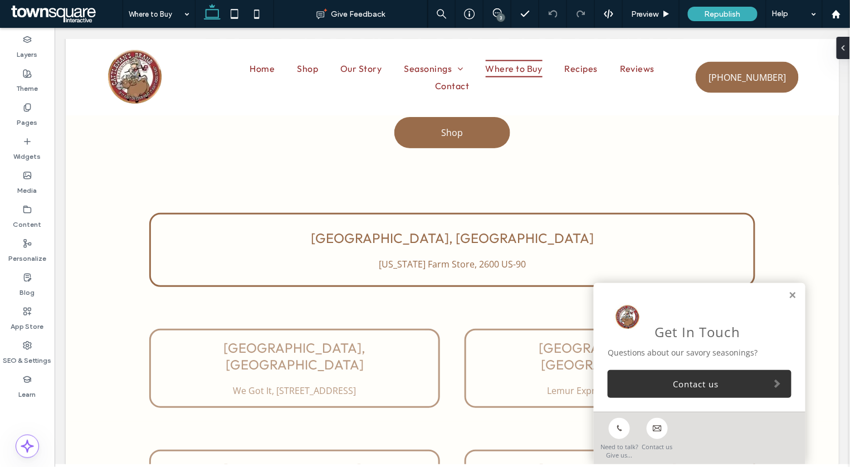
click at [795, 291] on link at bounding box center [792, 294] width 8 height 9
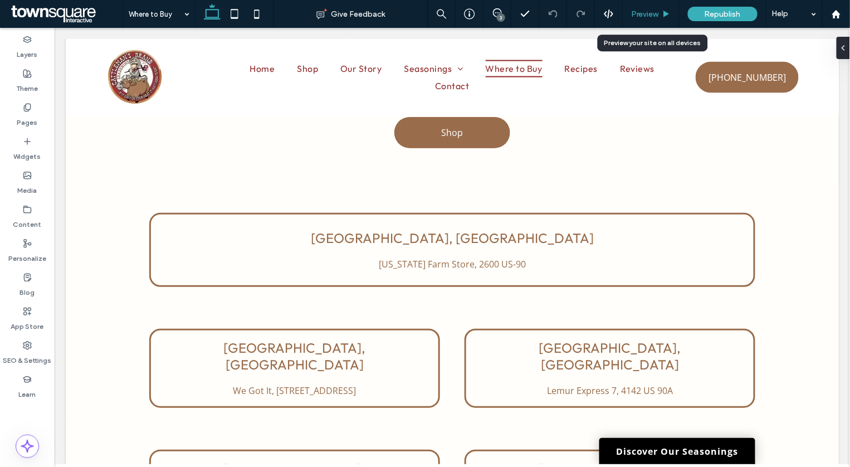
click at [642, 15] on span "Preview" at bounding box center [645, 13] width 28 height 9
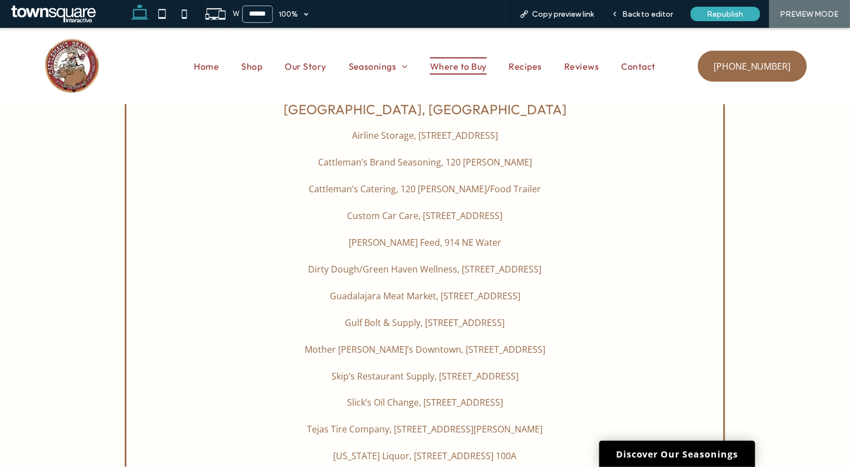
scroll to position [7936, 0]
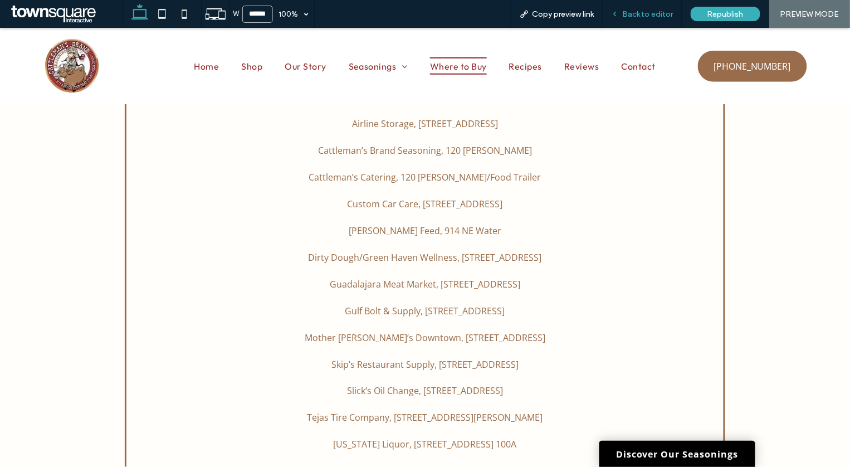
click at [636, 15] on span "Back to editor" at bounding box center [647, 13] width 51 height 9
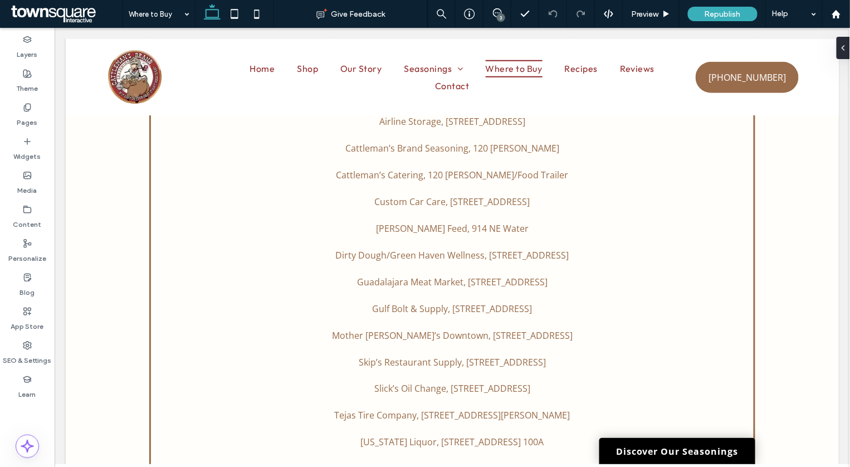
scroll to position [7947, 0]
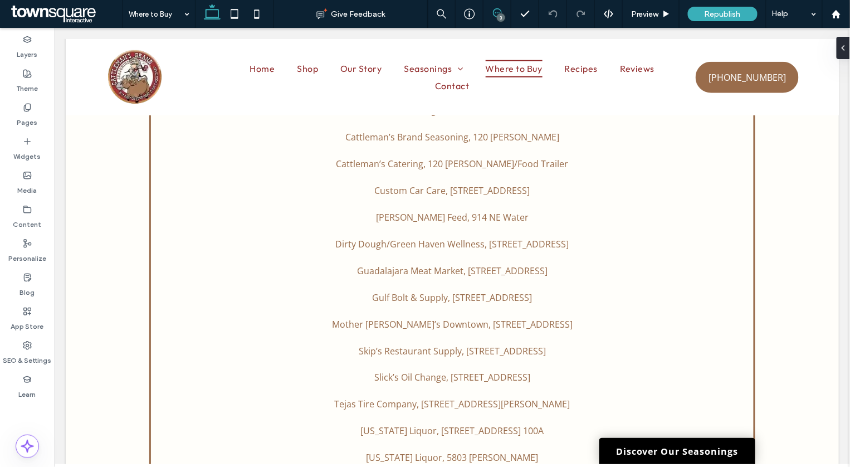
click at [497, 17] on use at bounding box center [497, 12] width 9 height 9
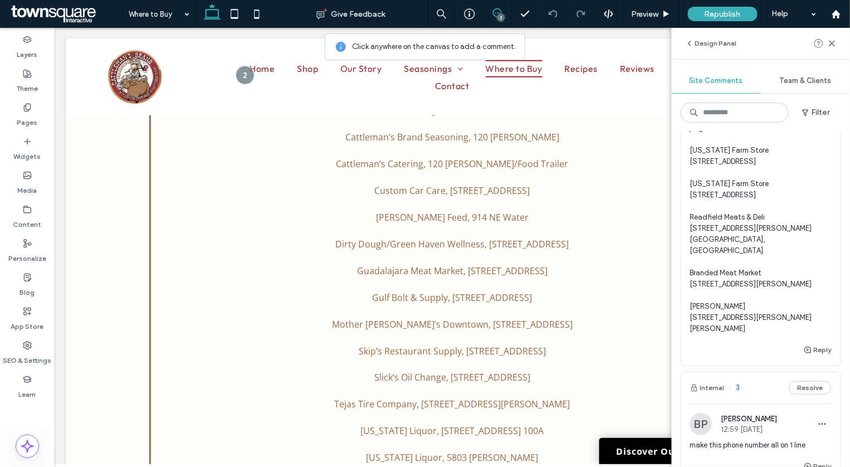
scroll to position [99, 0]
click at [802, 189] on span "Please add the following locations to page: Texas Farm Store 16112 S. Front St.…" at bounding box center [760, 221] width 141 height 223
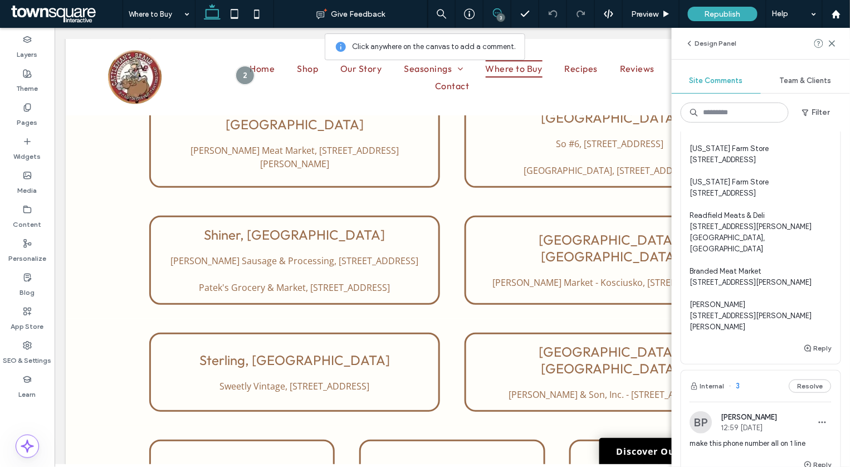
scroll to position [7307, 0]
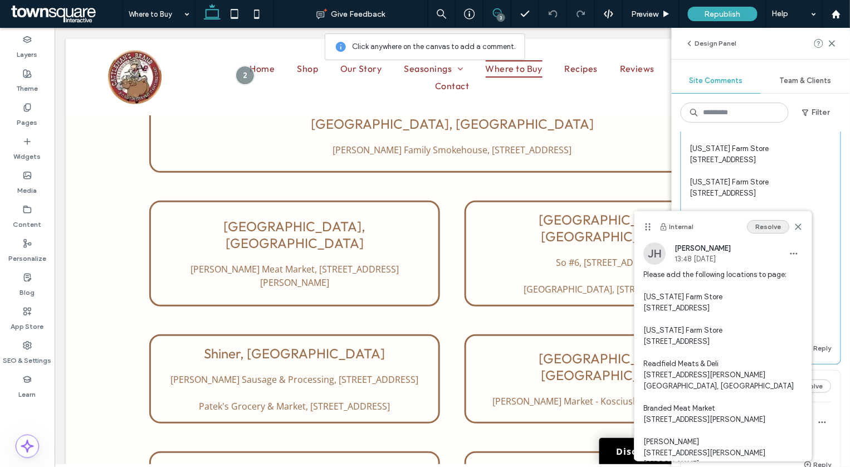
click at [771, 224] on button "Resolve" at bounding box center [768, 226] width 42 height 13
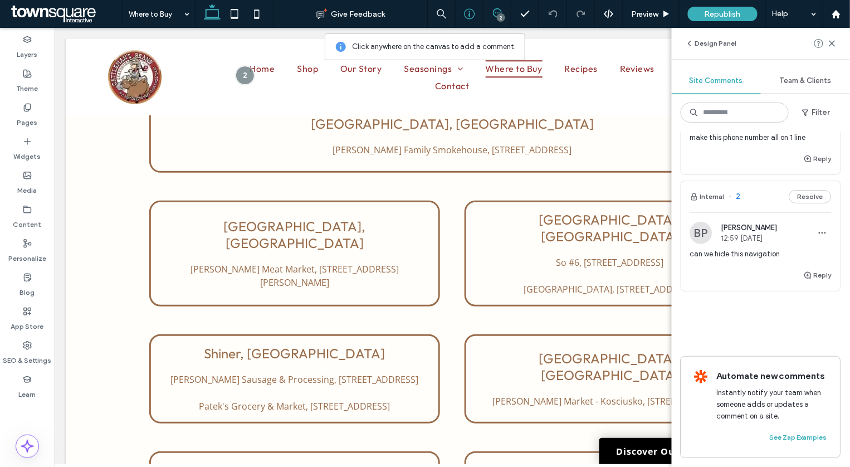
scroll to position [0, 0]
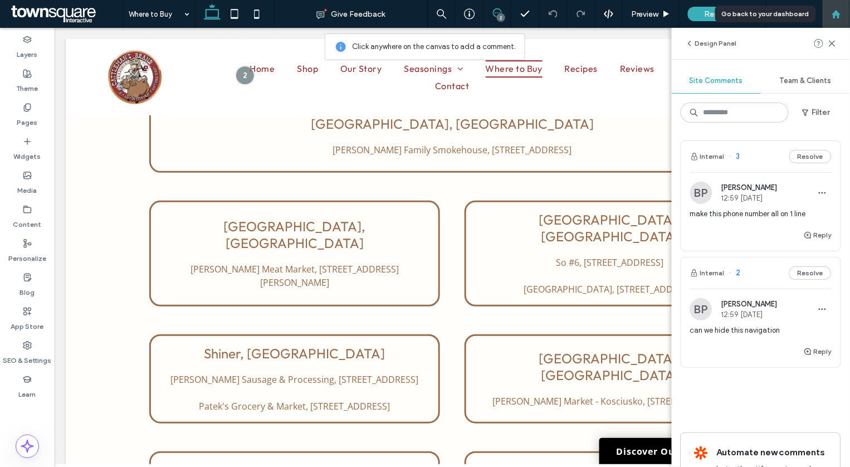
click at [832, 17] on icon at bounding box center [836, 13] width 9 height 9
